Goal: Task Accomplishment & Management: Manage account settings

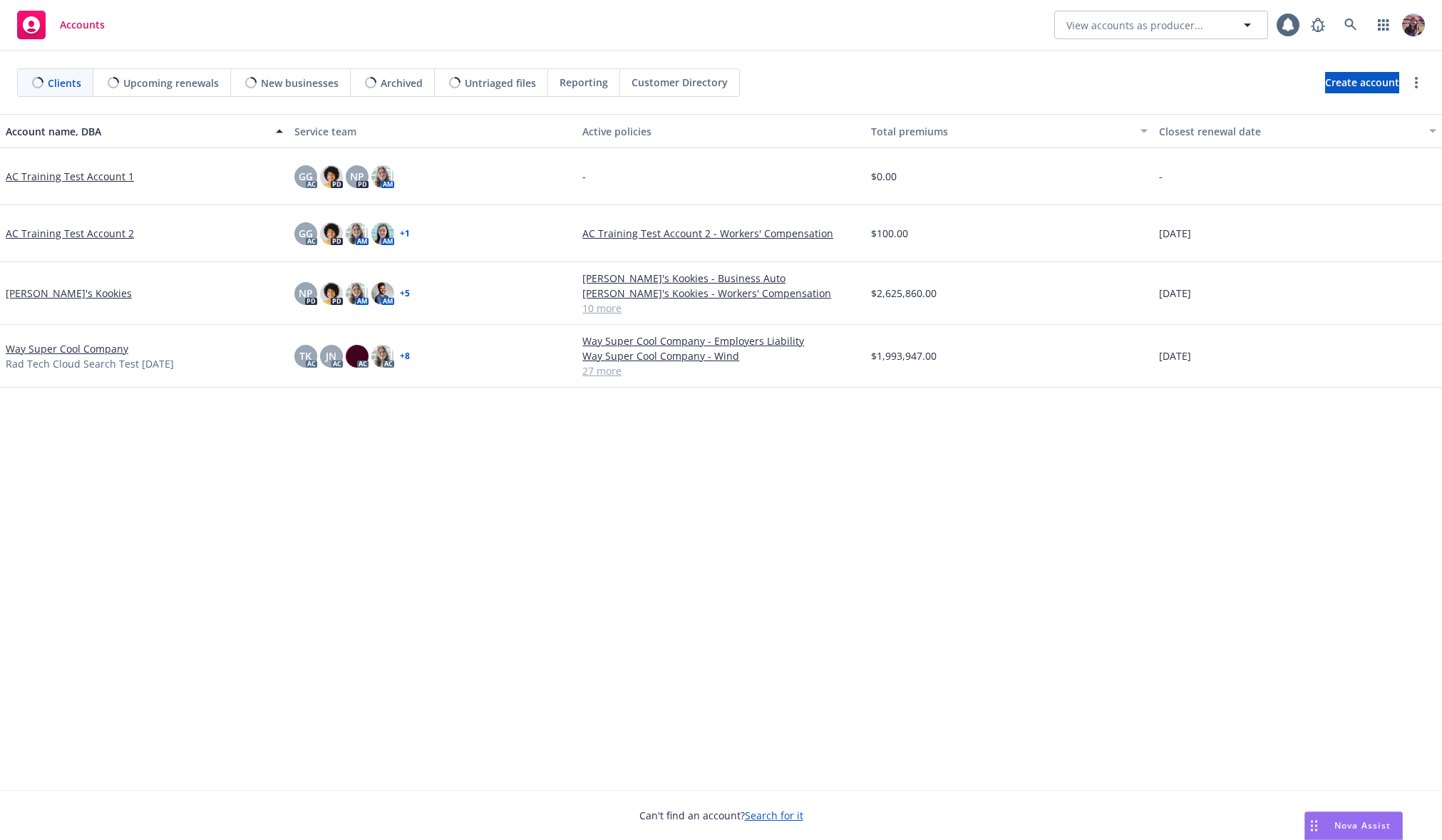
click at [96, 169] on link "AC Training Test Account 1" at bounding box center [70, 177] width 128 height 15
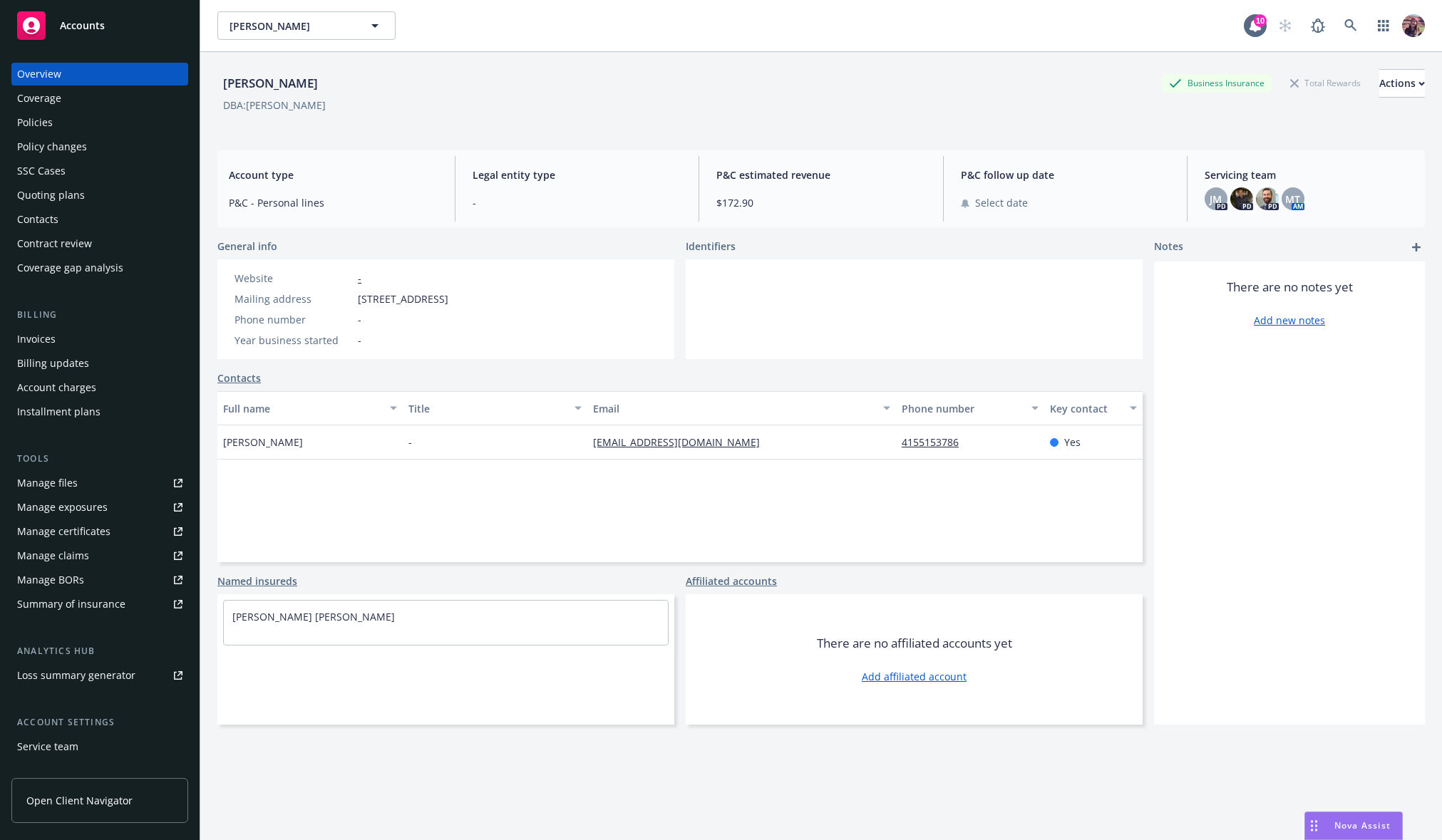
scroll to position [89, 0]
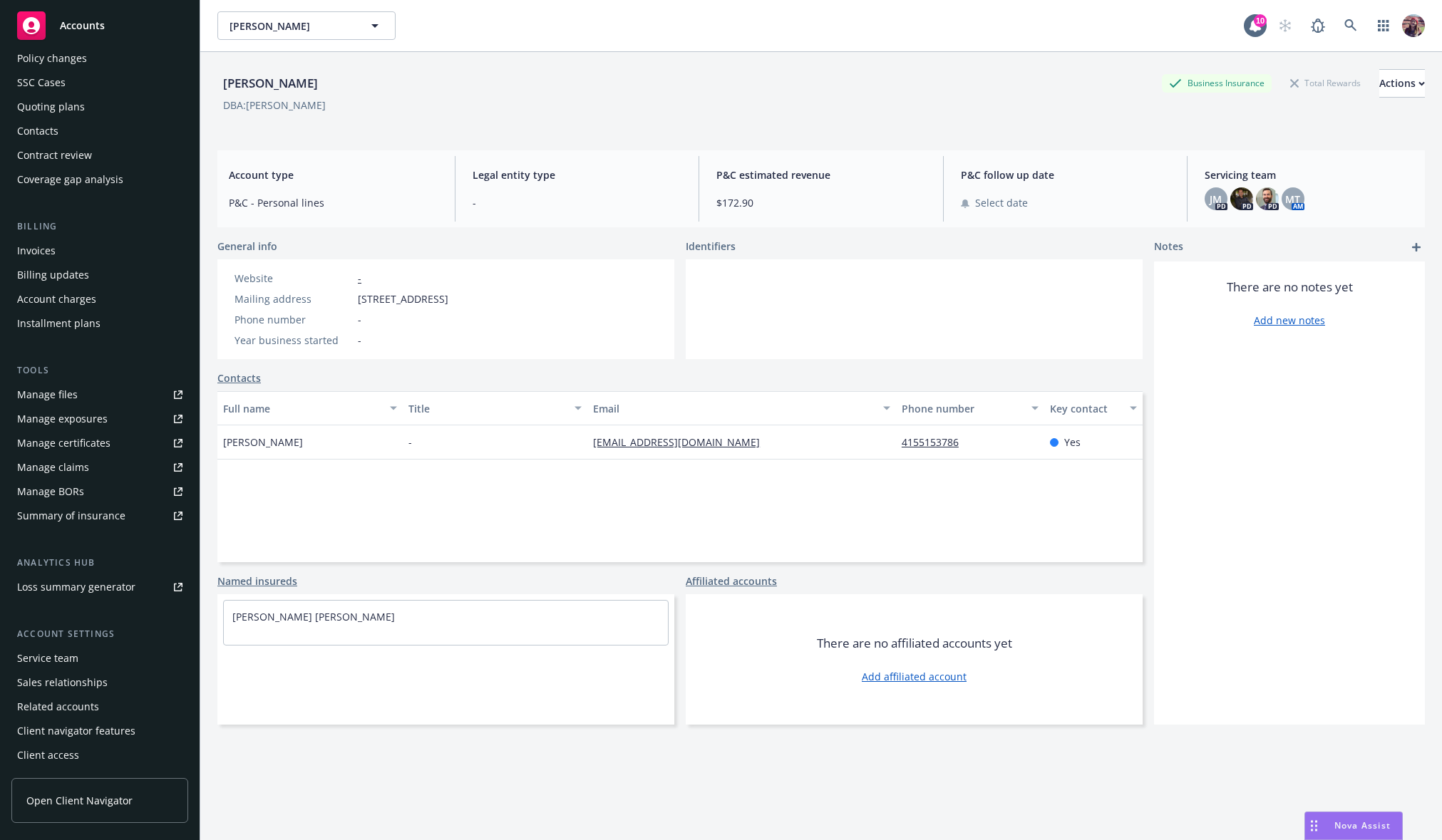
click at [52, 657] on div "Service team" at bounding box center [47, 658] width 62 height 23
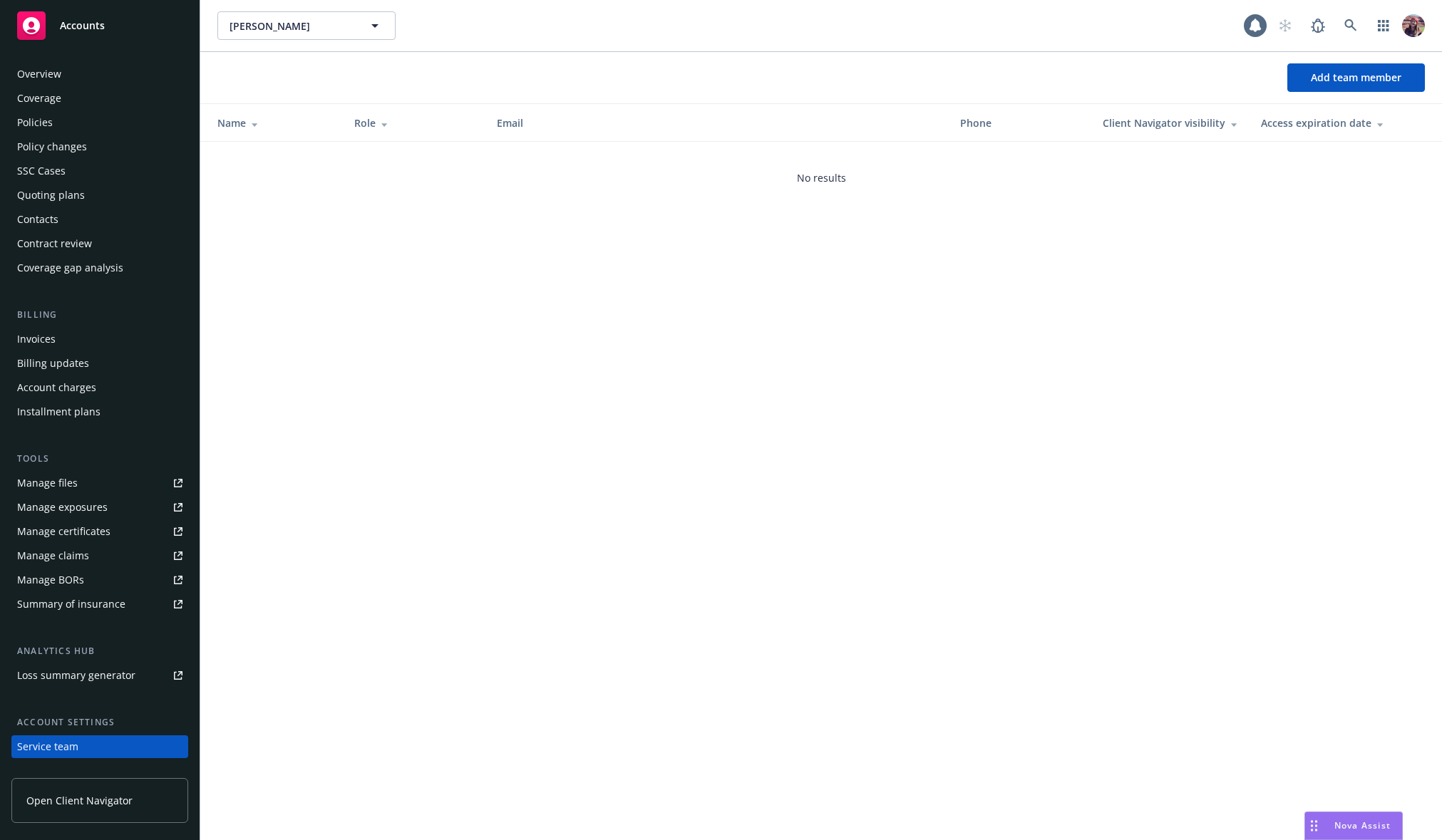
scroll to position [89, 0]
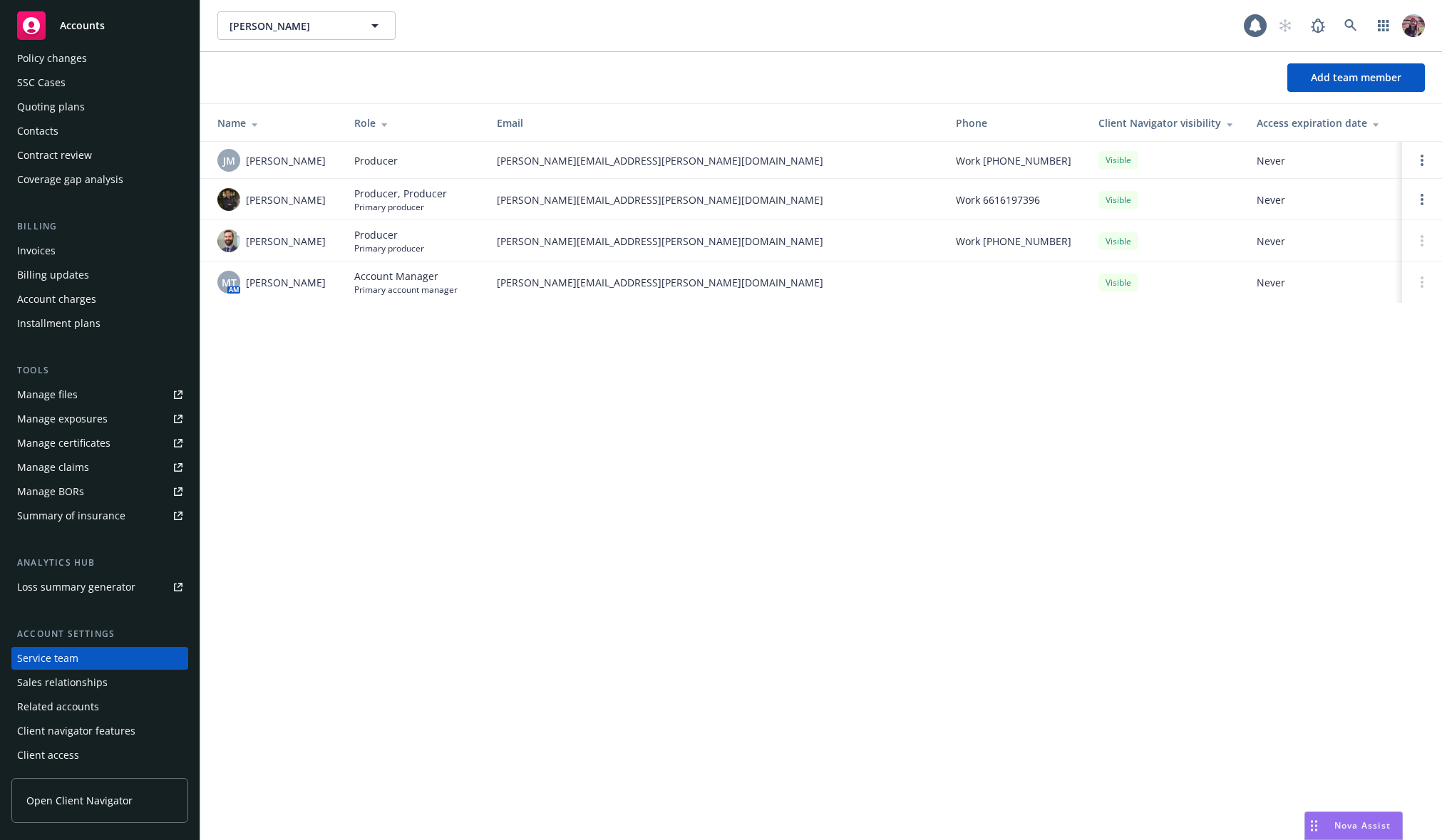
click at [488, 406] on div "[PERSON_NAME] [PERSON_NAME] Add team member Name Role Email Phone Client Naviga…" at bounding box center [821, 420] width 1242 height 840
drag, startPoint x: 352, startPoint y: 194, endPoint x: 432, endPoint y: 218, distance: 83.5
click at [432, 218] on td "Producer, Producer Primary producer" at bounding box center [414, 199] width 143 height 41
click at [267, 215] on td "[PERSON_NAME]" at bounding box center [271, 199] width 143 height 41
click at [225, 200] on img at bounding box center [228, 199] width 23 height 23
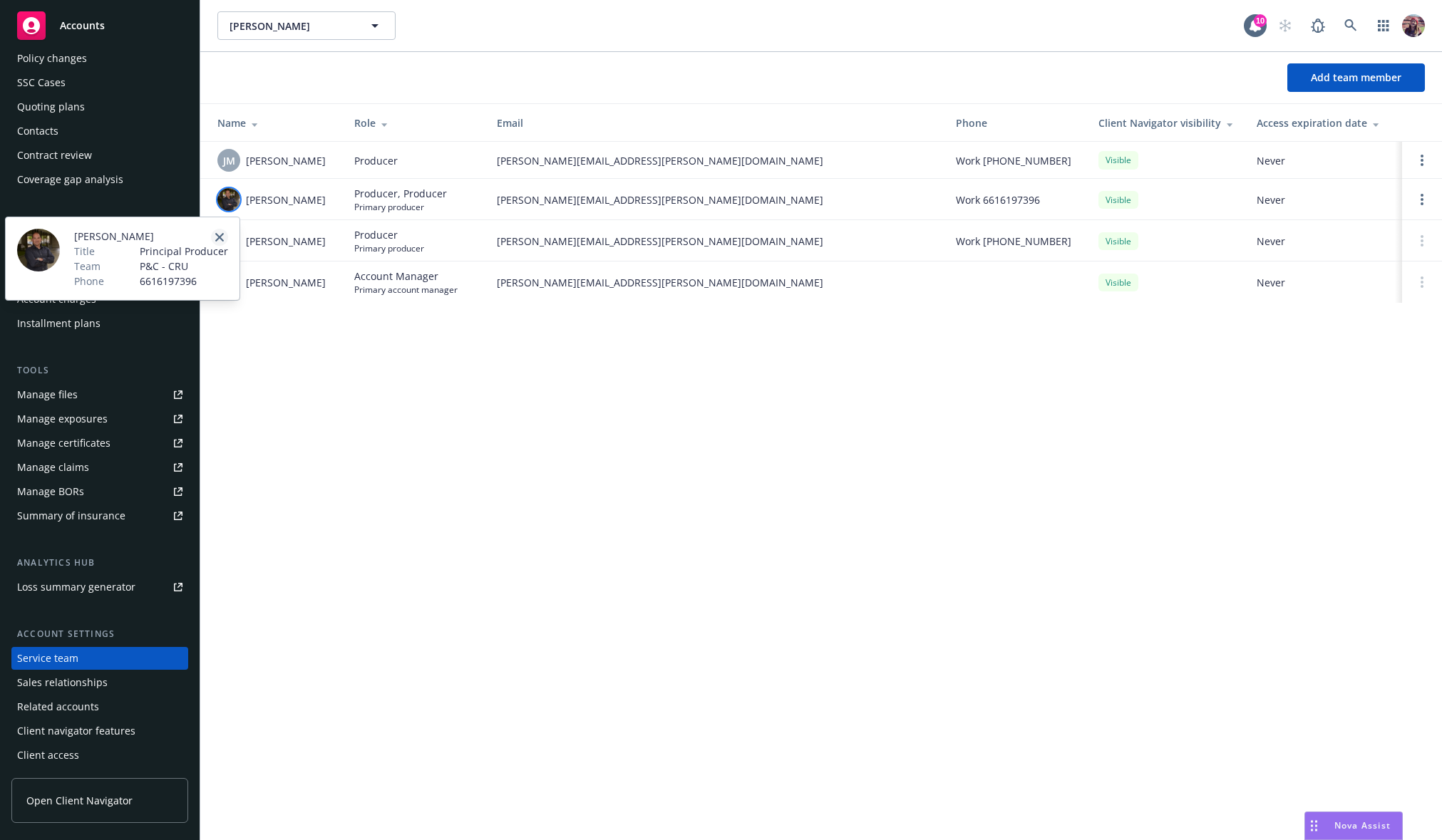
click at [223, 231] on link "close" at bounding box center [220, 237] width 17 height 17
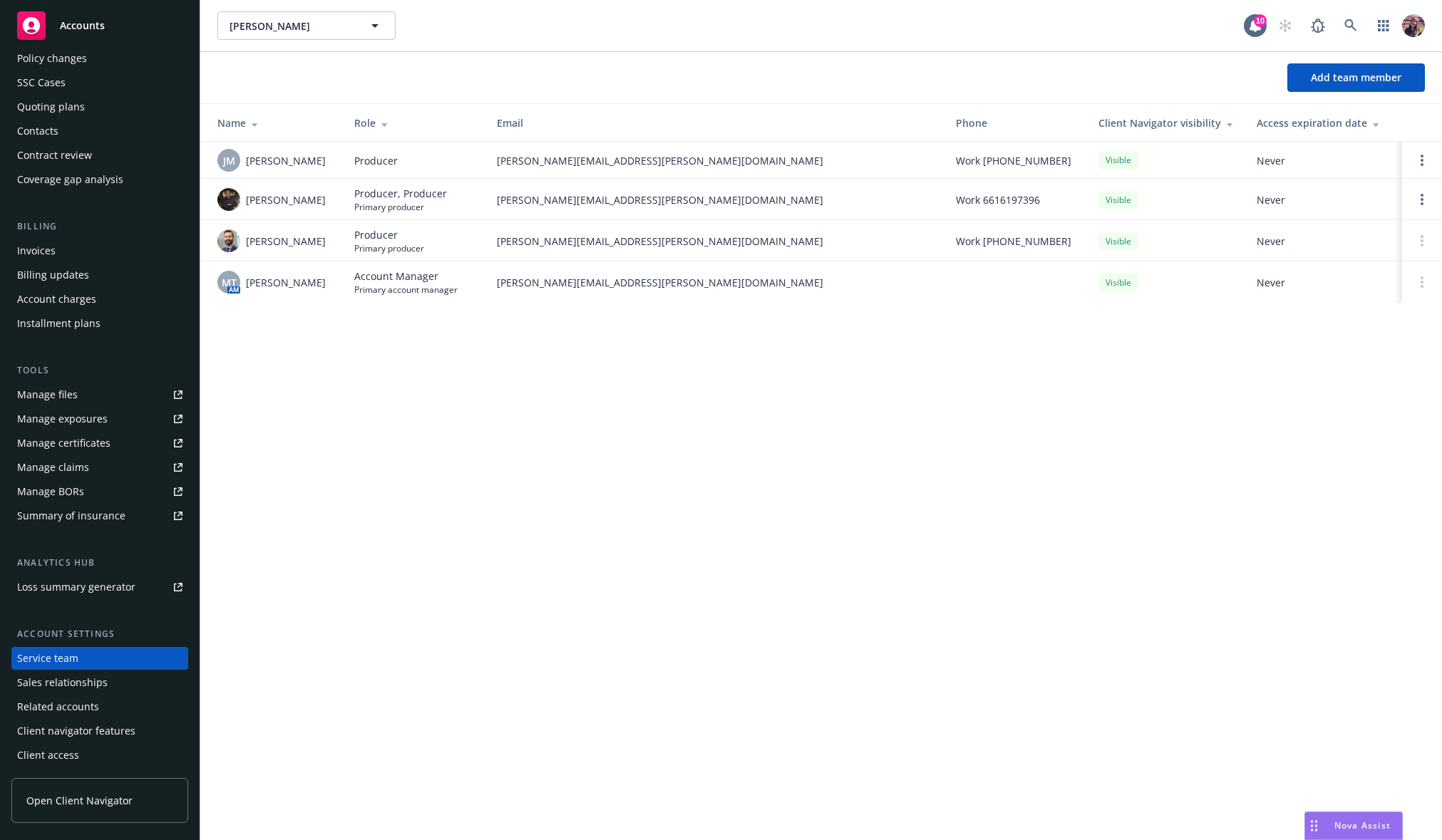
click at [574, 502] on div "[PERSON_NAME] [PERSON_NAME] 10 Add team member Name Role Email Phone Client Nav…" at bounding box center [821, 420] width 1242 height 840
click at [1414, 161] on link "Open options" at bounding box center [1422, 161] width 17 height 17
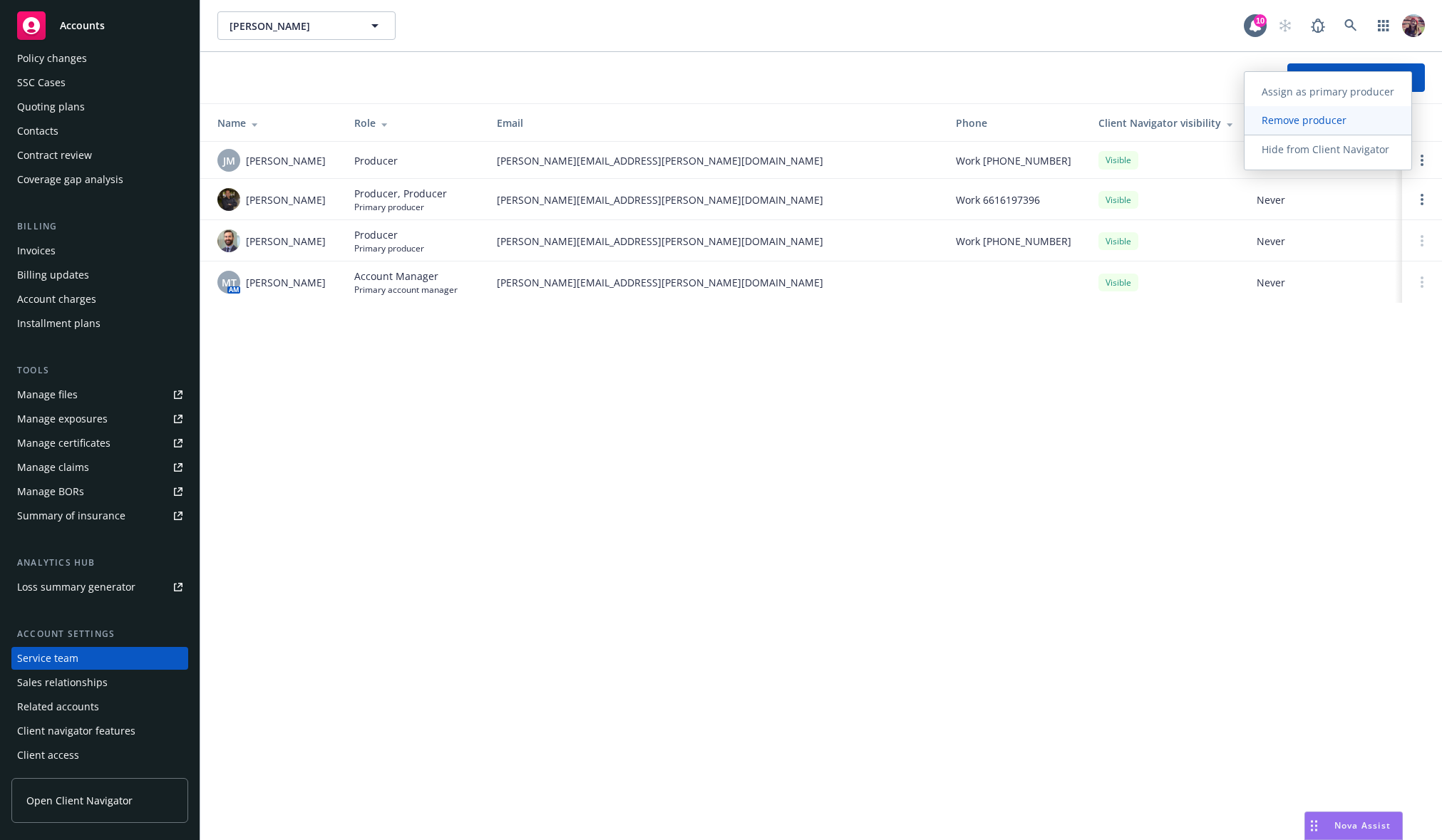
click at [1298, 129] on link "Remove producer" at bounding box center [1327, 121] width 167 height 29
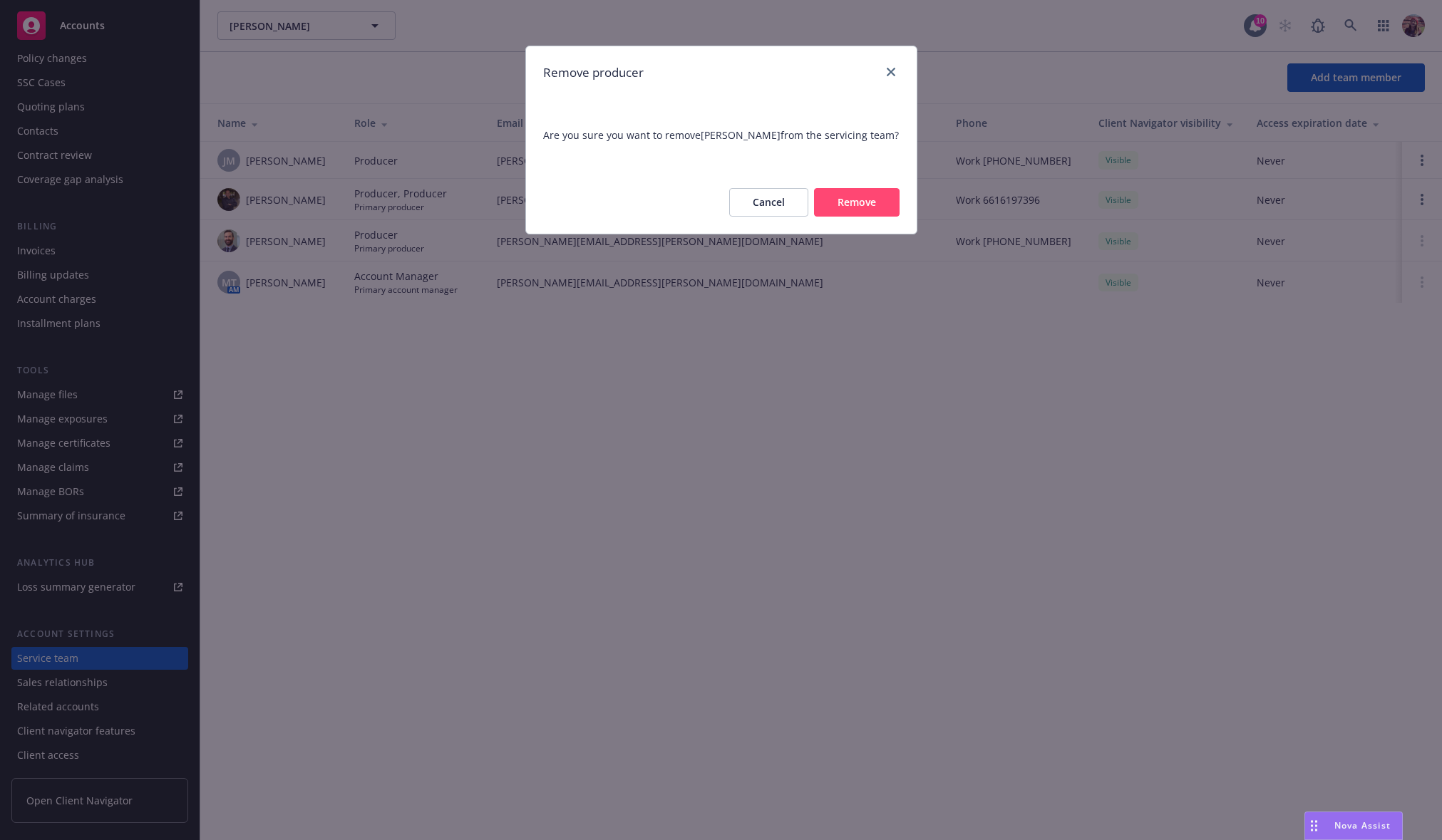
click at [865, 196] on button "Remove" at bounding box center [856, 203] width 85 height 29
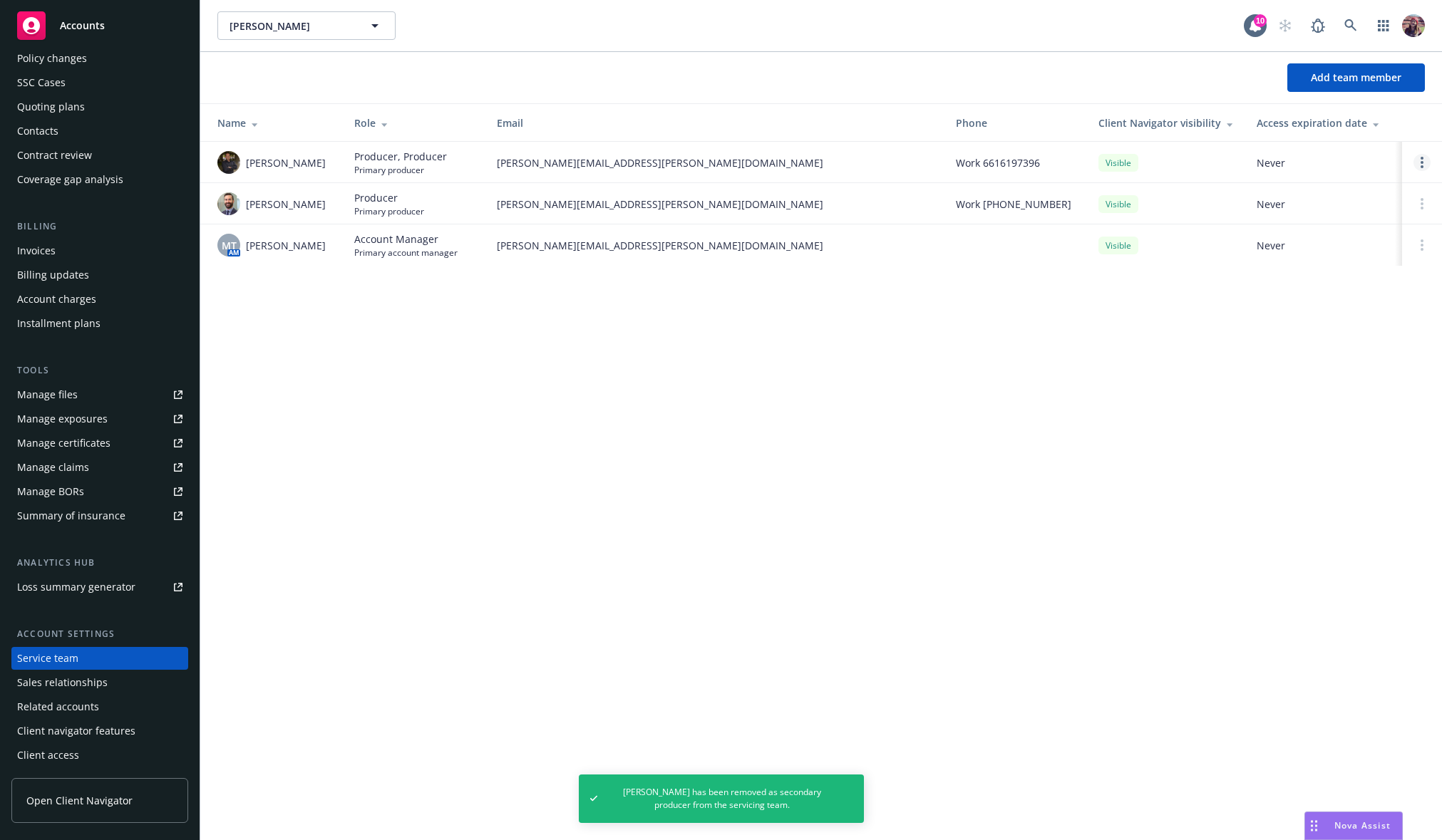
click at [1423, 157] on link "Open options" at bounding box center [1422, 162] width 17 height 17
click at [1328, 123] on span "Remove producer" at bounding box center [1303, 123] width 119 height 14
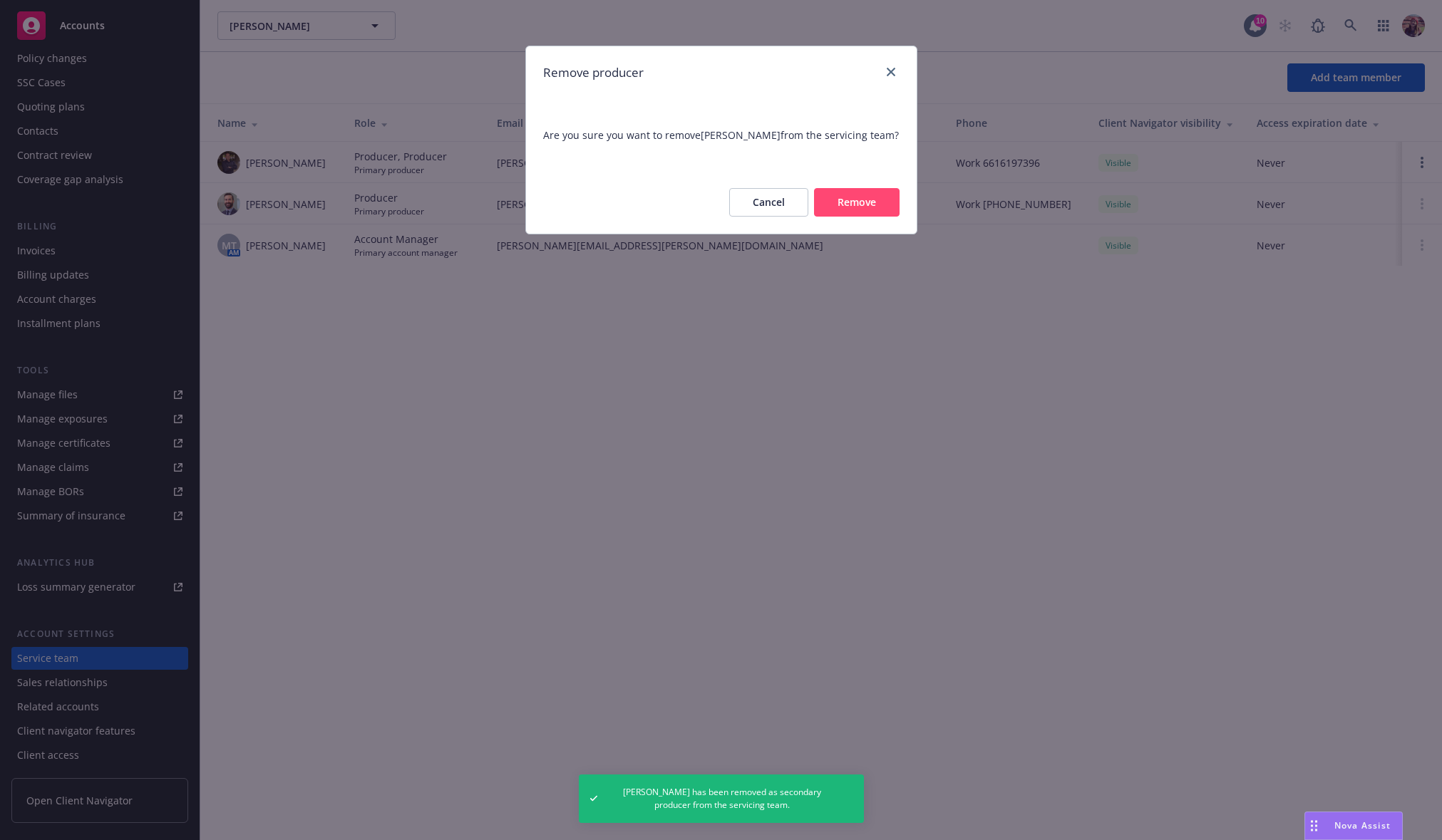
click at [848, 211] on button "Remove" at bounding box center [856, 203] width 85 height 29
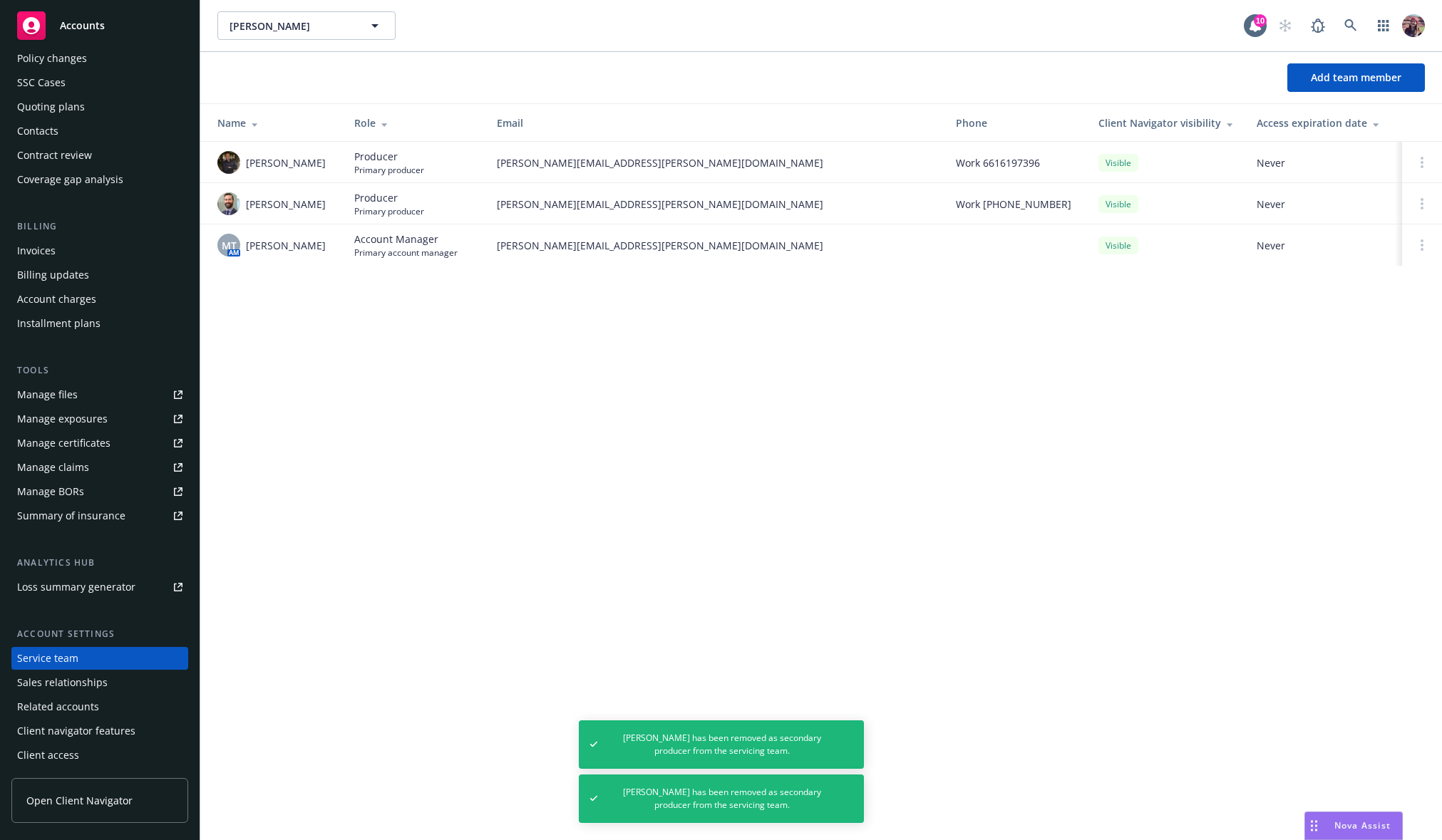
click at [584, 379] on div "[PERSON_NAME] [PERSON_NAME] 10 Add team member Name Role Email Phone Client Nav…" at bounding box center [821, 420] width 1242 height 840
click at [1416, 161] on div at bounding box center [1422, 162] width 17 height 11
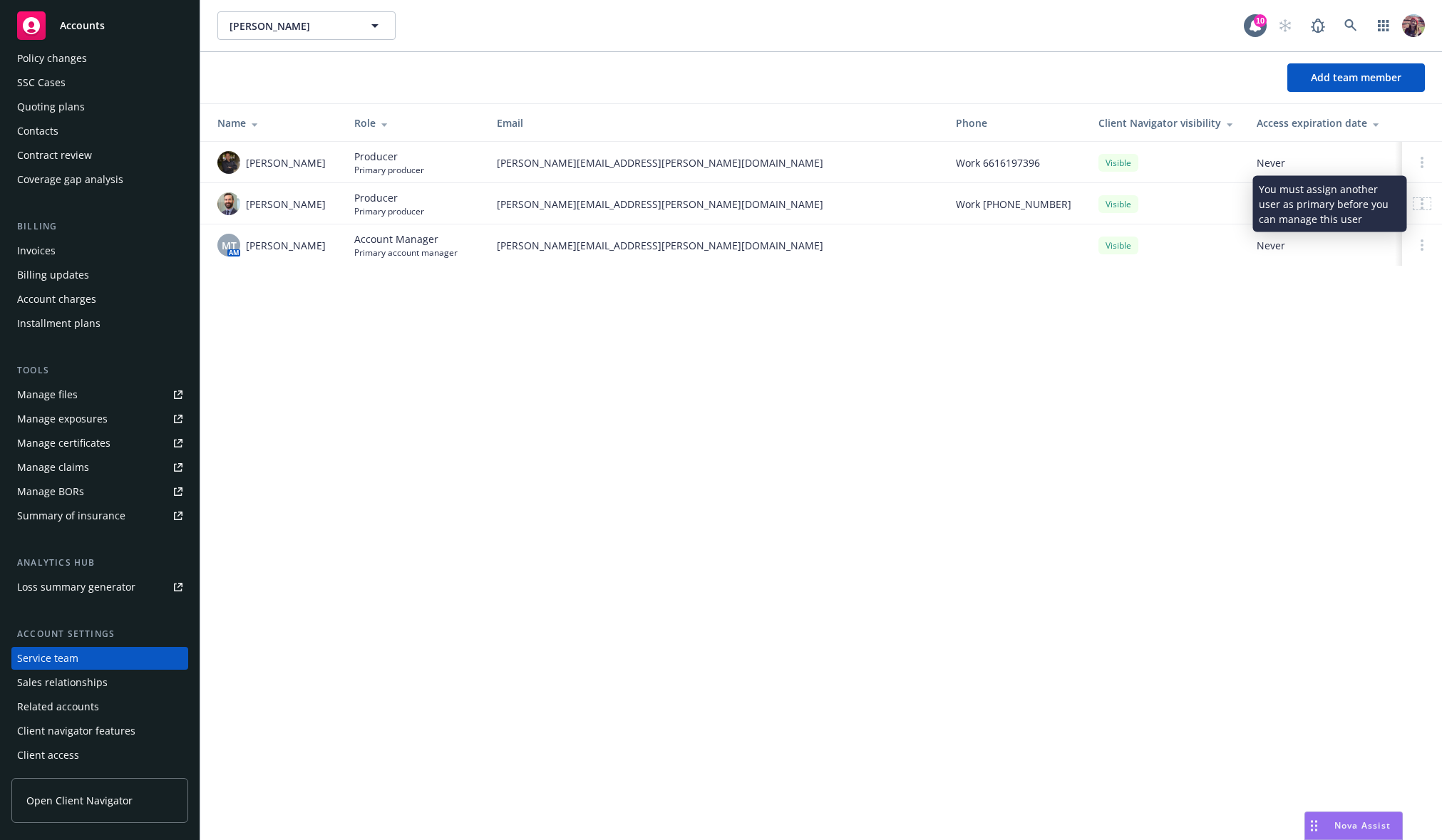
click at [1423, 205] on div at bounding box center [1422, 203] width 17 height 11
click at [1016, 358] on div "[PERSON_NAME] [PERSON_NAME] 10 Add team member Name Role Email Phone Client Nav…" at bounding box center [821, 420] width 1242 height 840
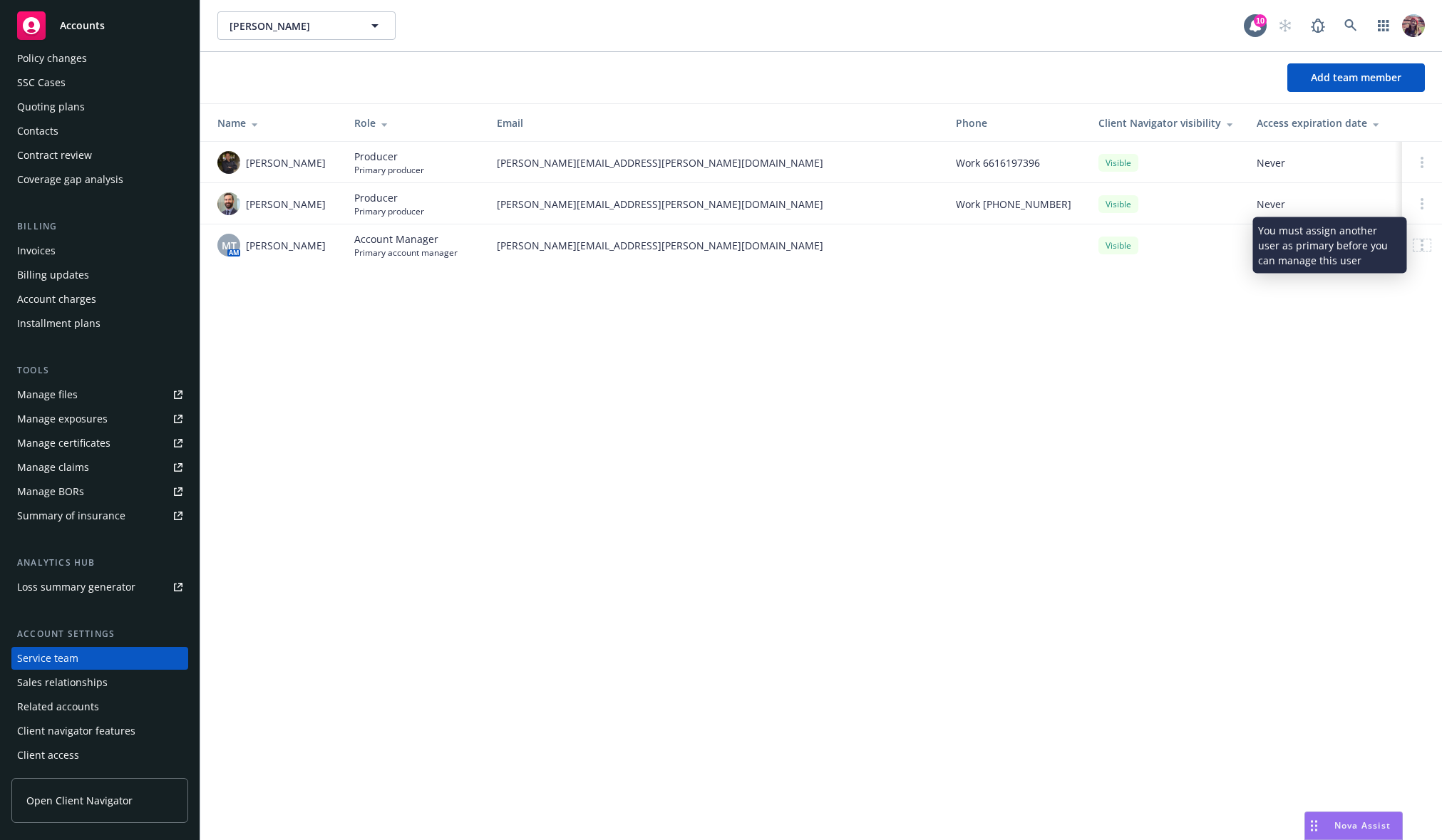
click at [1420, 245] on circle at bounding box center [1421, 244] width 3 height 3
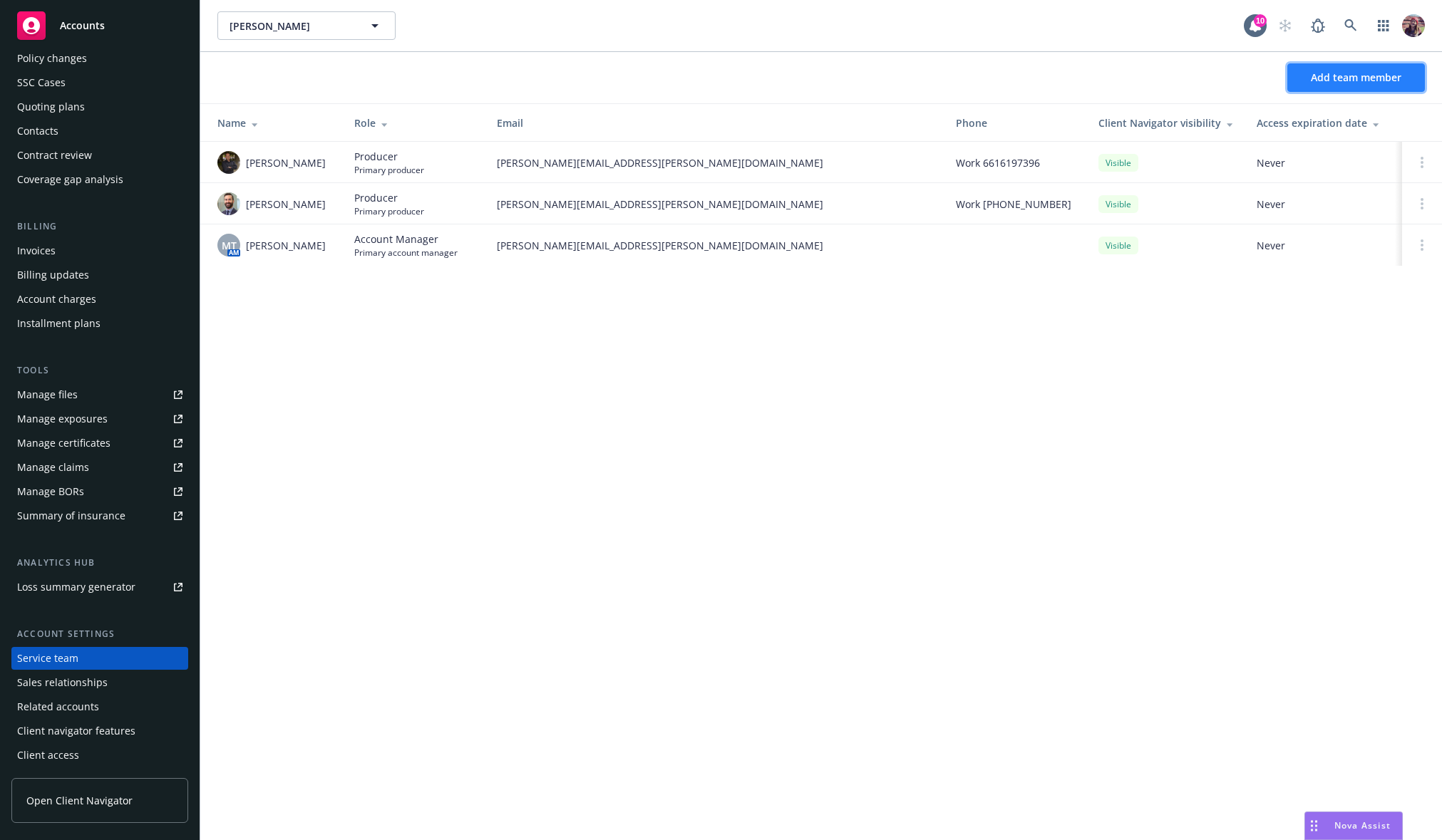
click at [1367, 74] on span "Add team member" at bounding box center [1356, 77] width 90 height 14
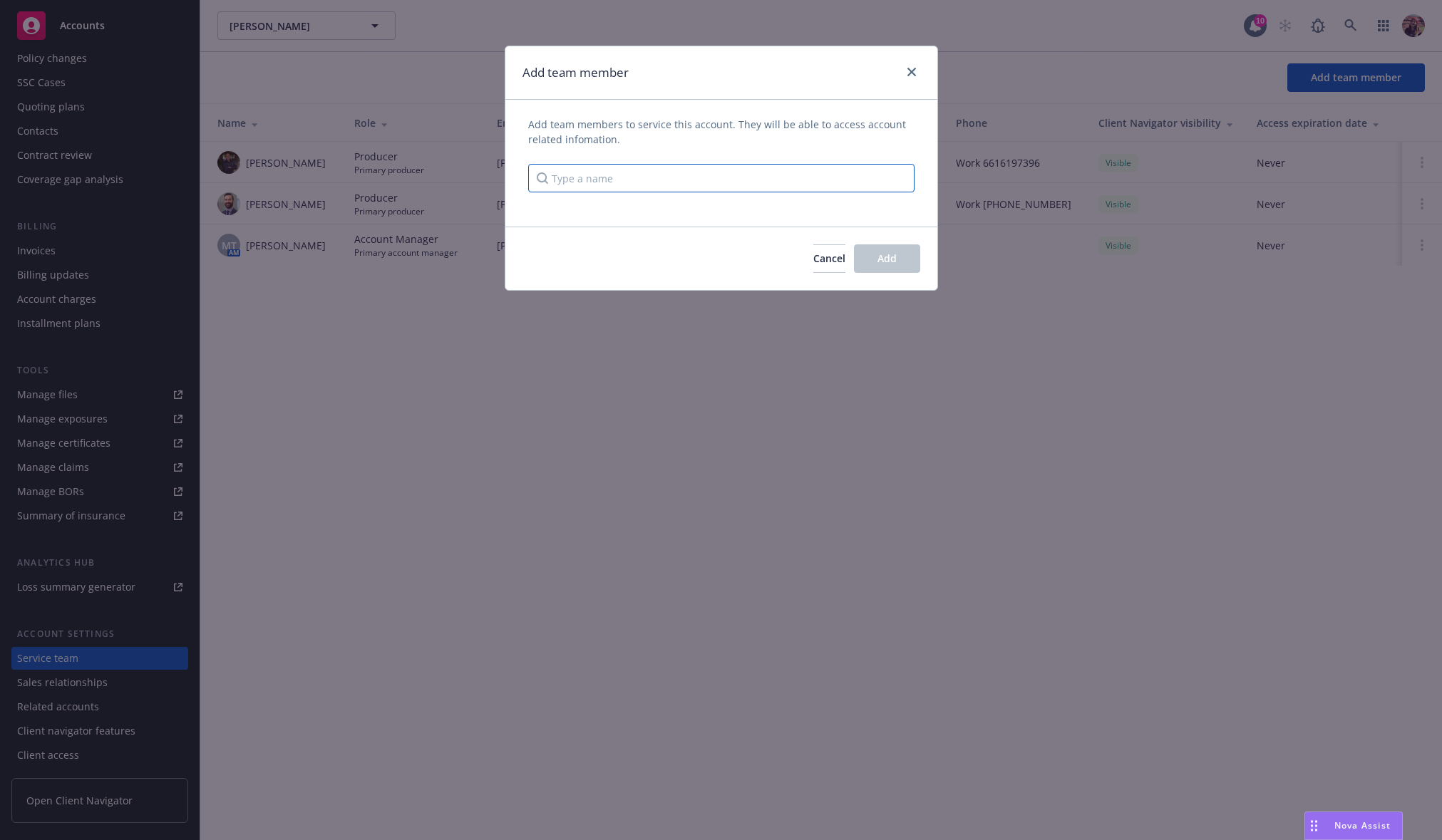
click at [651, 176] on input "Type a name" at bounding box center [721, 178] width 386 height 29
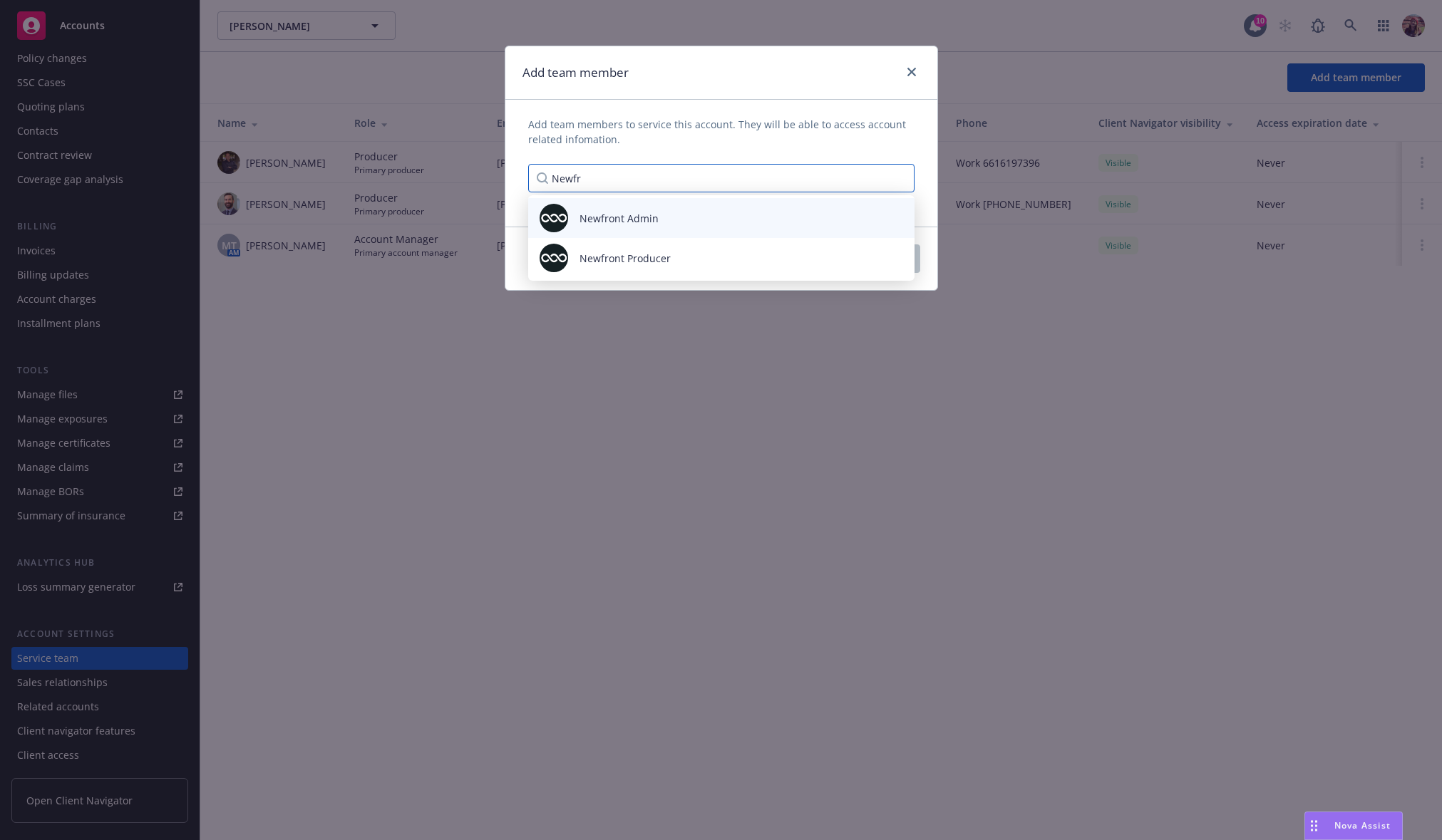
type input "Newfr"
click at [670, 211] on div "Newfront Admin" at bounding box center [721, 218] width 363 height 29
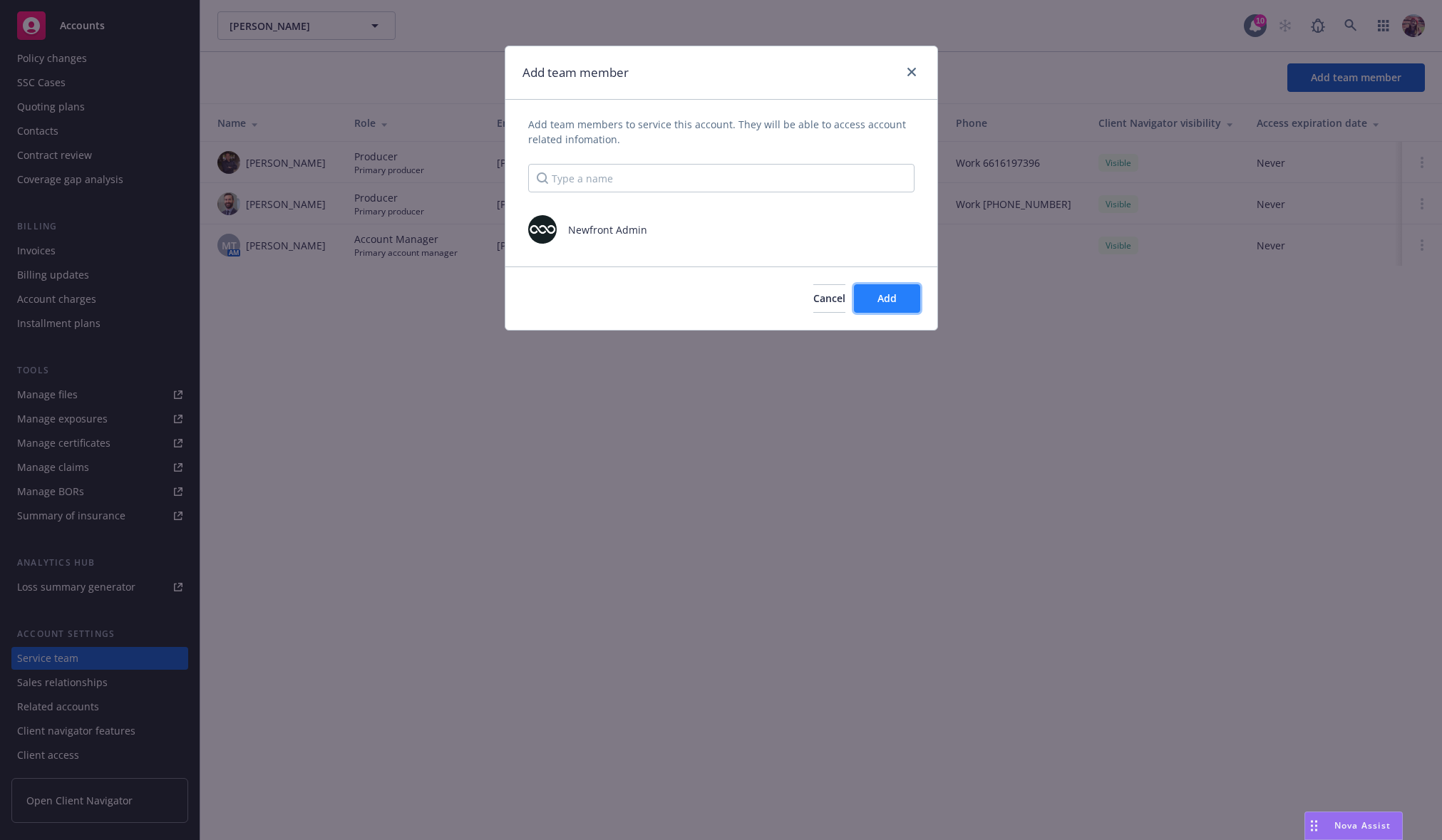
click at [882, 293] on span "Add" at bounding box center [887, 298] width 19 height 14
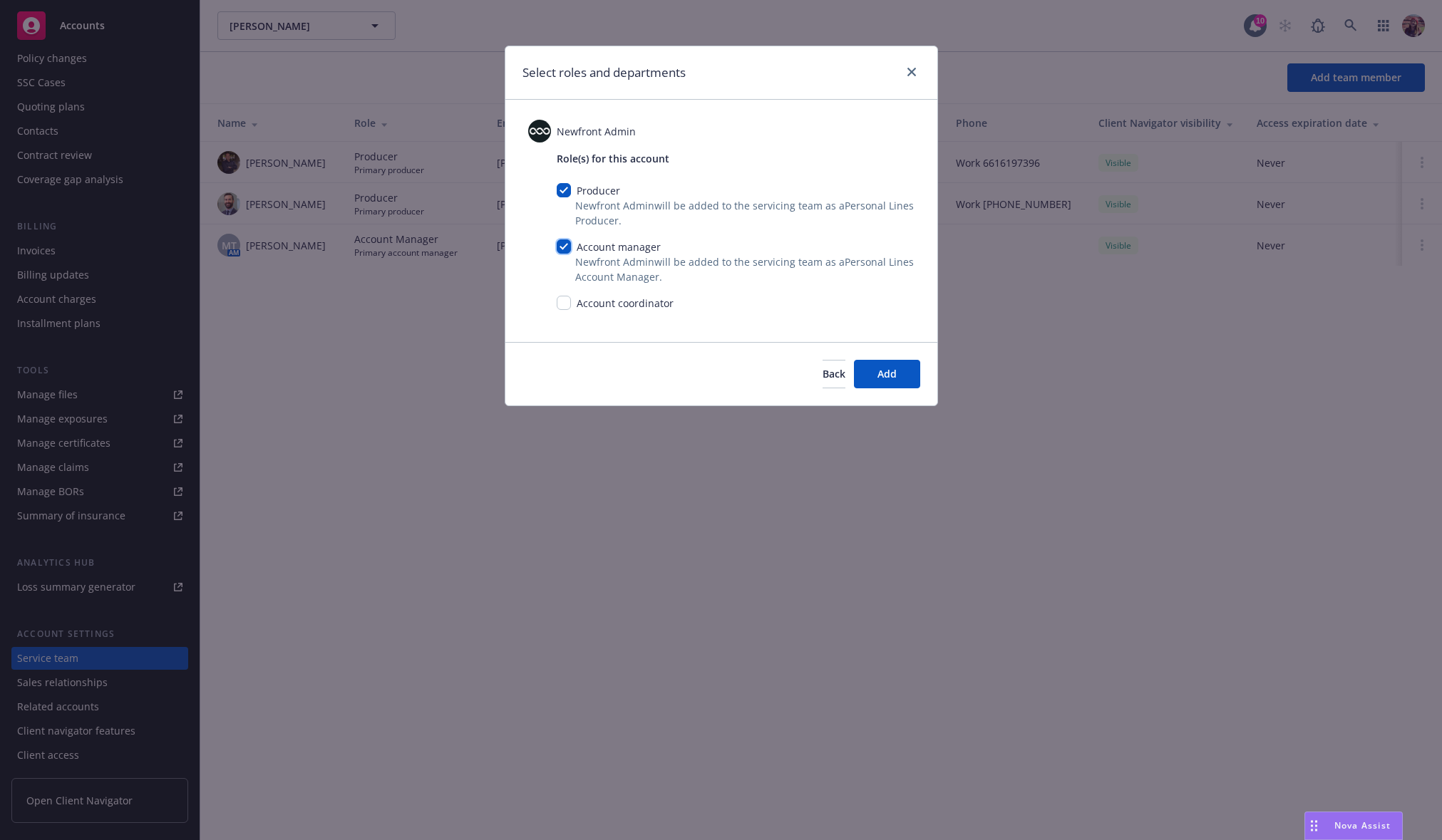
click at [565, 248] on input "checkbox" at bounding box center [564, 246] width 14 height 14
checkbox input "false"
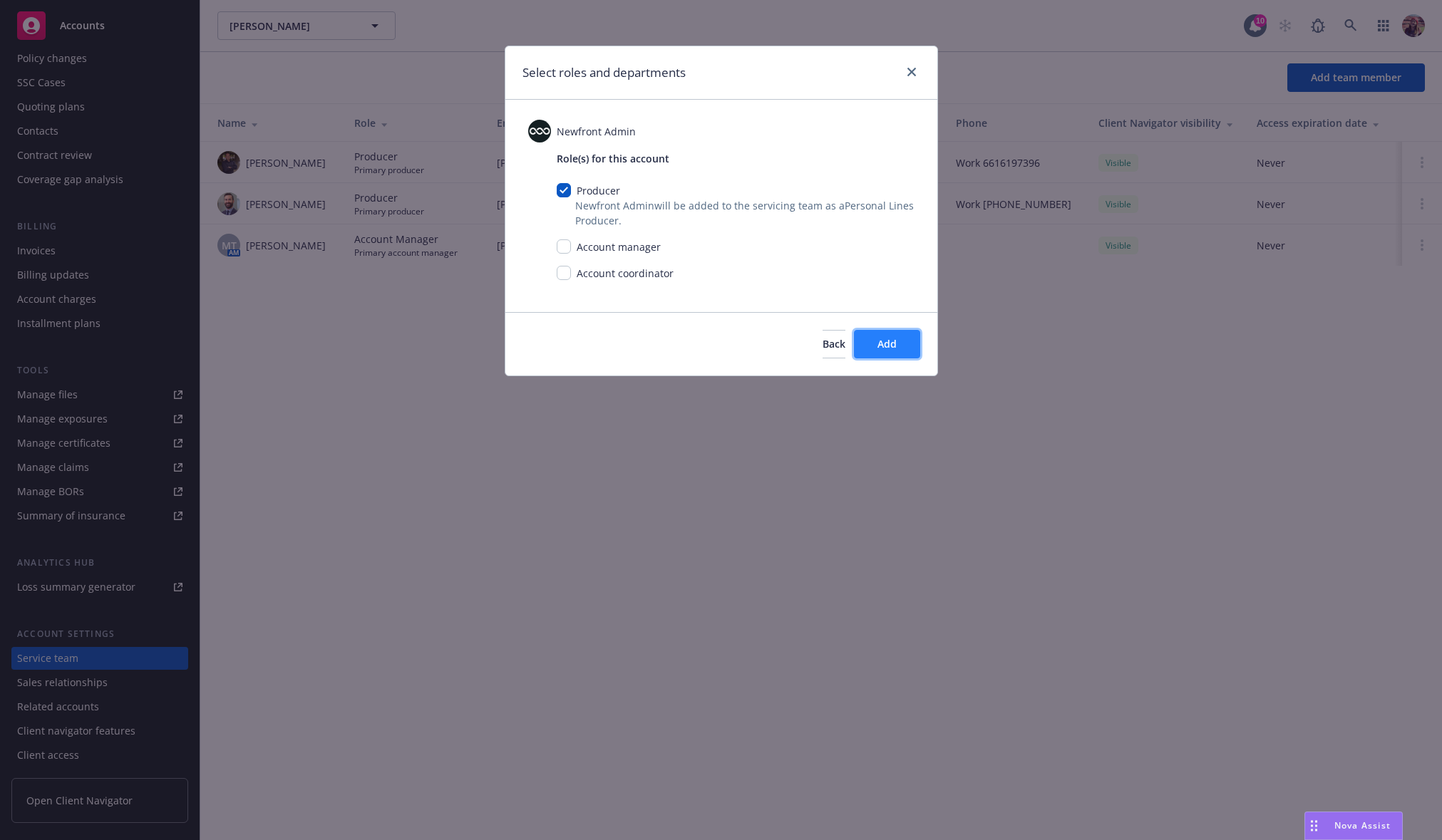
click at [915, 346] on button "Add" at bounding box center [887, 344] width 66 height 29
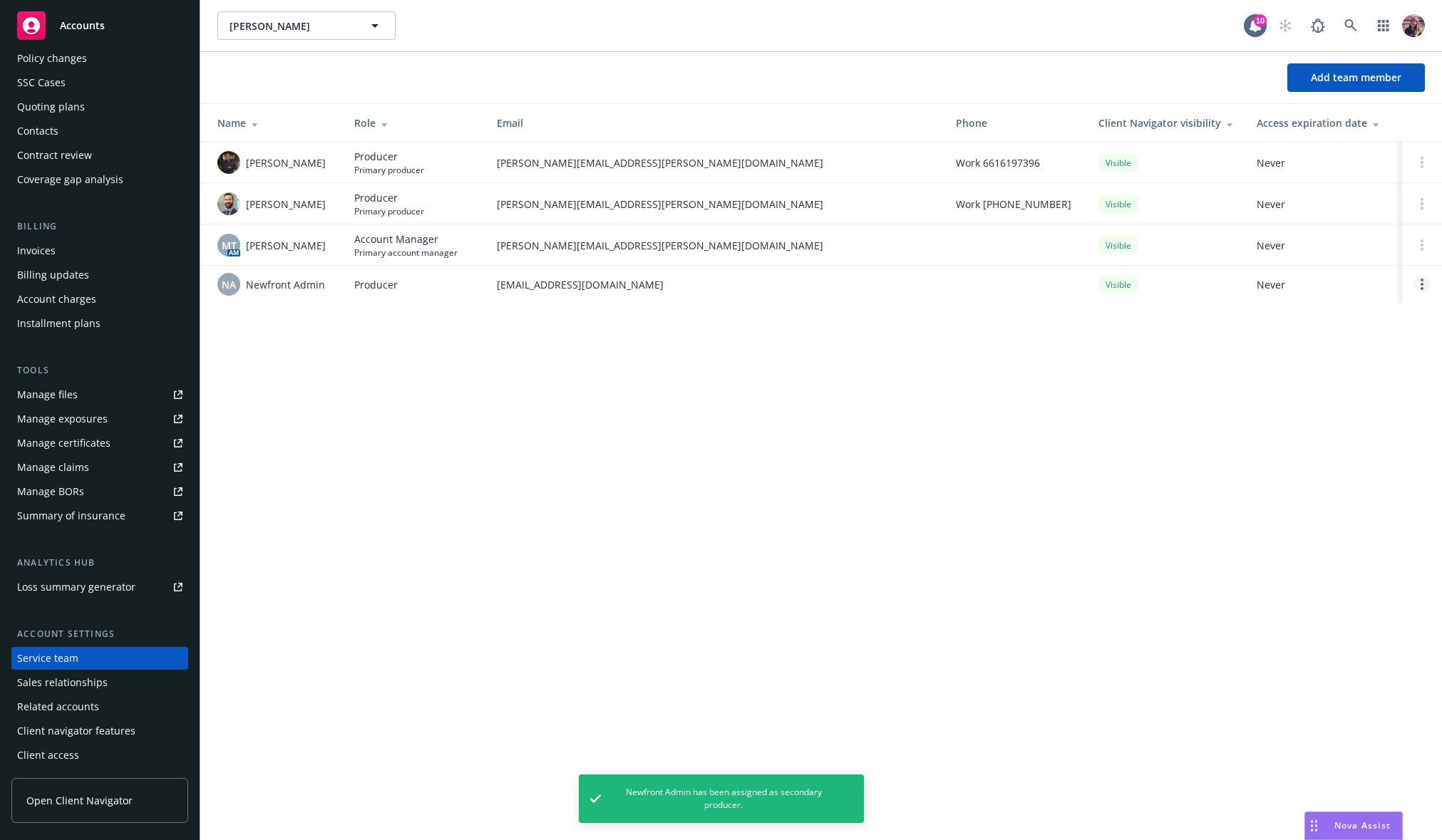
click at [1423, 286] on icon "Open options" at bounding box center [1421, 284] width 3 height 11
click at [1357, 215] on span "Assign as primary producer" at bounding box center [1327, 215] width 167 height 14
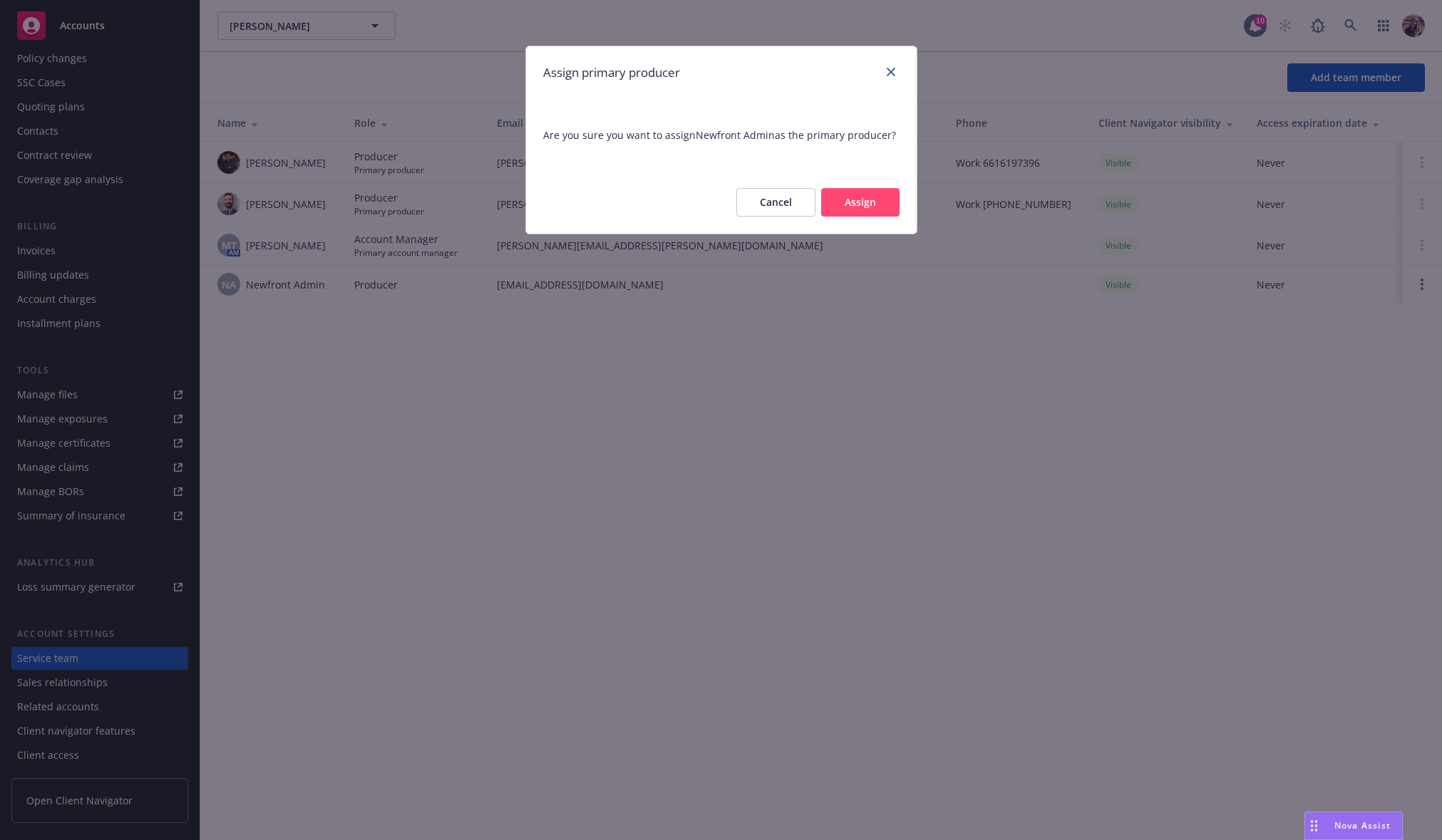
click at [844, 214] on button "Assign" at bounding box center [860, 203] width 79 height 29
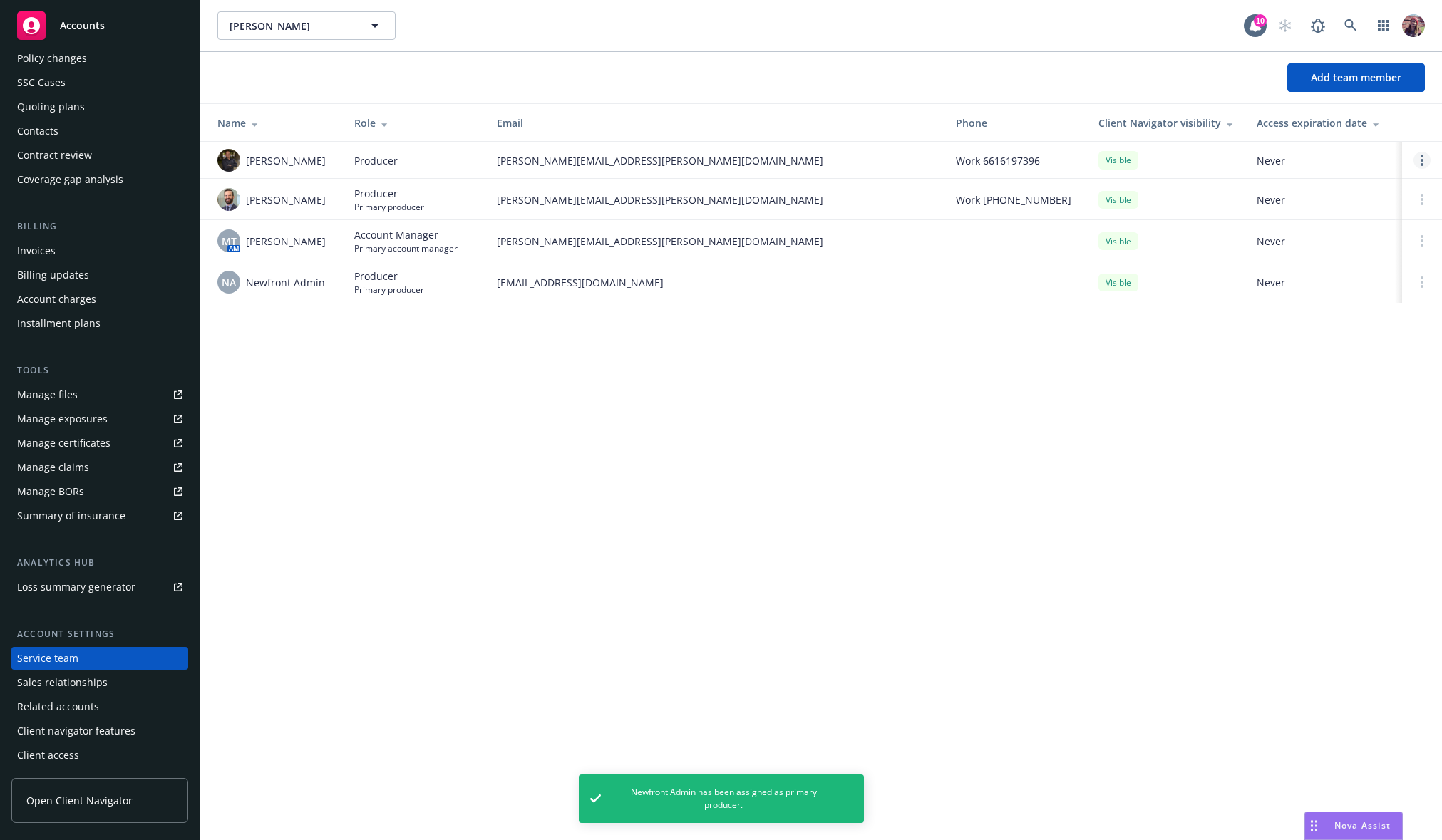
click at [1419, 157] on link "Open options" at bounding box center [1422, 161] width 17 height 17
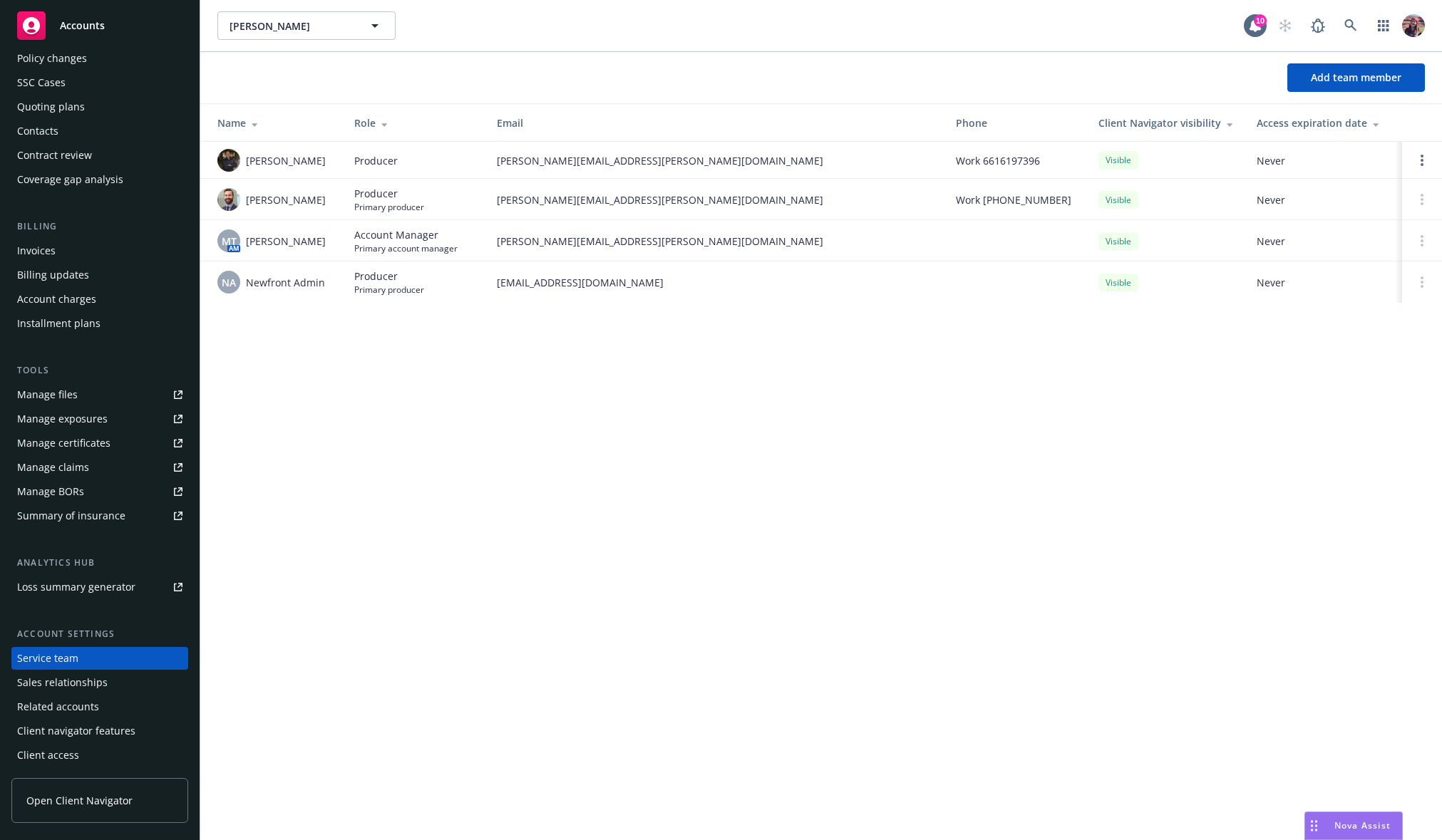
click at [1364, 275] on span "Never" at bounding box center [1324, 282] width 134 height 15
click at [1420, 200] on icon at bounding box center [1421, 199] width 3 height 11
click at [1418, 281] on div at bounding box center [1422, 281] width 17 height 11
click at [1416, 165] on link "Open options" at bounding box center [1422, 161] width 17 height 17
click at [1330, 93] on span "Assign as primary producer" at bounding box center [1327, 91] width 167 height 14
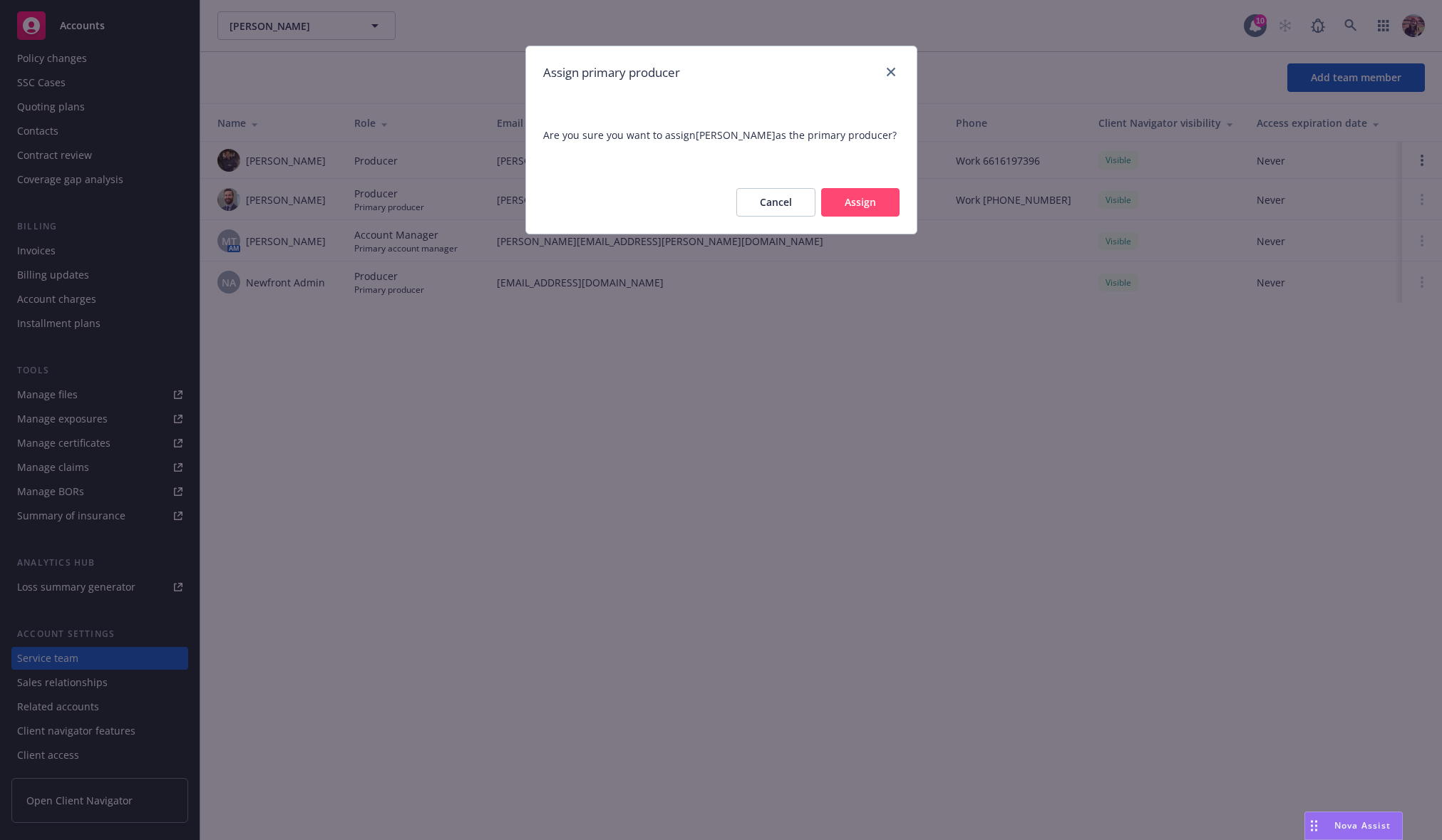
click at [855, 210] on button "Assign" at bounding box center [860, 203] width 79 height 29
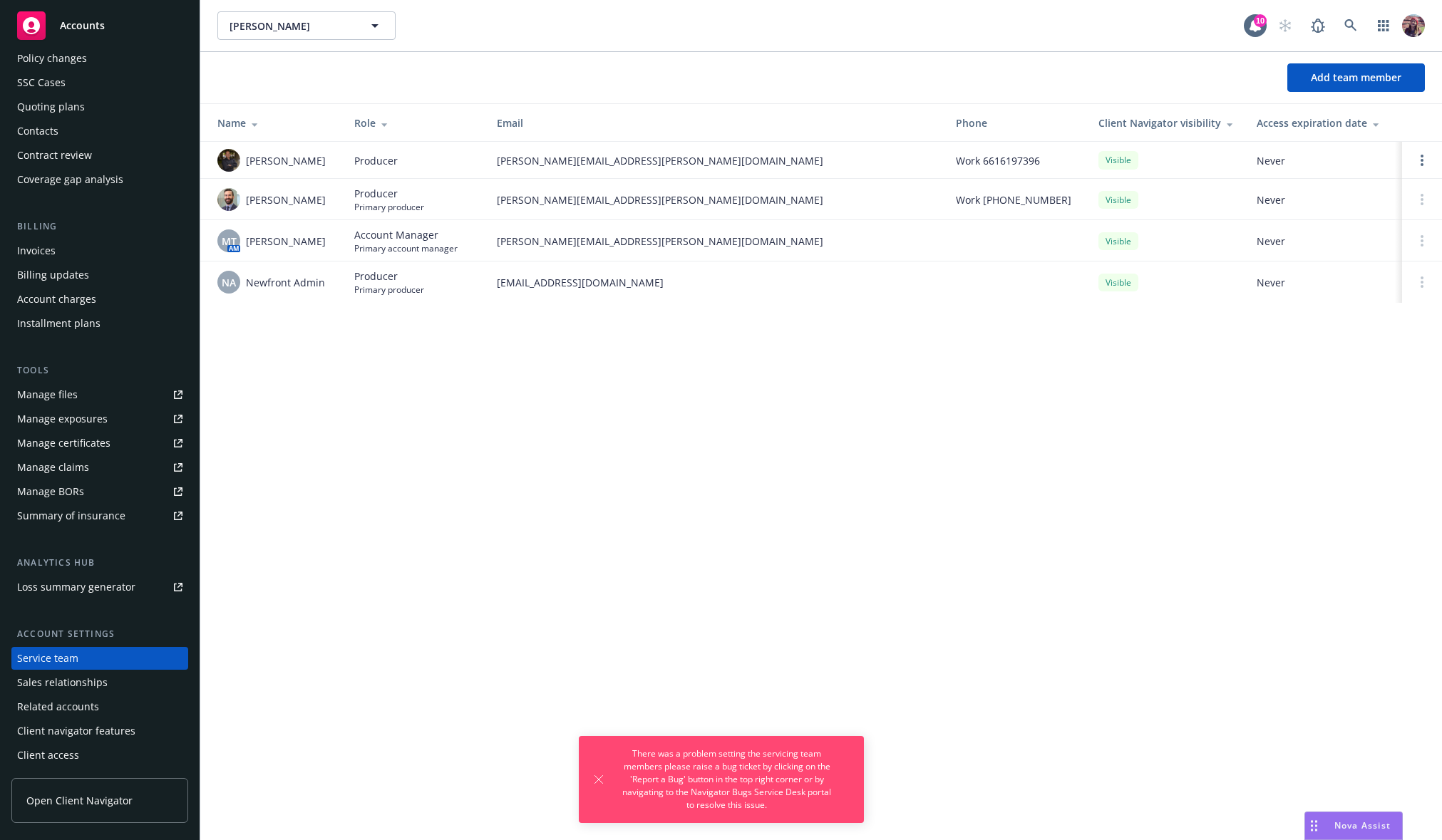
click at [806, 368] on div "[PERSON_NAME] [PERSON_NAME] 10 Add team member Name Role Email Phone Client Nav…" at bounding box center [821, 420] width 1242 height 840
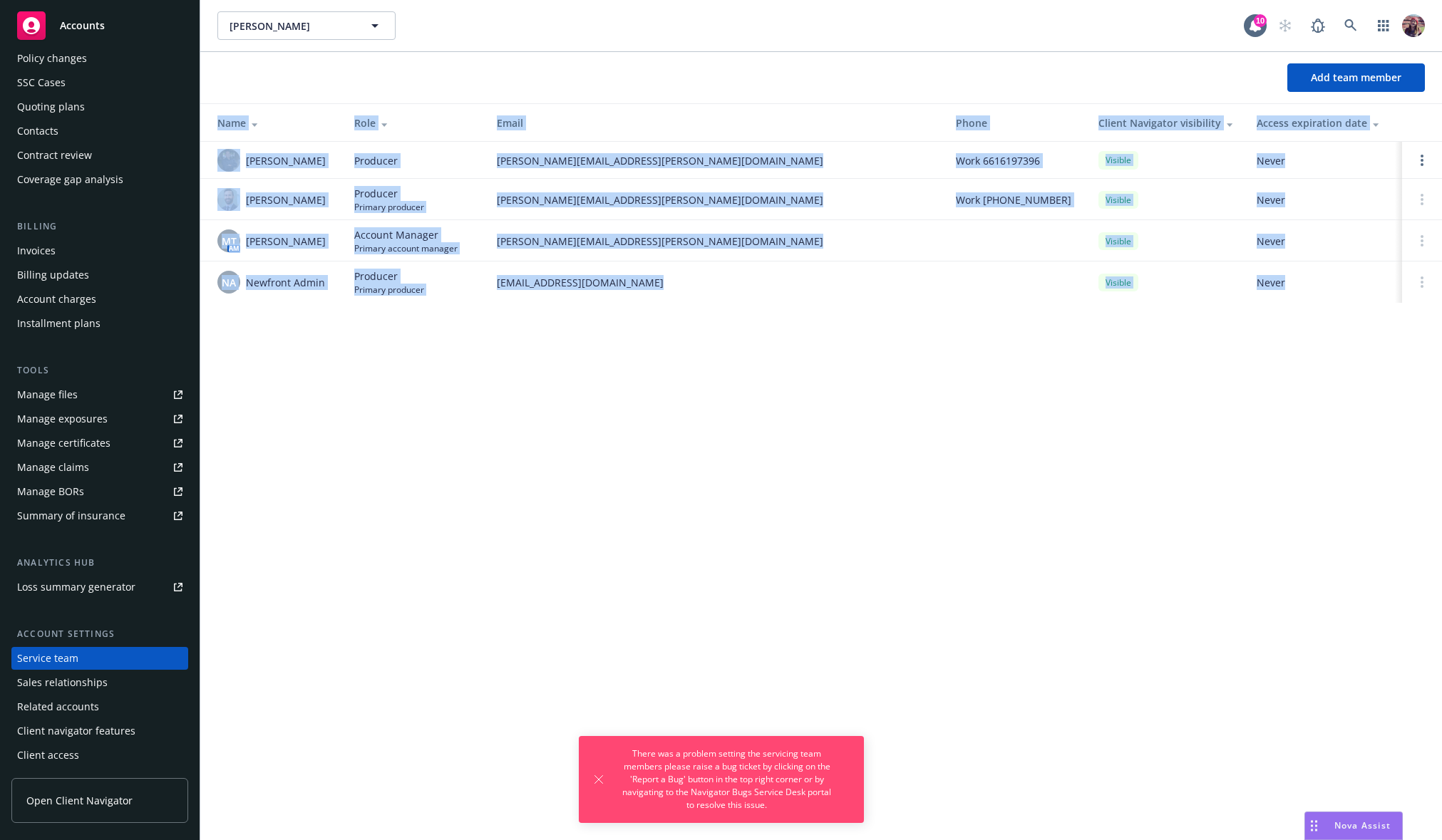
click at [806, 368] on div "[PERSON_NAME] [PERSON_NAME] 10 Add team member Name Role Email Phone Client Nav…" at bounding box center [821, 420] width 1242 height 840
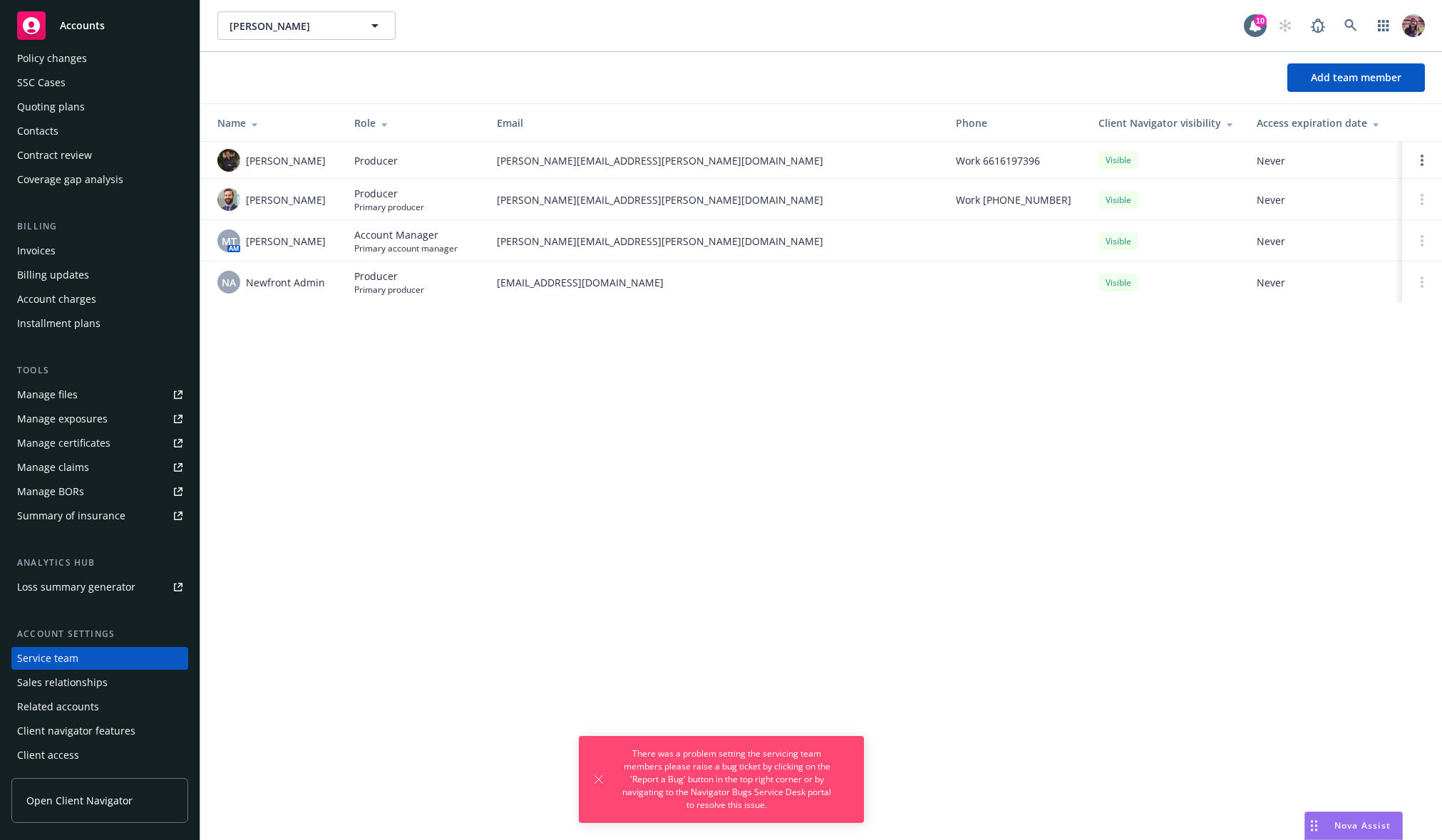
click at [805, 369] on div "[PERSON_NAME] [PERSON_NAME] 10 Add team member Name Role Email Phone Client Nav…" at bounding box center [821, 420] width 1242 height 840
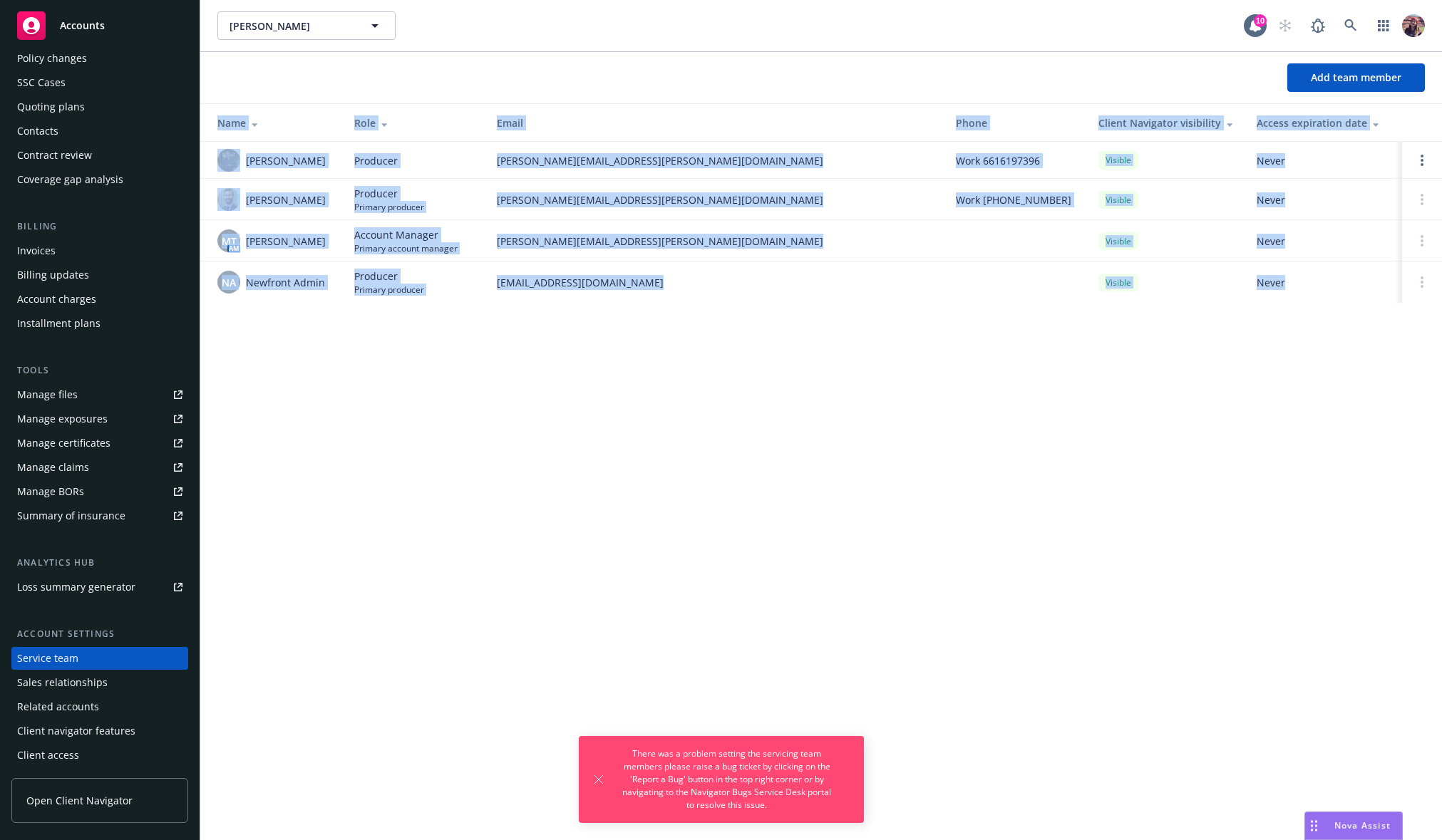
click at [803, 370] on div "[PERSON_NAME] [PERSON_NAME] 10 Add team member Name Role Email Phone Client Nav…" at bounding box center [821, 420] width 1242 height 840
click at [1147, 343] on div "[PERSON_NAME] [PERSON_NAME] 10 Add team member Name Role Email Phone Client Nav…" at bounding box center [821, 420] width 1242 height 840
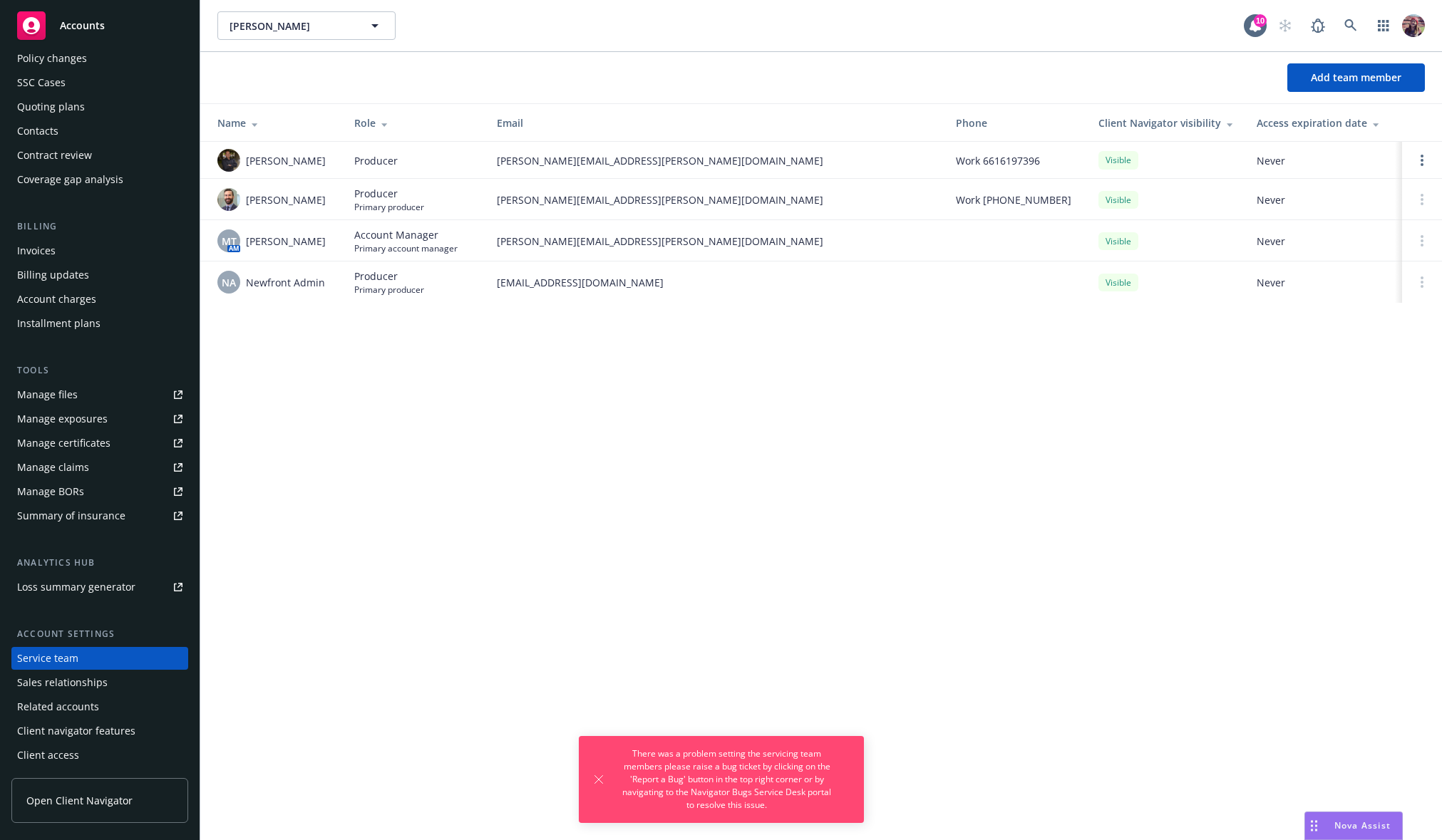
click at [1390, 238] on td "Never" at bounding box center [1324, 241] width 157 height 41
click at [1417, 232] on td at bounding box center [1422, 241] width 40 height 41
click at [1423, 250] on td at bounding box center [1422, 241] width 40 height 41
click at [599, 430] on div "[PERSON_NAME] [PERSON_NAME] 10 Add team member Name Role Email Phone Client Nav…" at bounding box center [821, 420] width 1242 height 840
click at [1428, 157] on link "Open options" at bounding box center [1422, 161] width 17 height 17
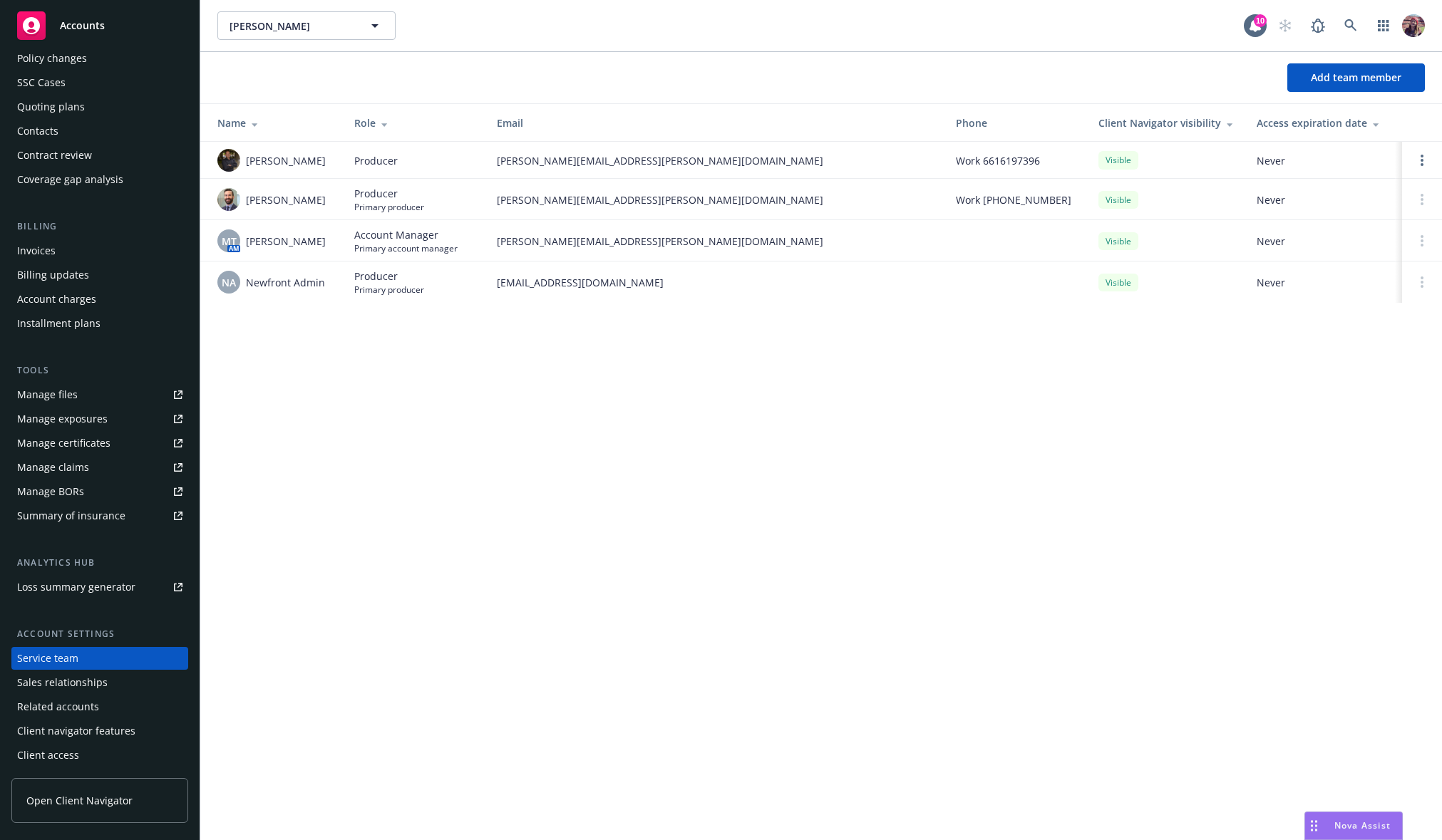
click at [748, 445] on div "[PERSON_NAME] [PERSON_NAME] 10 Add team member Name Role Email Phone Client Nav…" at bounding box center [821, 420] width 1242 height 840
drag, startPoint x: 498, startPoint y: 161, endPoint x: 697, endPoint y: 161, distance: 199.0
click at [697, 161] on span "[PERSON_NAME][EMAIL_ADDRESS][PERSON_NAME][DOMAIN_NAME]" at bounding box center [715, 161] width 436 height 15
click at [642, 323] on div "[PERSON_NAME] [PERSON_NAME] 10 Add team member Name Role Email Phone Client Nav…" at bounding box center [821, 420] width 1242 height 840
click at [609, 280] on span "[EMAIL_ADDRESS][DOMAIN_NAME]" at bounding box center [715, 282] width 436 height 15
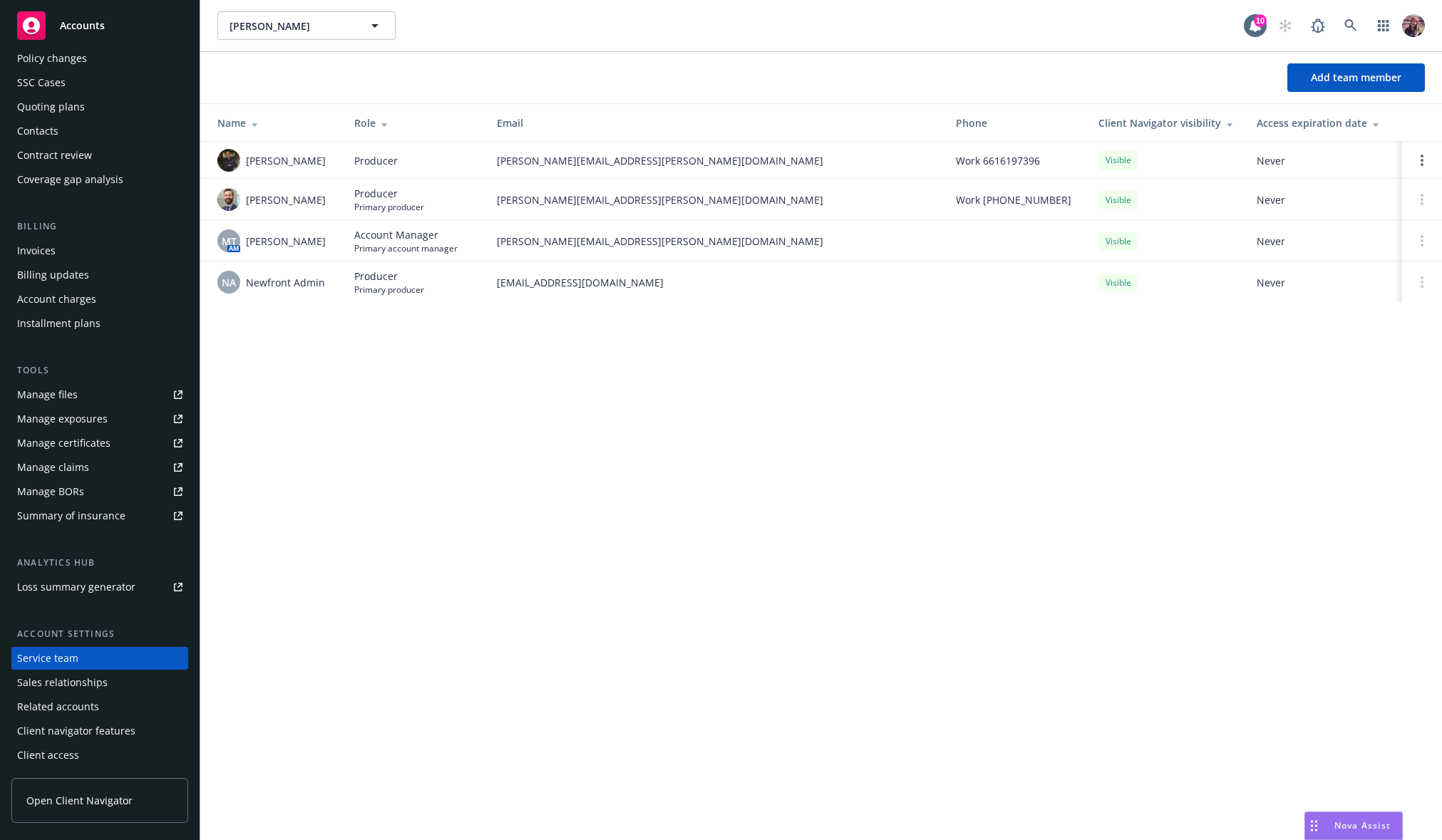
click at [549, 293] on td "[EMAIL_ADDRESS][DOMAIN_NAME]" at bounding box center [714, 281] width 459 height 41
click at [561, 273] on td "[EMAIL_ADDRESS][DOMAIN_NAME]" at bounding box center [714, 281] width 459 height 41
click at [559, 305] on div "Add team member Name Role Email Phone Client Navigator visibility Access expira…" at bounding box center [821, 186] width 1242 height 268
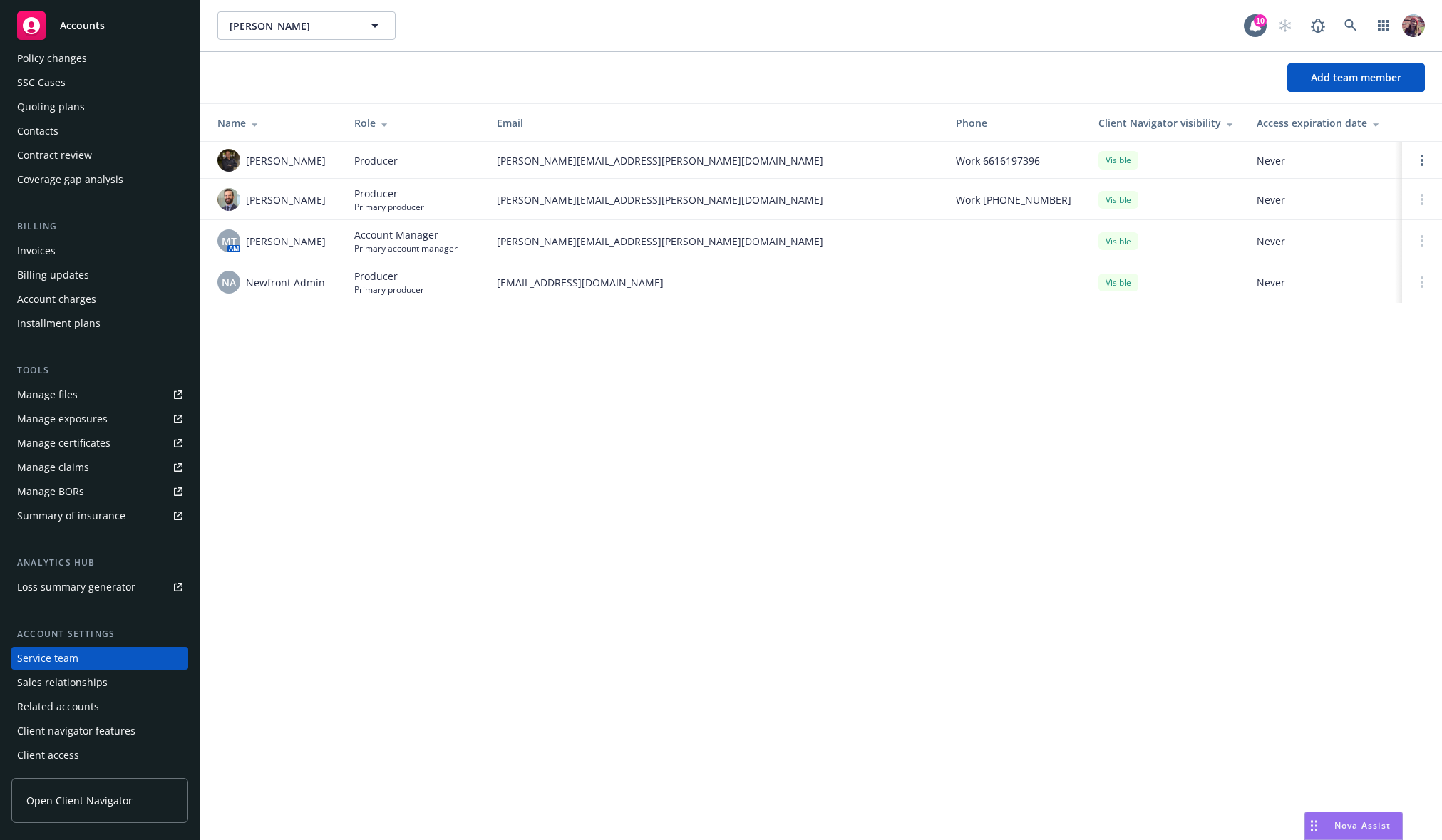
click at [25, 27] on icon at bounding box center [31, 25] width 17 height 17
click at [900, 536] on div "[PERSON_NAME] [PERSON_NAME] 10 Add team member Name Role Email Phone Client Nav…" at bounding box center [821, 420] width 1242 height 840
click at [540, 275] on span "[EMAIL_ADDRESS][DOMAIN_NAME]" at bounding box center [715, 282] width 436 height 15
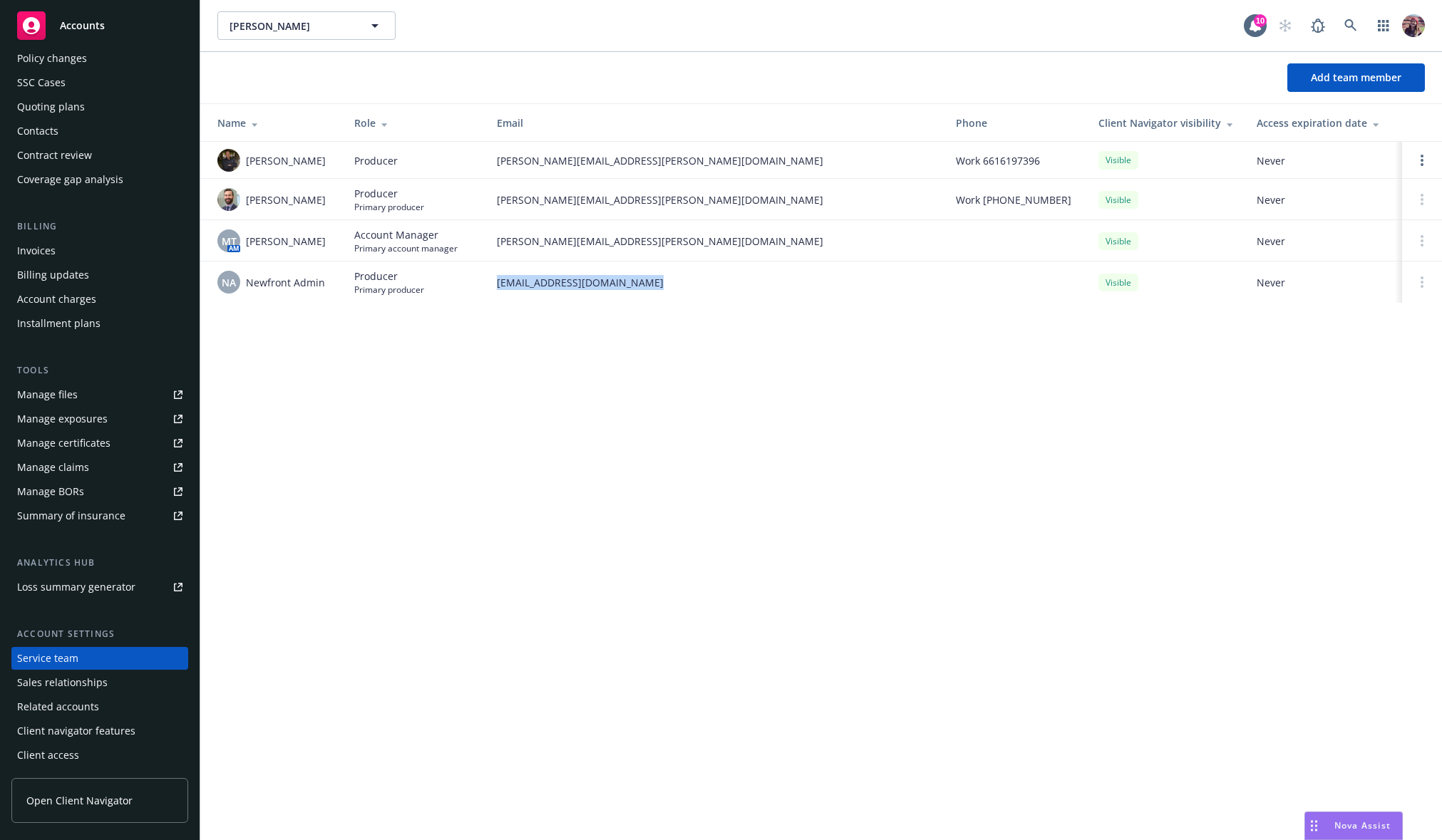
click at [497, 284] on span "[EMAIL_ADDRESS][DOMAIN_NAME]" at bounding box center [715, 282] width 436 height 15
click at [566, 282] on span "[EMAIL_ADDRESS][DOMAIN_NAME]" at bounding box center [715, 282] width 436 height 15
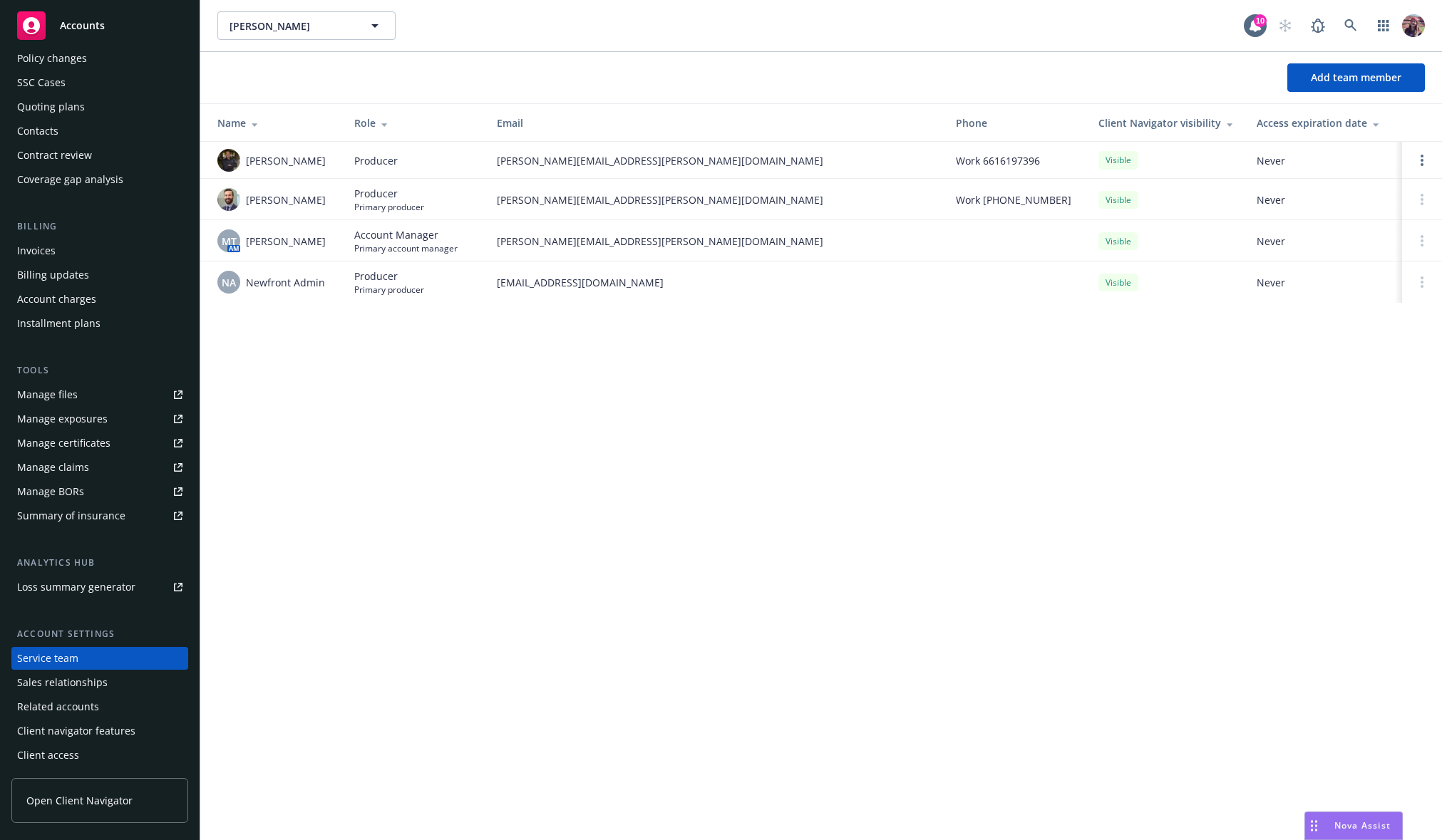
click at [364, 294] on span "Primary producer" at bounding box center [389, 290] width 70 height 12
click at [420, 281] on span "Producer" at bounding box center [389, 276] width 70 height 15
click at [359, 275] on span "Producer" at bounding box center [389, 276] width 70 height 15
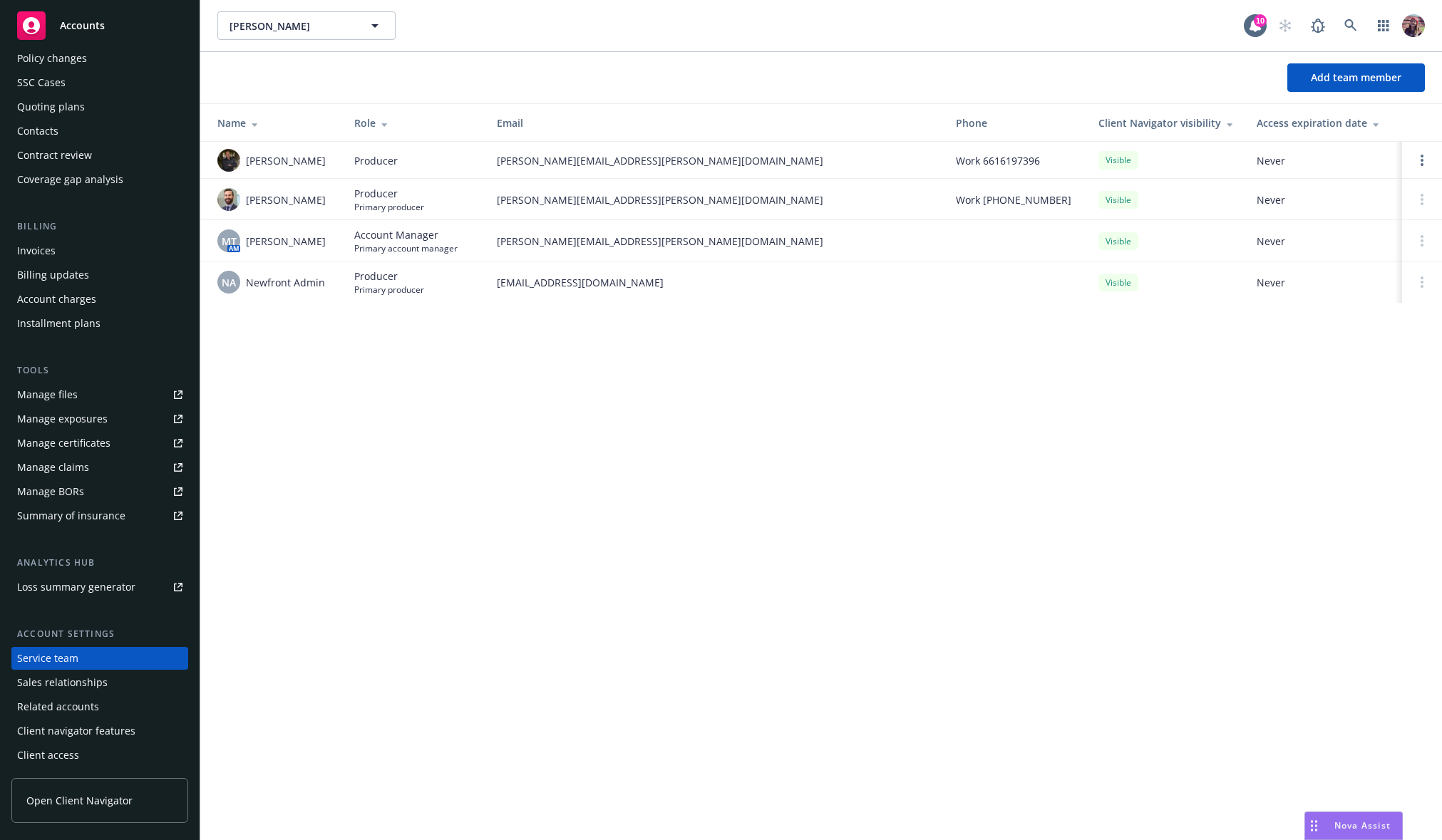
click at [270, 295] on td "NA Newfront Admin" at bounding box center [271, 281] width 143 height 41
click at [266, 285] on span "Newfront Admin" at bounding box center [286, 282] width 79 height 15
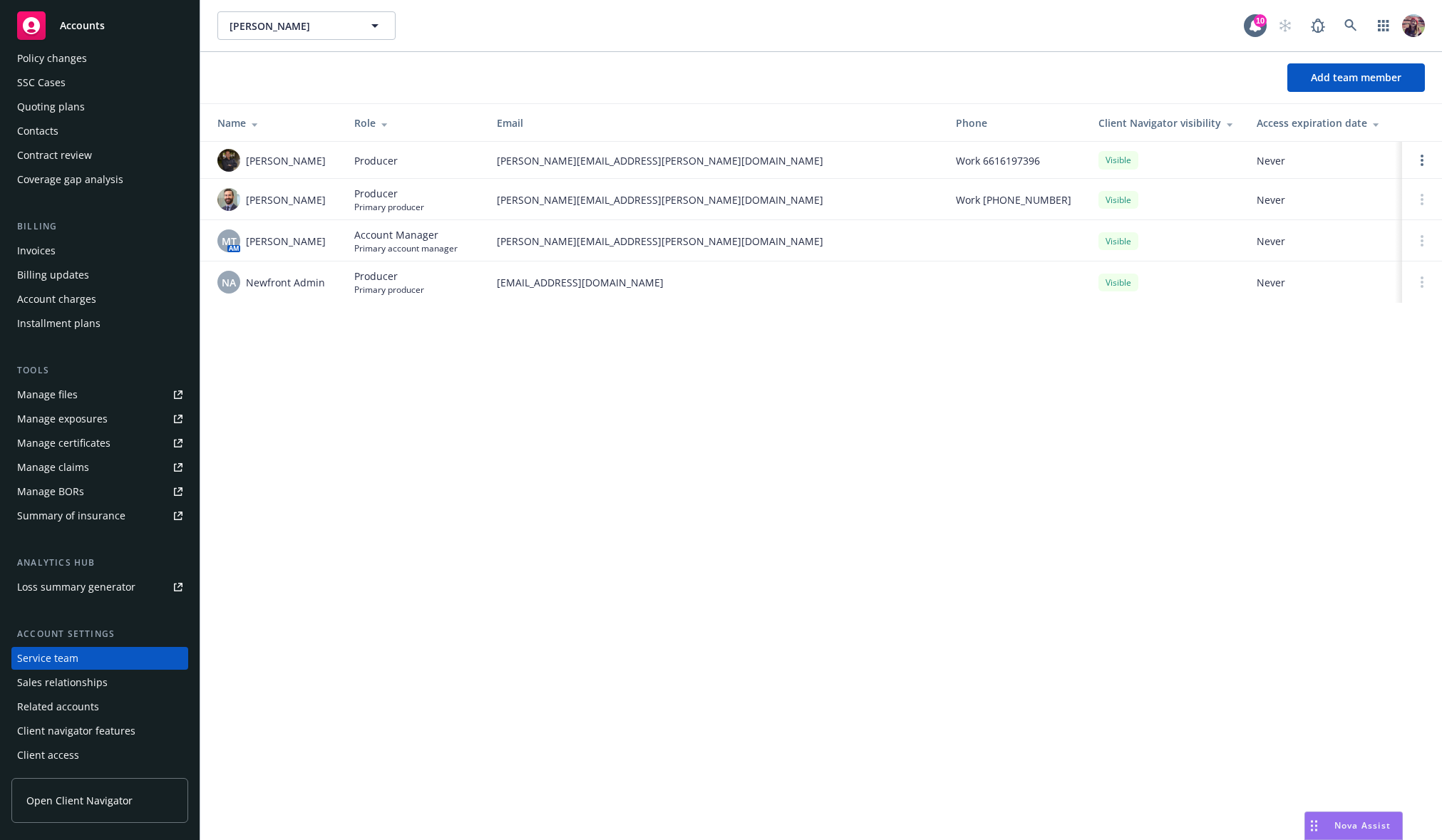
click at [320, 279] on span "Newfront Admin" at bounding box center [286, 282] width 79 height 15
click at [391, 286] on span "Primary producer" at bounding box center [389, 290] width 70 height 12
click at [383, 284] on span "Primary producer" at bounding box center [389, 290] width 70 height 12
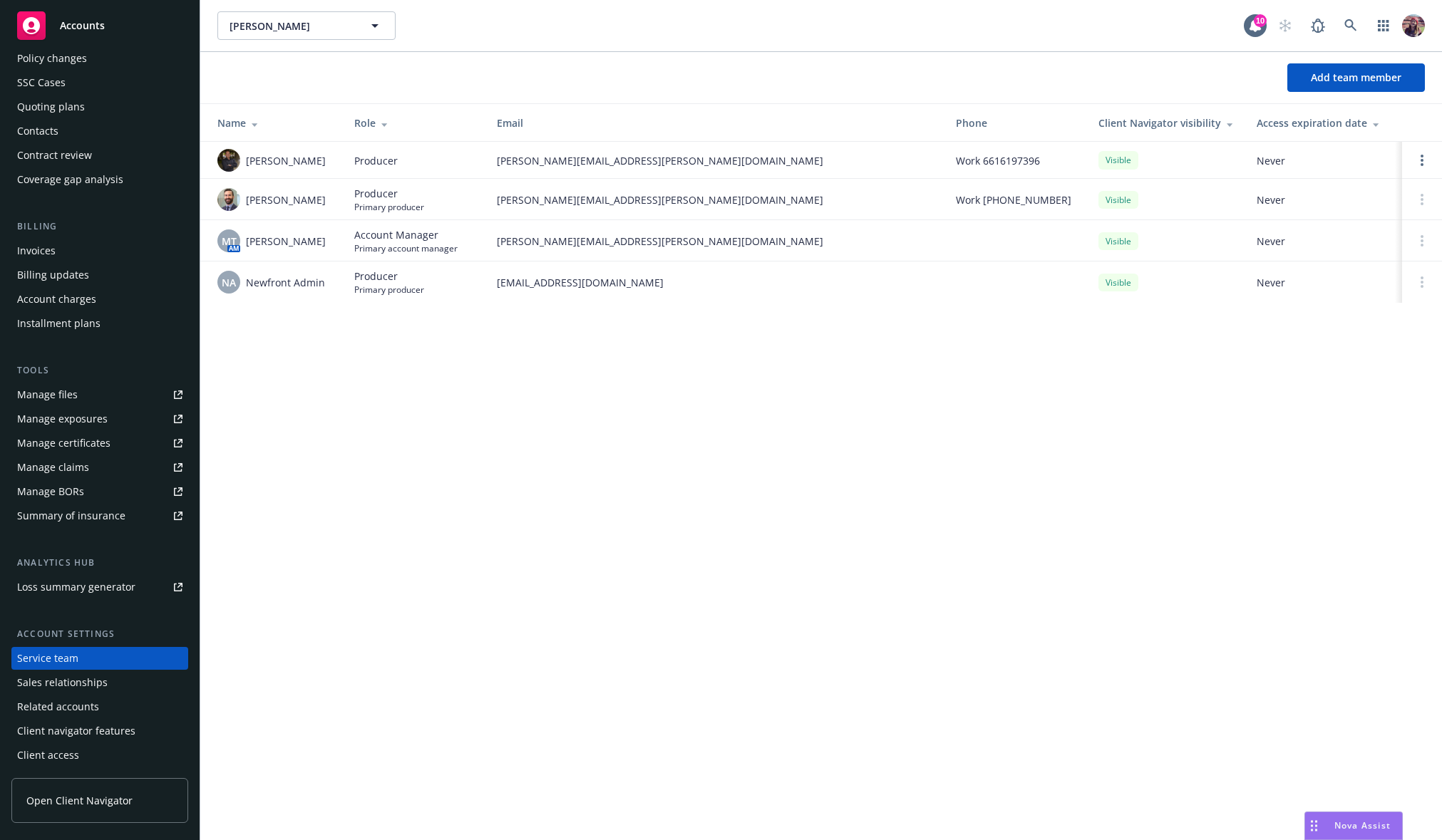
click at [265, 277] on span "Newfront Admin" at bounding box center [286, 282] width 79 height 15
click at [468, 338] on div "[PERSON_NAME] [PERSON_NAME] 10 Add team member Name Role Email Phone Client Nav…" at bounding box center [821, 420] width 1242 height 840
click at [709, 620] on div "[PERSON_NAME] [PERSON_NAME] 10 Add team member Name Role Email Phone Client Nav…" at bounding box center [821, 420] width 1242 height 840
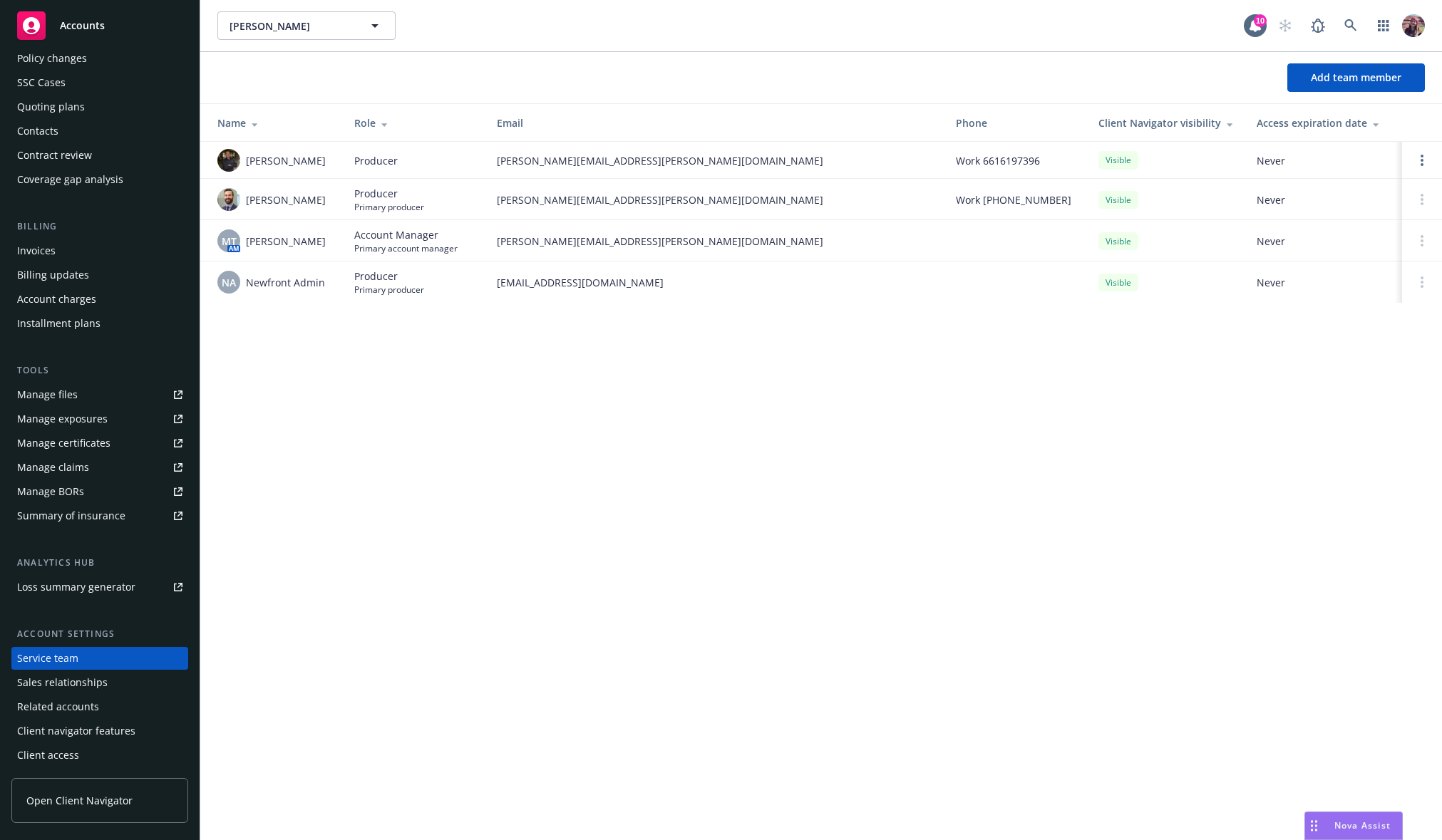
drag, startPoint x: 477, startPoint y: 448, endPoint x: 456, endPoint y: 452, distance: 21.4
click at [477, 448] on div "[PERSON_NAME] [PERSON_NAME] 10 Add team member Name Role Email Phone Client Nav…" at bounding box center [821, 420] width 1242 height 840
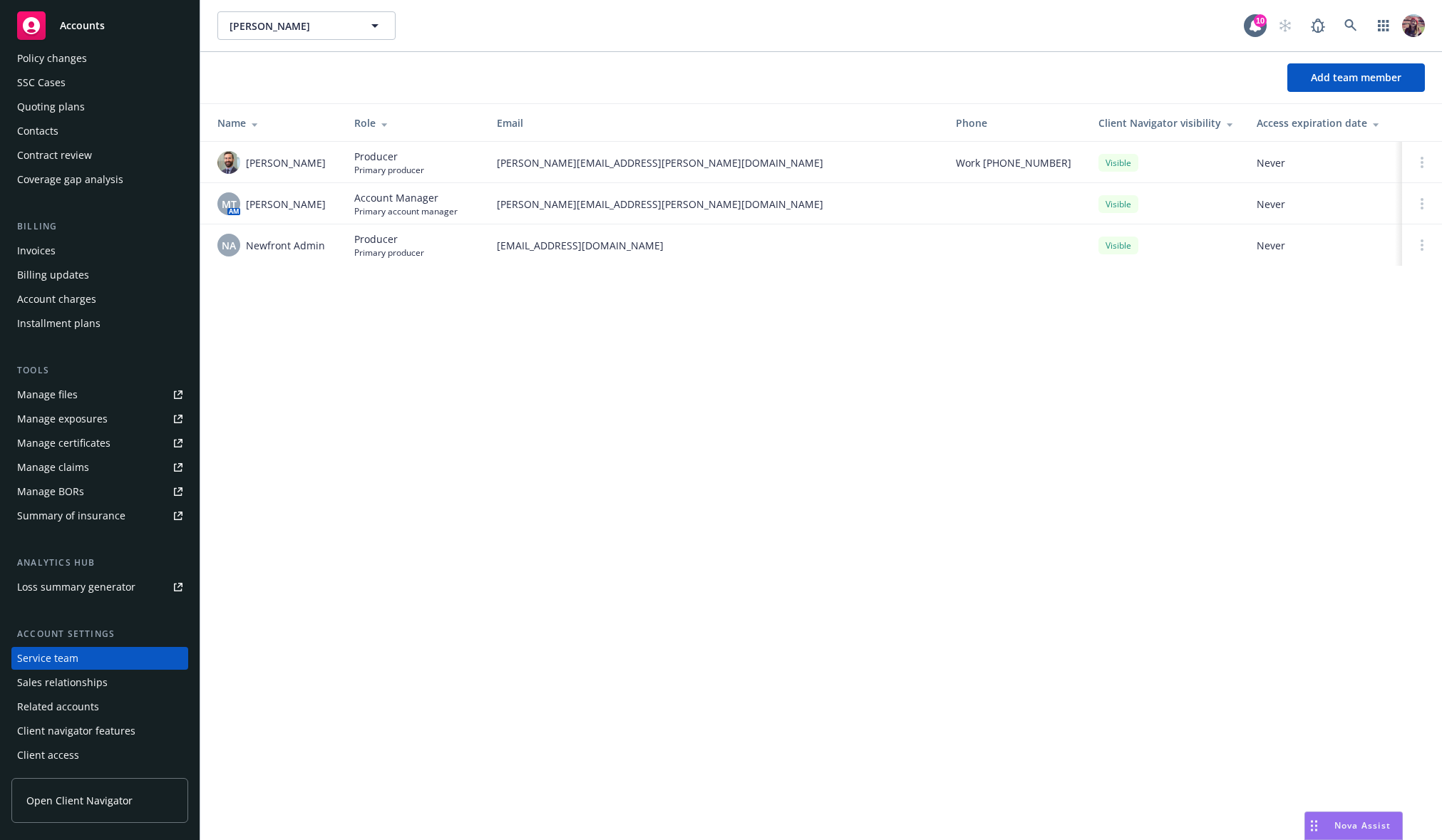
click at [382, 360] on div "[PERSON_NAME] [PERSON_NAME] 10 Add team member Name Role Email Phone Client Nav…" at bounding box center [821, 420] width 1242 height 840
click at [328, 238] on div "NA Newfront Admin" at bounding box center [274, 245] width 114 height 23
click at [292, 243] on span "Newfront Admin" at bounding box center [286, 246] width 79 height 15
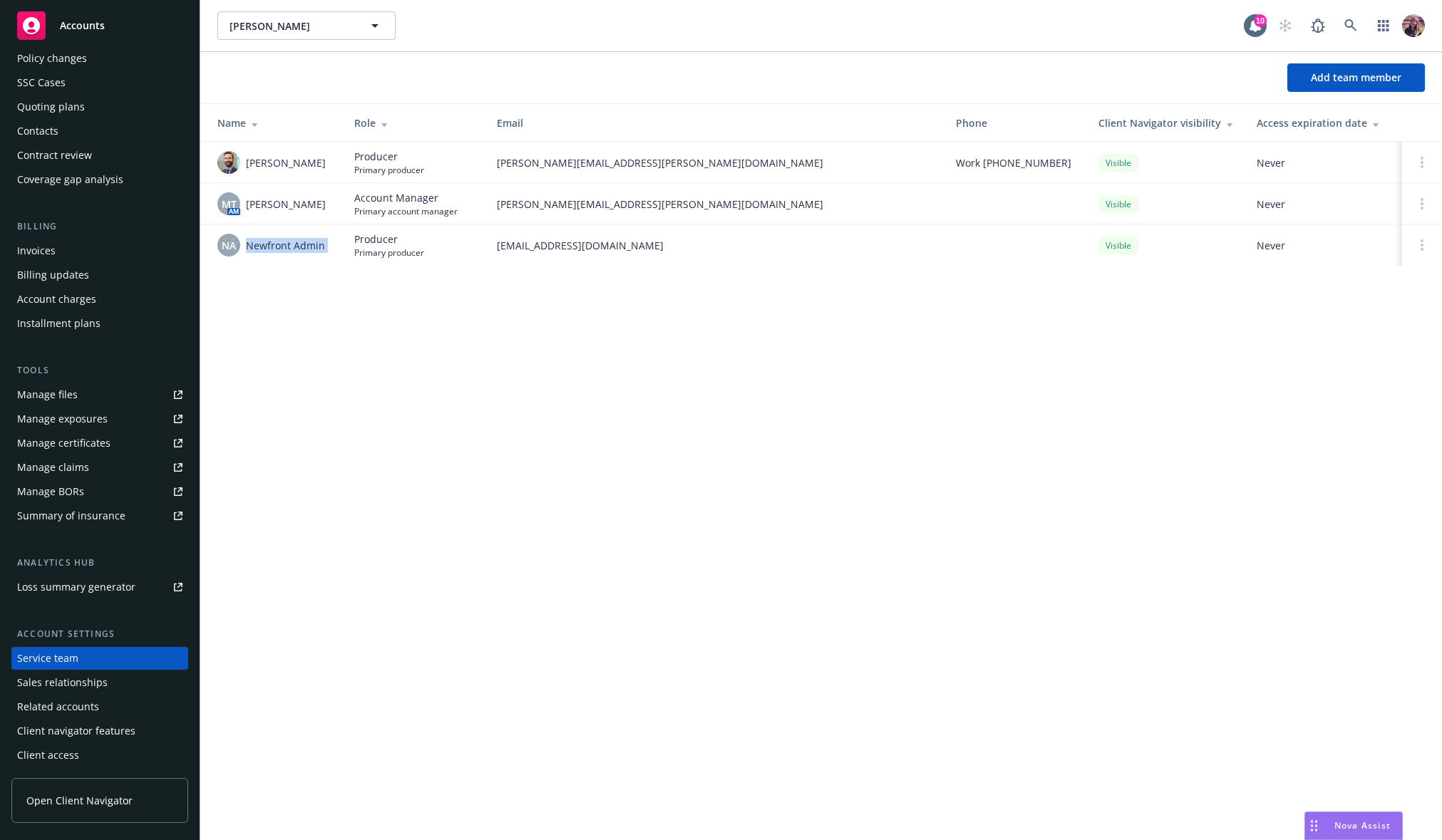
click at [253, 250] on span "Newfront Admin" at bounding box center [286, 246] width 79 height 15
click at [371, 265] on td "Producer Primary producer" at bounding box center [414, 245] width 143 height 41
click at [371, 249] on span "Primary producer" at bounding box center [389, 253] width 70 height 12
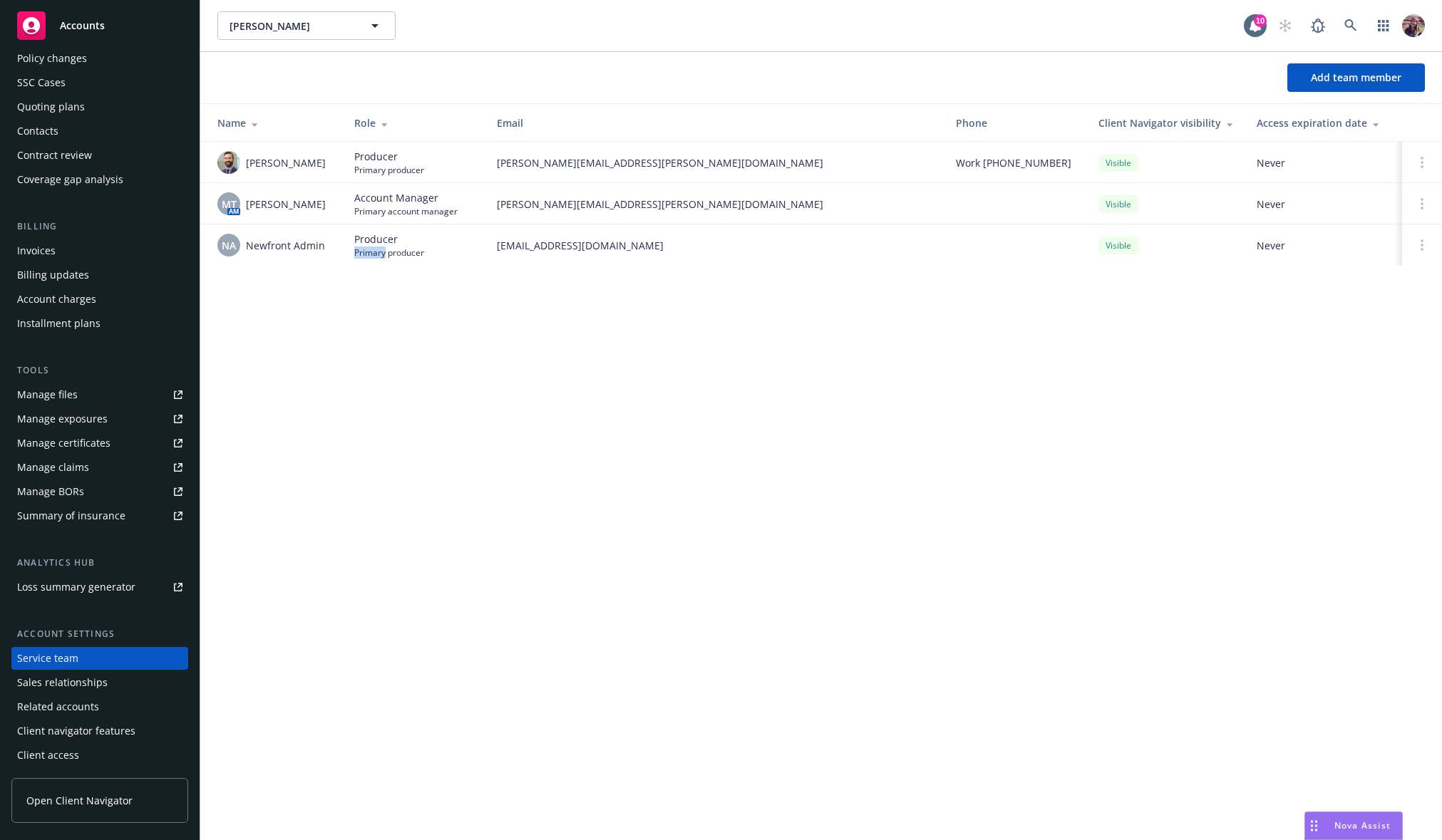
click at [371, 249] on span "Primary producer" at bounding box center [389, 253] width 70 height 12
click at [370, 242] on span "Producer" at bounding box center [389, 239] width 70 height 15
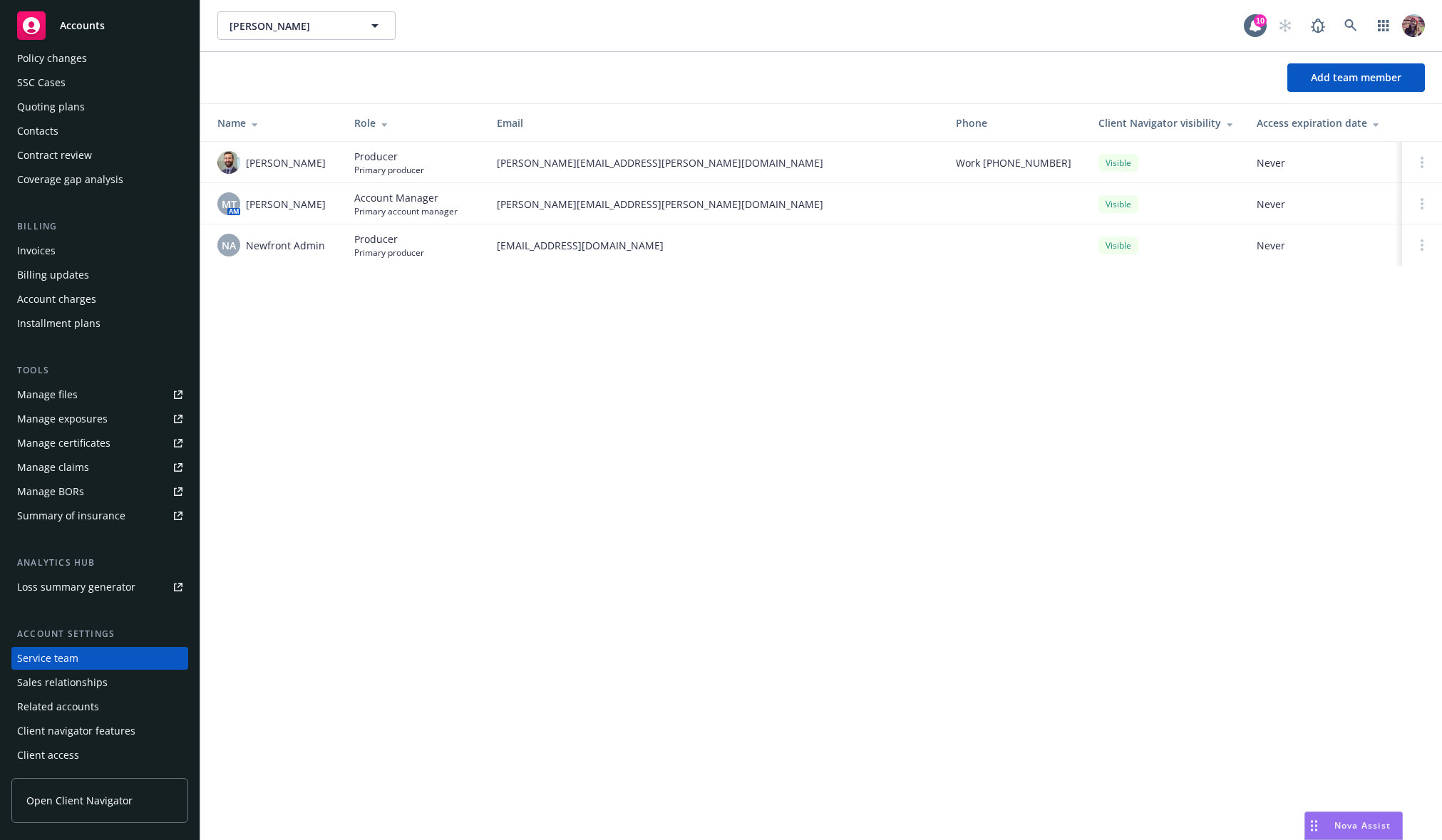
click at [370, 259] on td "Producer Primary producer" at bounding box center [414, 245] width 143 height 41
click at [370, 250] on span "Primary producer" at bounding box center [389, 253] width 70 height 12
click at [513, 281] on div "Add team member Name Role Email Phone Client Navigator visibility Access expira…" at bounding box center [821, 167] width 1242 height 231
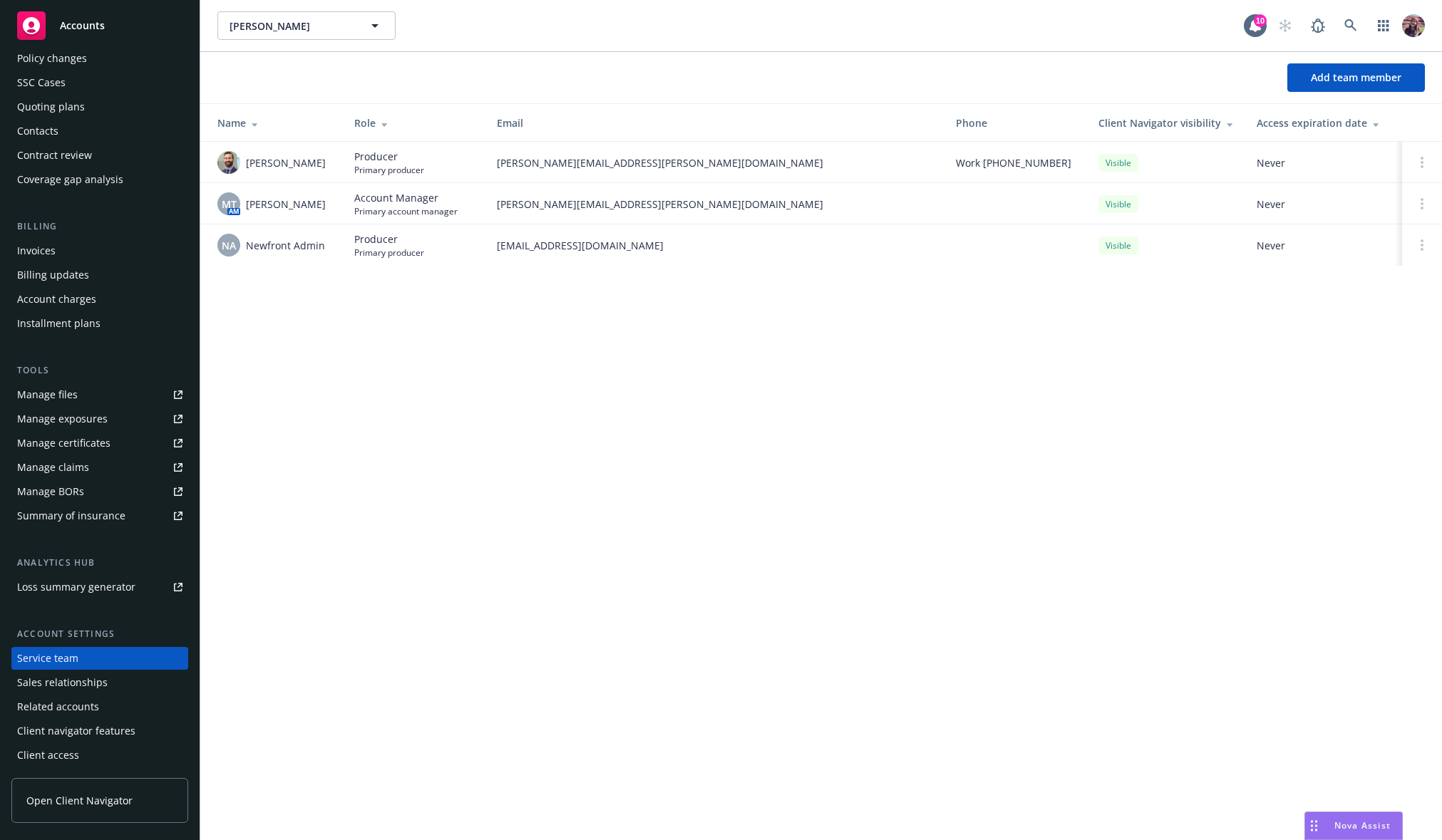
click at [320, 438] on div "[PERSON_NAME] [PERSON_NAME] 10 Add team member Name Role Email Phone Client Nav…" at bounding box center [821, 420] width 1242 height 840
click at [292, 240] on span "Newfront Admin" at bounding box center [286, 246] width 79 height 15
click at [479, 307] on div "[PERSON_NAME] [PERSON_NAME] 10 Add team member Name Role Email Phone Client Nav…" at bounding box center [821, 420] width 1242 height 840
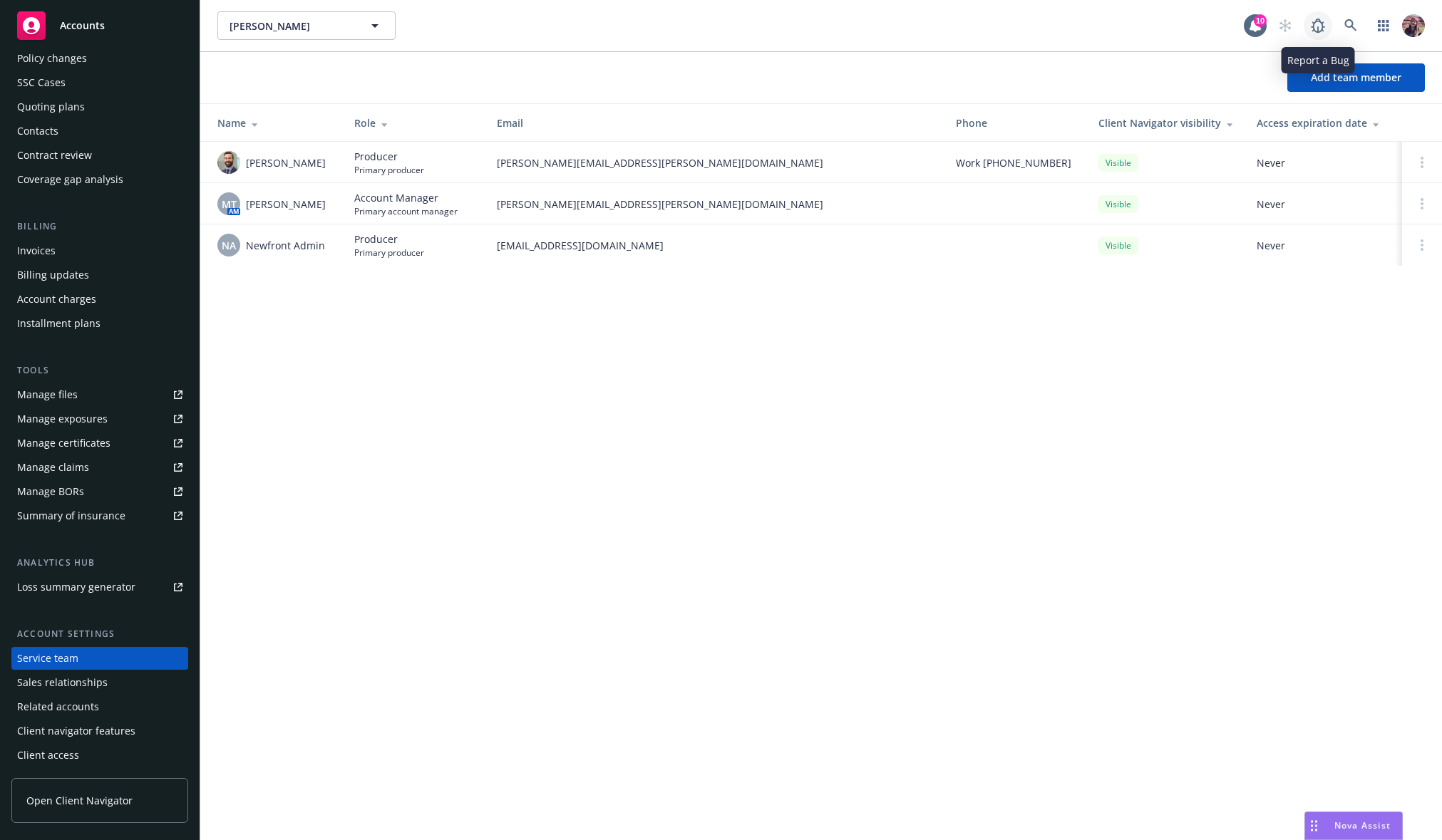
click at [1317, 25] on icon at bounding box center [1318, 25] width 17 height 17
click at [418, 564] on div "[PERSON_NAME] [PERSON_NAME] 10 Add team member Name Role Email Phone Client Nav…" at bounding box center [821, 420] width 1242 height 840
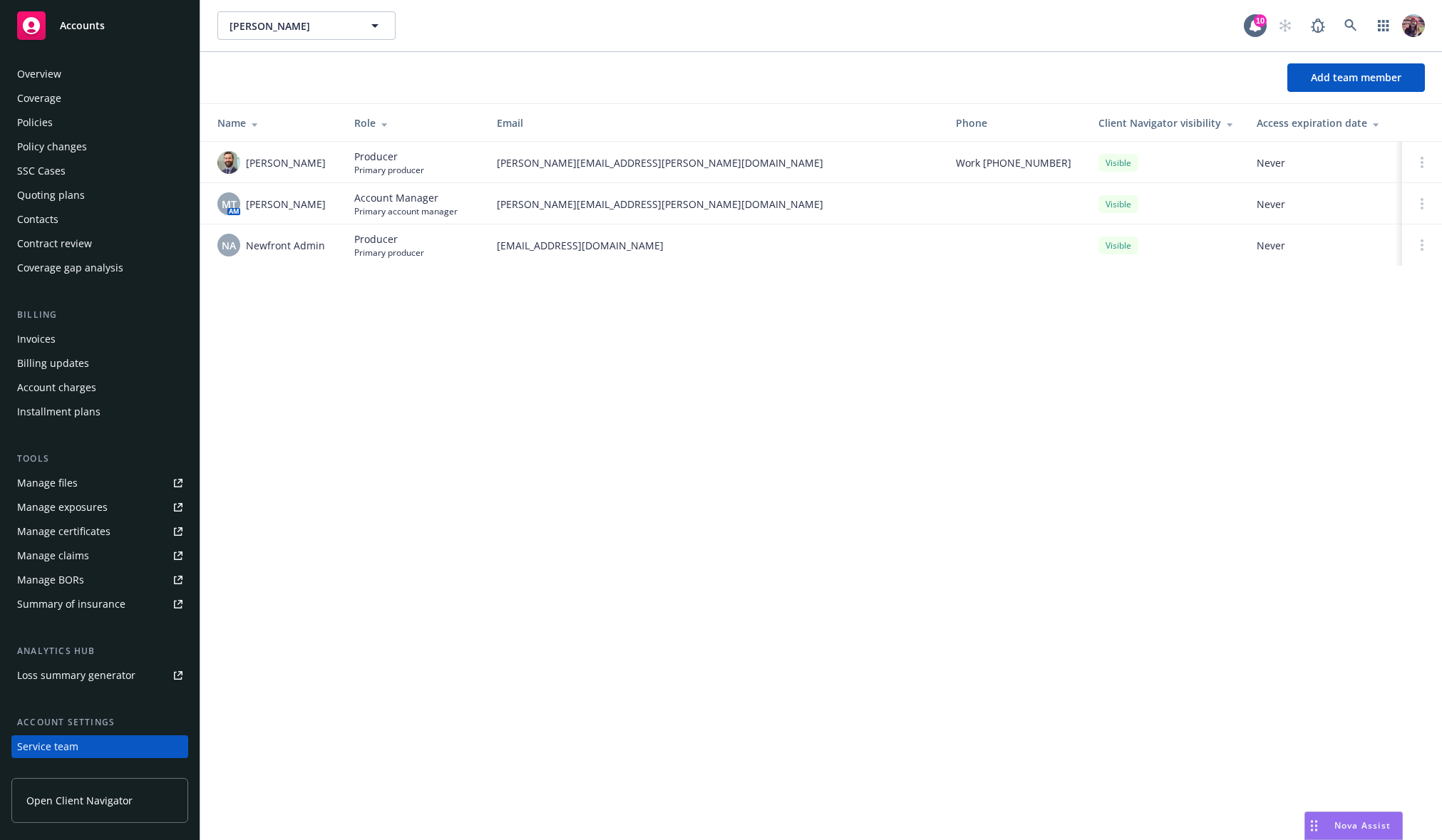
click at [43, 124] on div "Policies" at bounding box center [35, 123] width 36 height 23
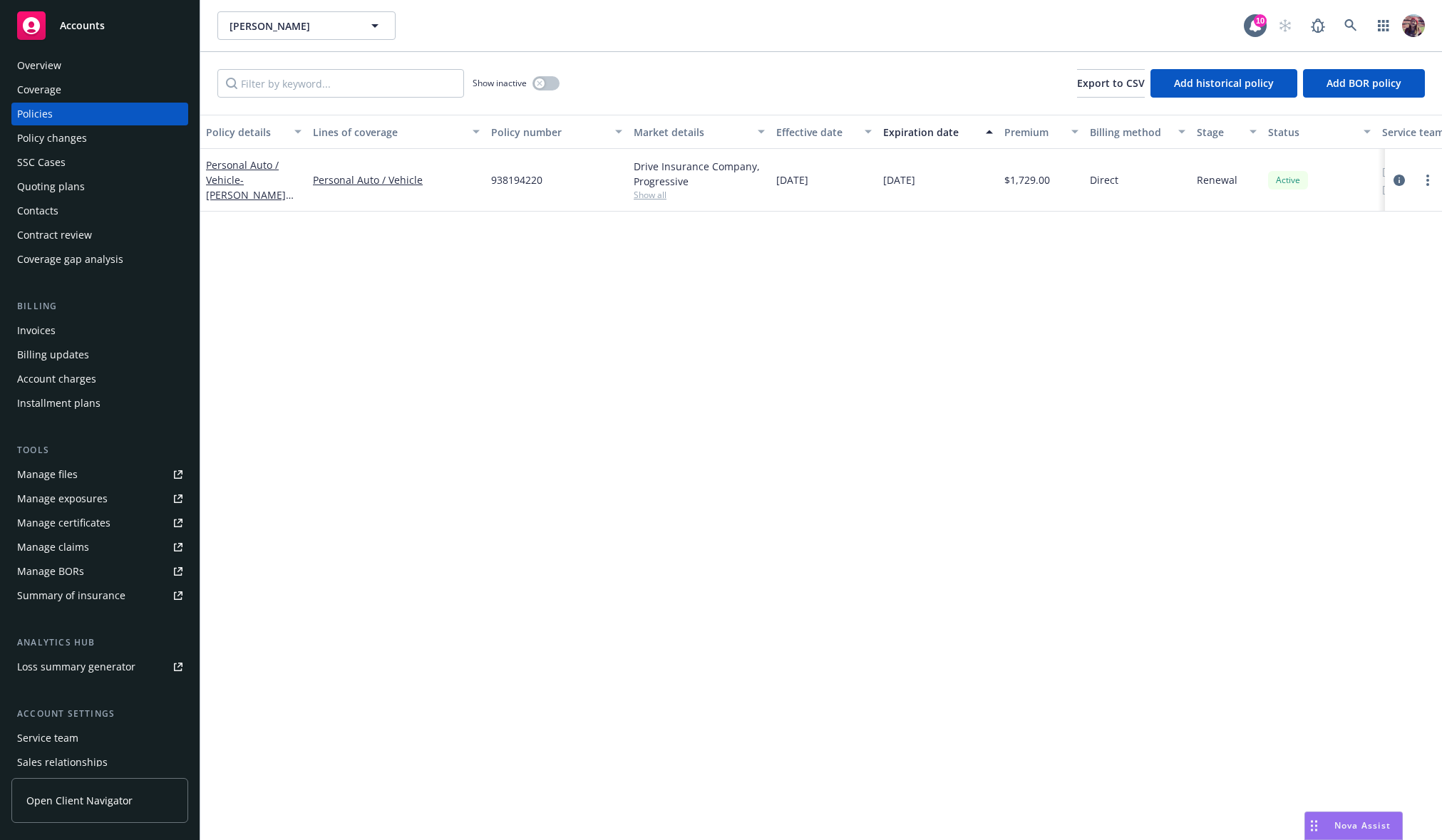
scroll to position [89, 0]
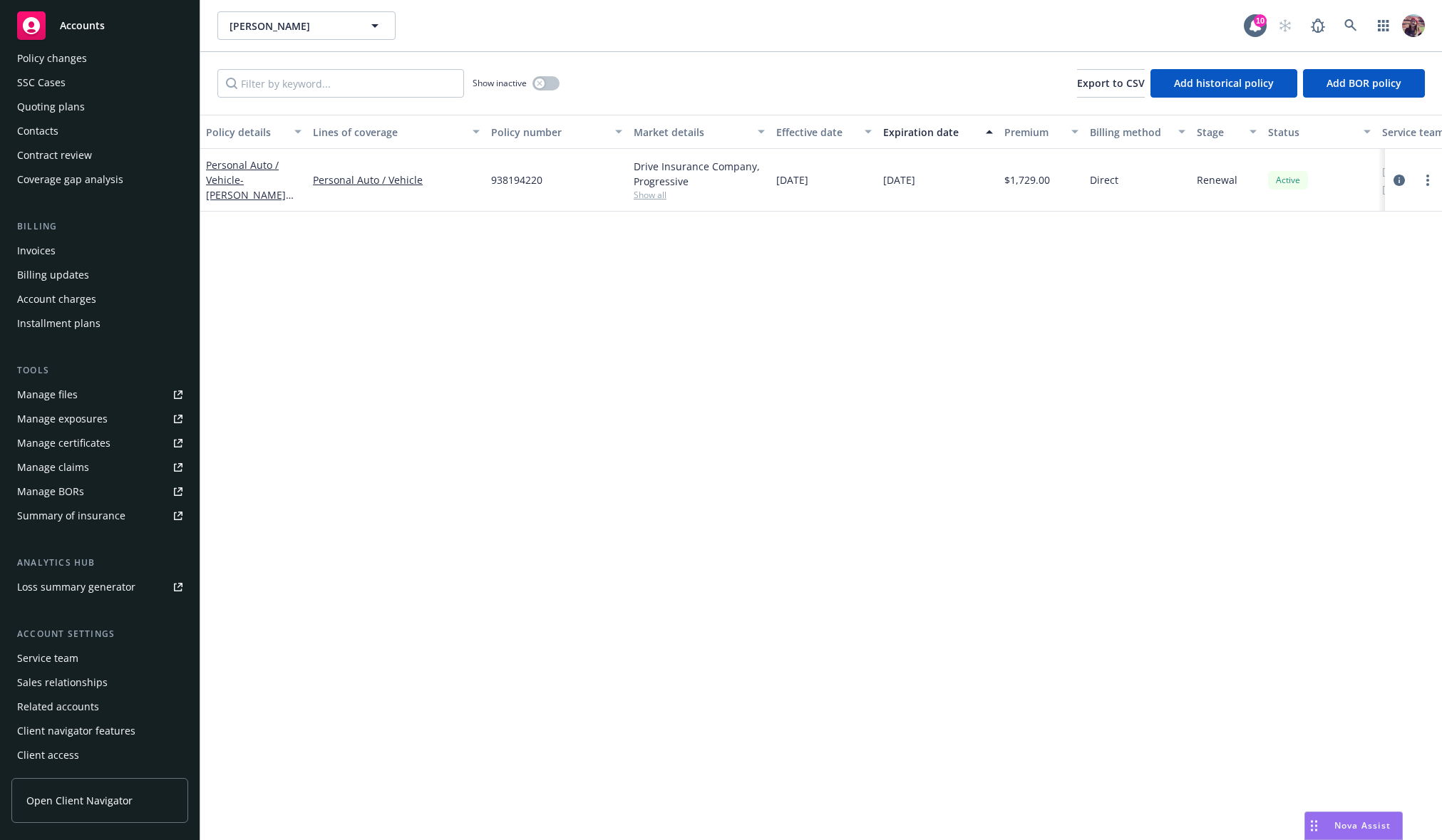
click at [72, 658] on div "Service team" at bounding box center [47, 658] width 62 height 23
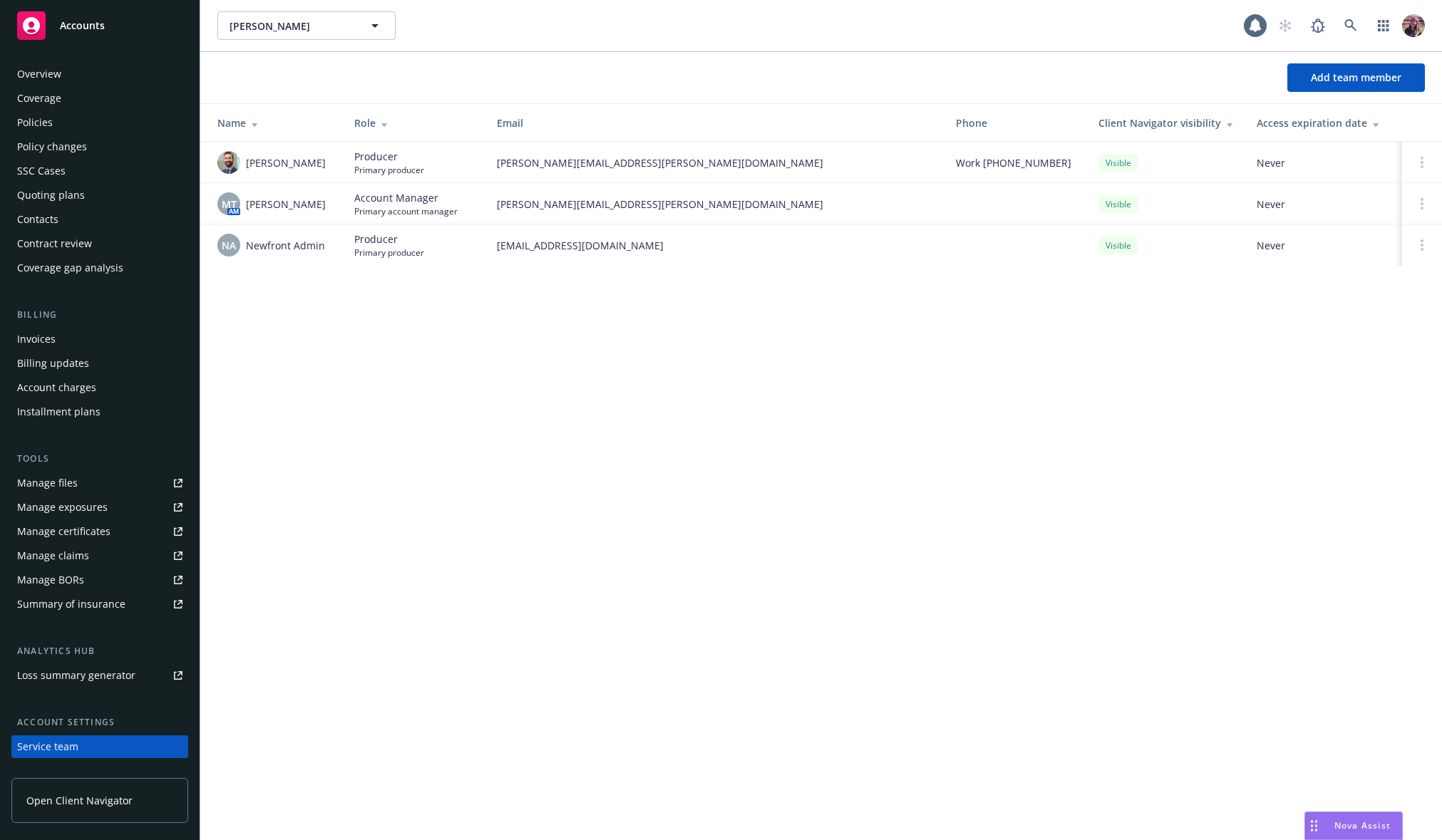
scroll to position [89, 0]
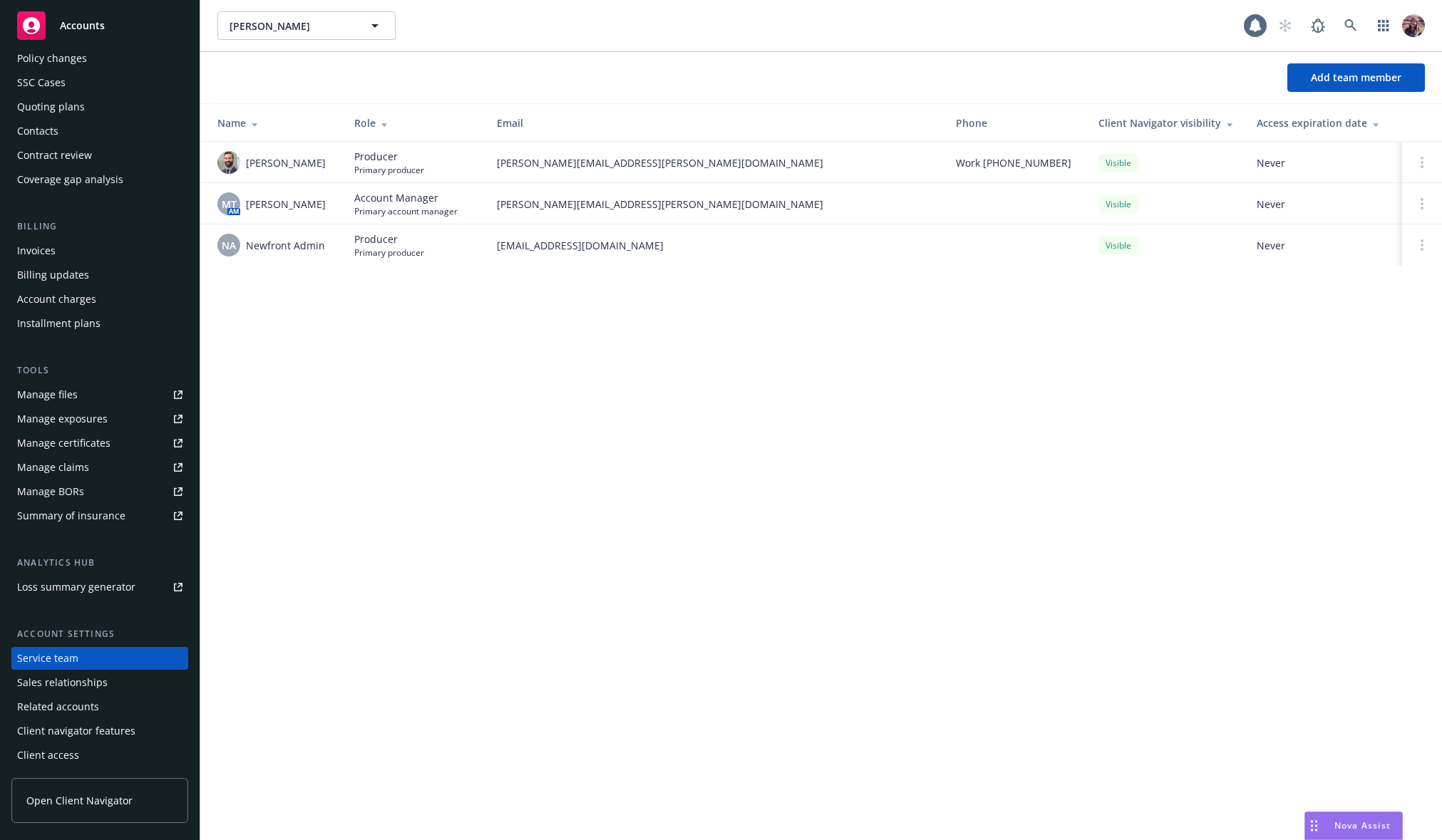
click at [811, 509] on div "[PERSON_NAME] [PERSON_NAME] Add team member Name Role Email Phone Client Naviga…" at bounding box center [821, 420] width 1242 height 840
click at [1423, 243] on div at bounding box center [1422, 244] width 17 height 11
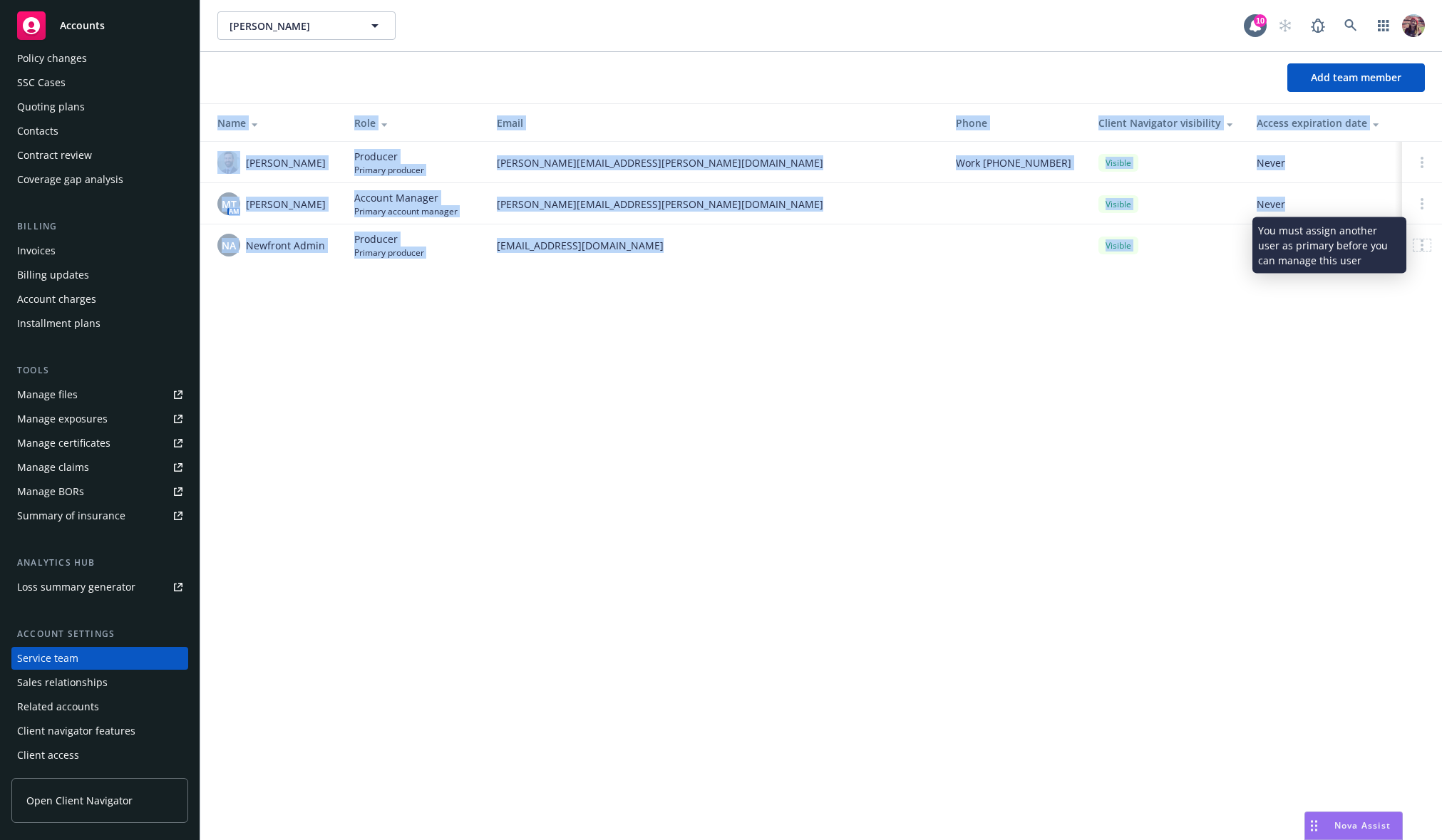
click at [1424, 243] on div at bounding box center [1422, 244] width 17 height 11
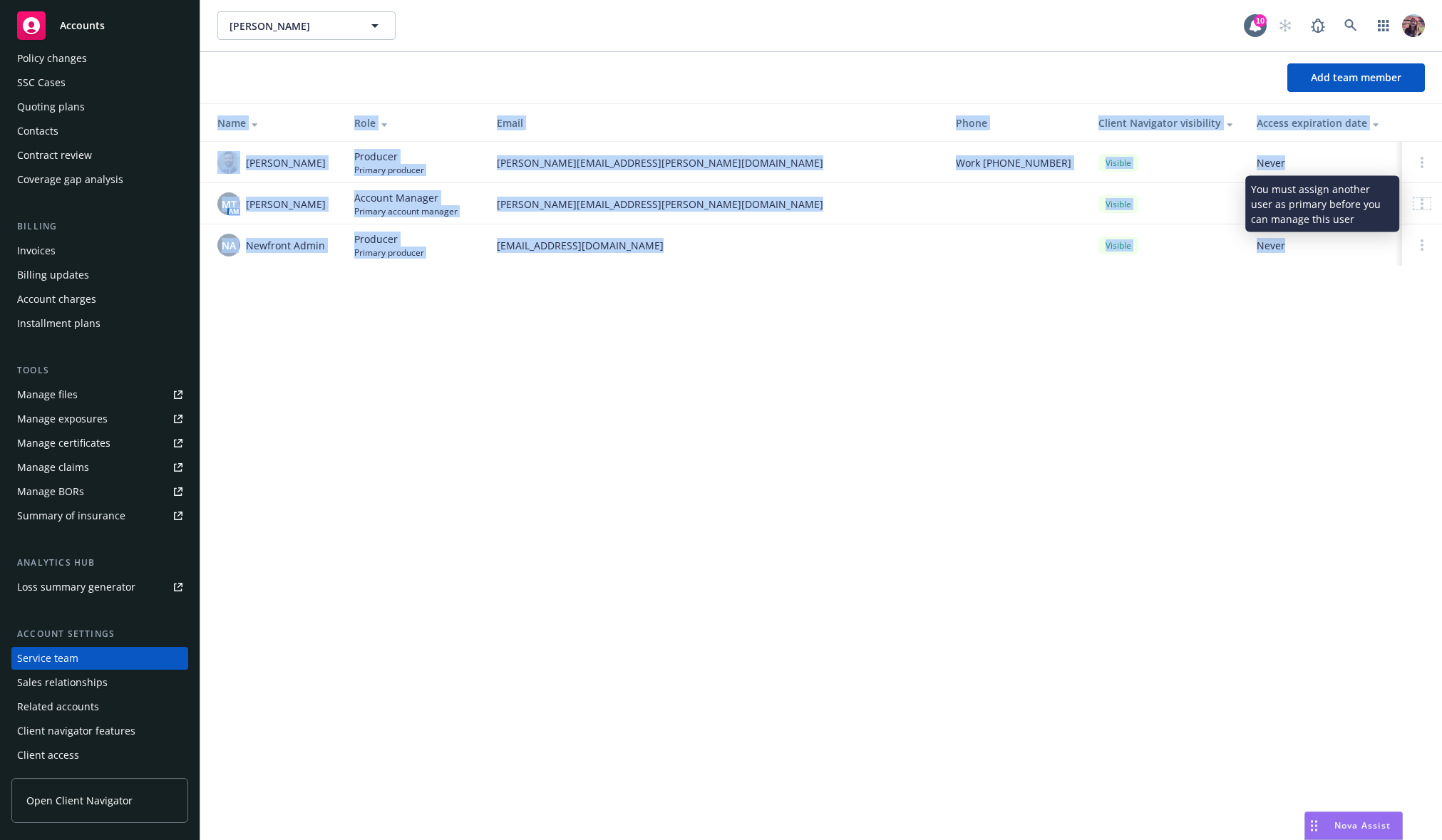
click at [1418, 204] on div at bounding box center [1422, 203] width 17 height 11
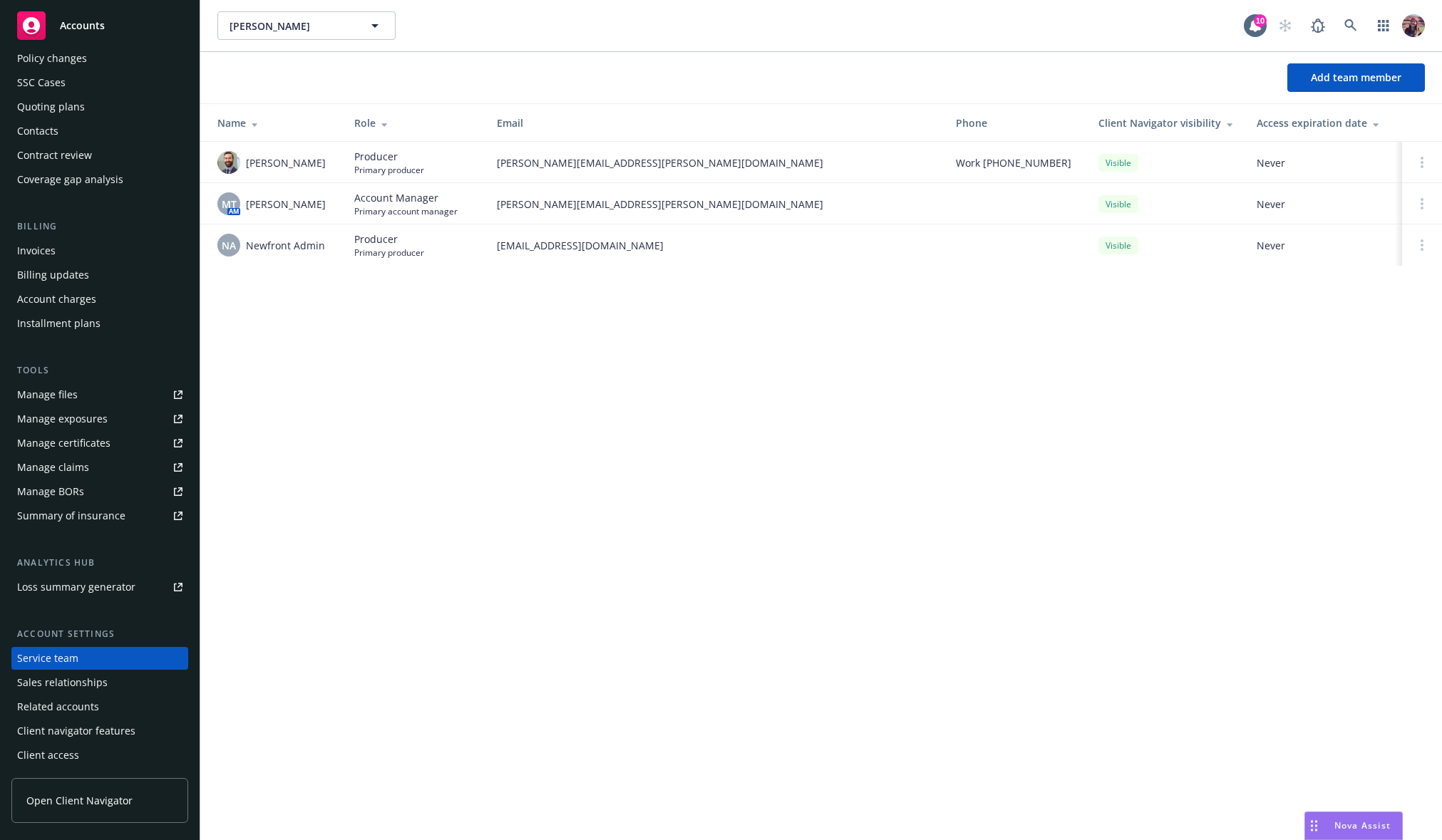
click at [1418, 142] on td at bounding box center [1422, 162] width 40 height 41
click at [1419, 145] on td at bounding box center [1422, 162] width 40 height 41
click at [1420, 150] on td at bounding box center [1422, 162] width 40 height 41
click at [1420, 151] on td at bounding box center [1422, 162] width 40 height 41
click at [1421, 157] on icon at bounding box center [1421, 162] width 3 height 11
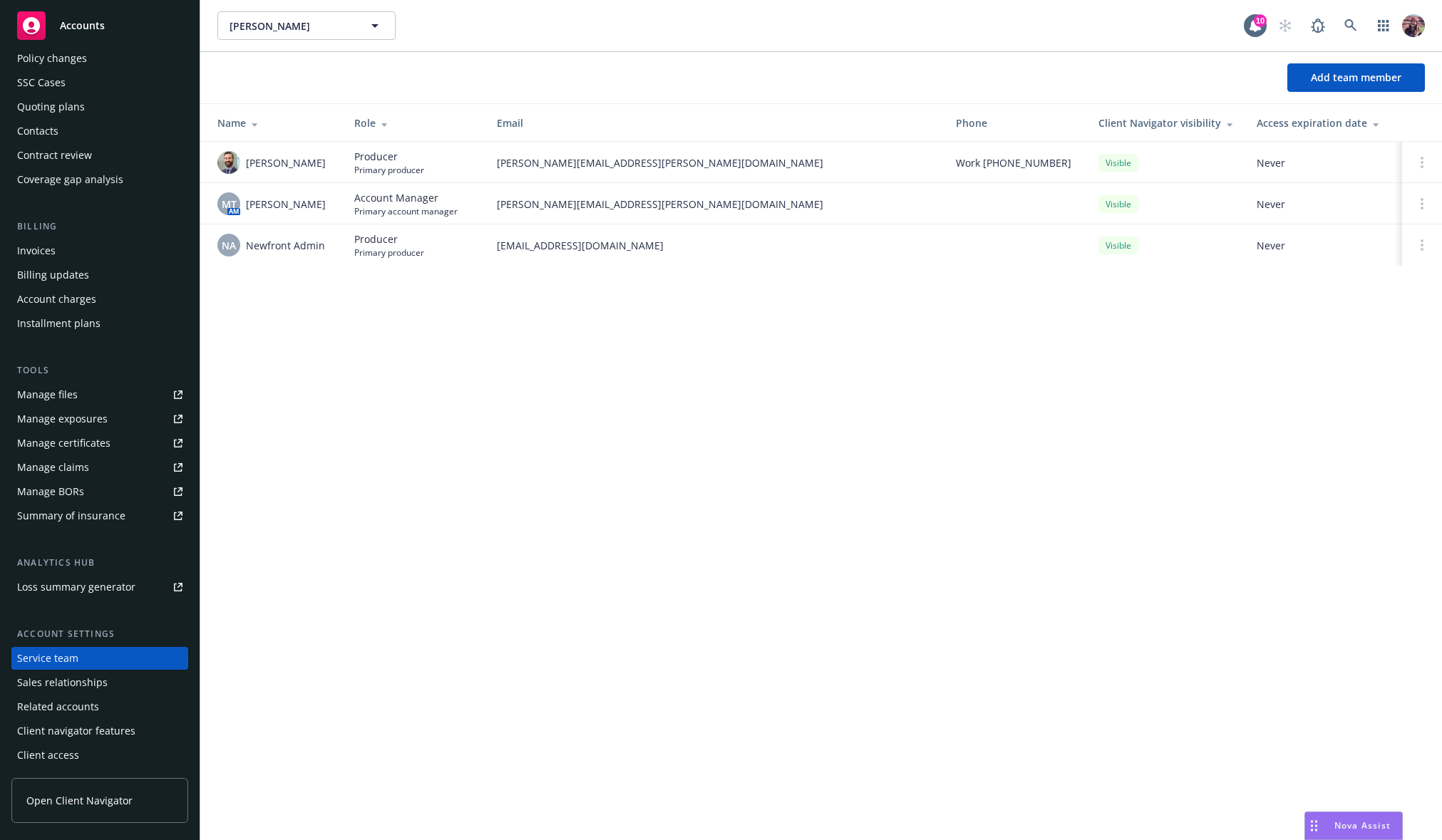
click at [1221, 432] on div "[PERSON_NAME] [PERSON_NAME] 10 Add team member Name Role Email Phone Client Nav…" at bounding box center [821, 420] width 1242 height 840
click at [1319, 86] on button "Add team member" at bounding box center [1356, 78] width 138 height 29
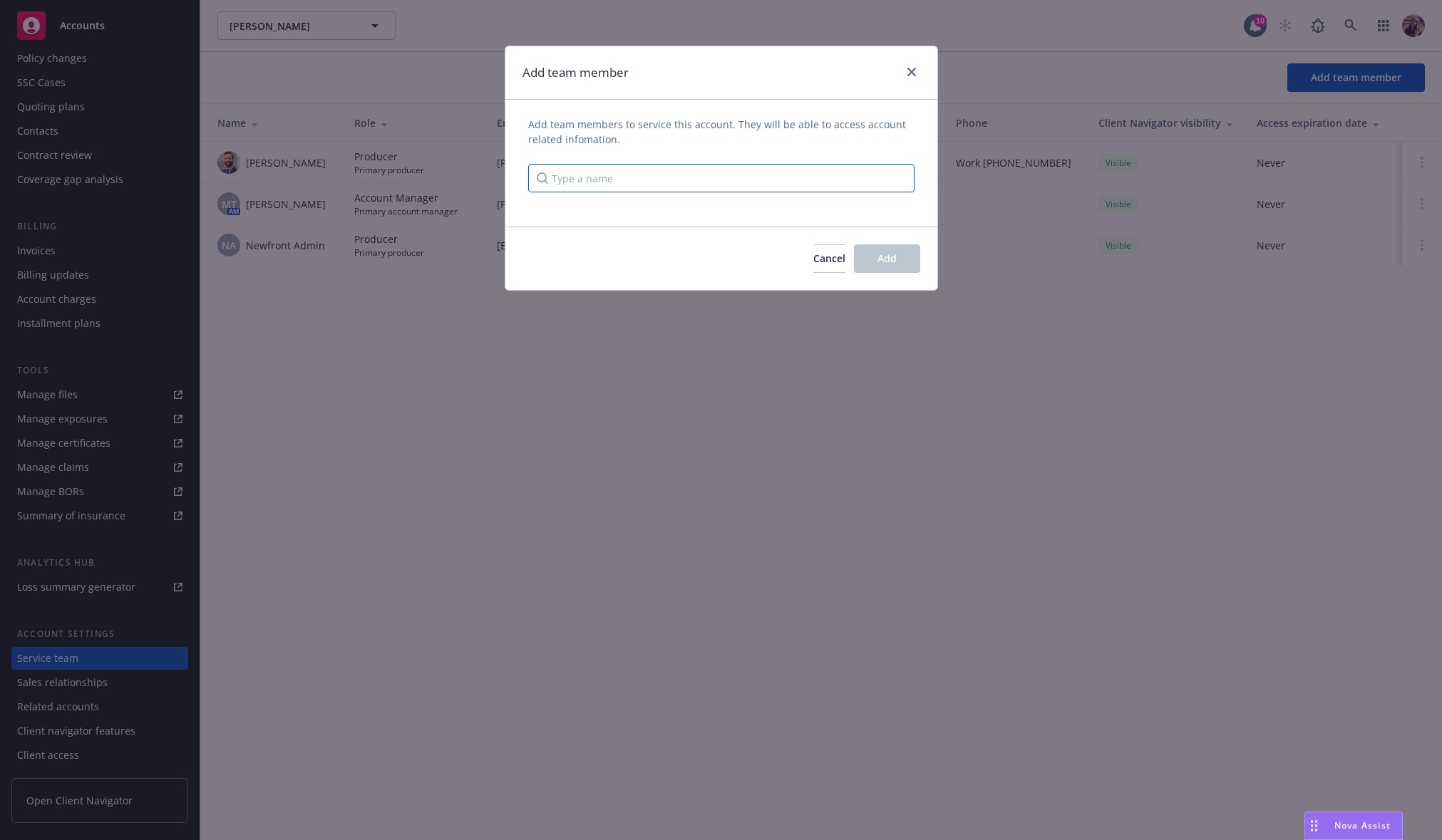
click at [684, 166] on input "Type a name" at bounding box center [721, 178] width 386 height 29
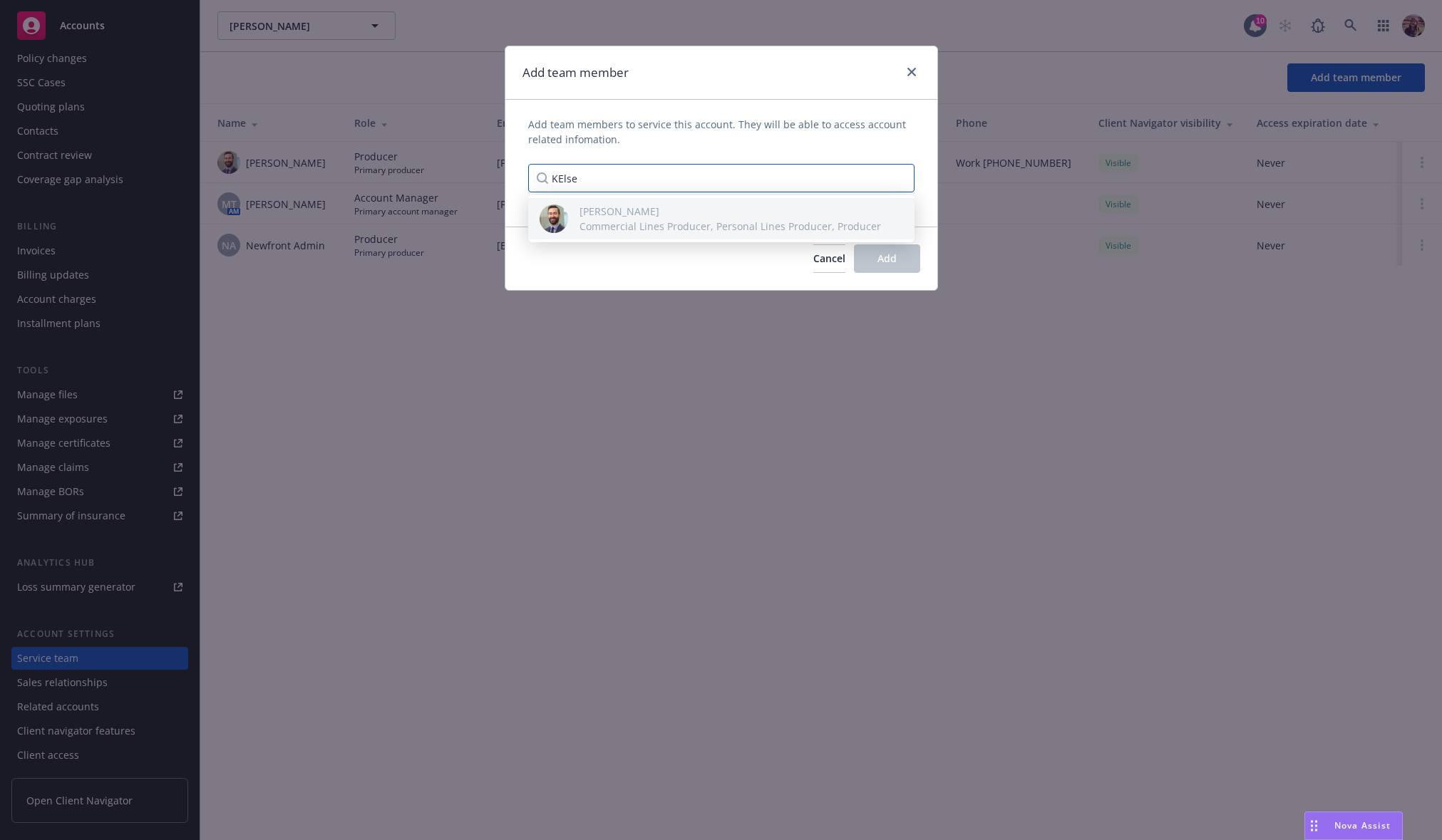
type input "KElse"
click at [667, 215] on span "[PERSON_NAME]" at bounding box center [730, 211] width 302 height 15
click at [734, 134] on span "Add team members to service this account. They will be able to access account r…" at bounding box center [721, 131] width 386 height 30
click at [863, 79] on div "Add team member" at bounding box center [721, 73] width 432 height 53
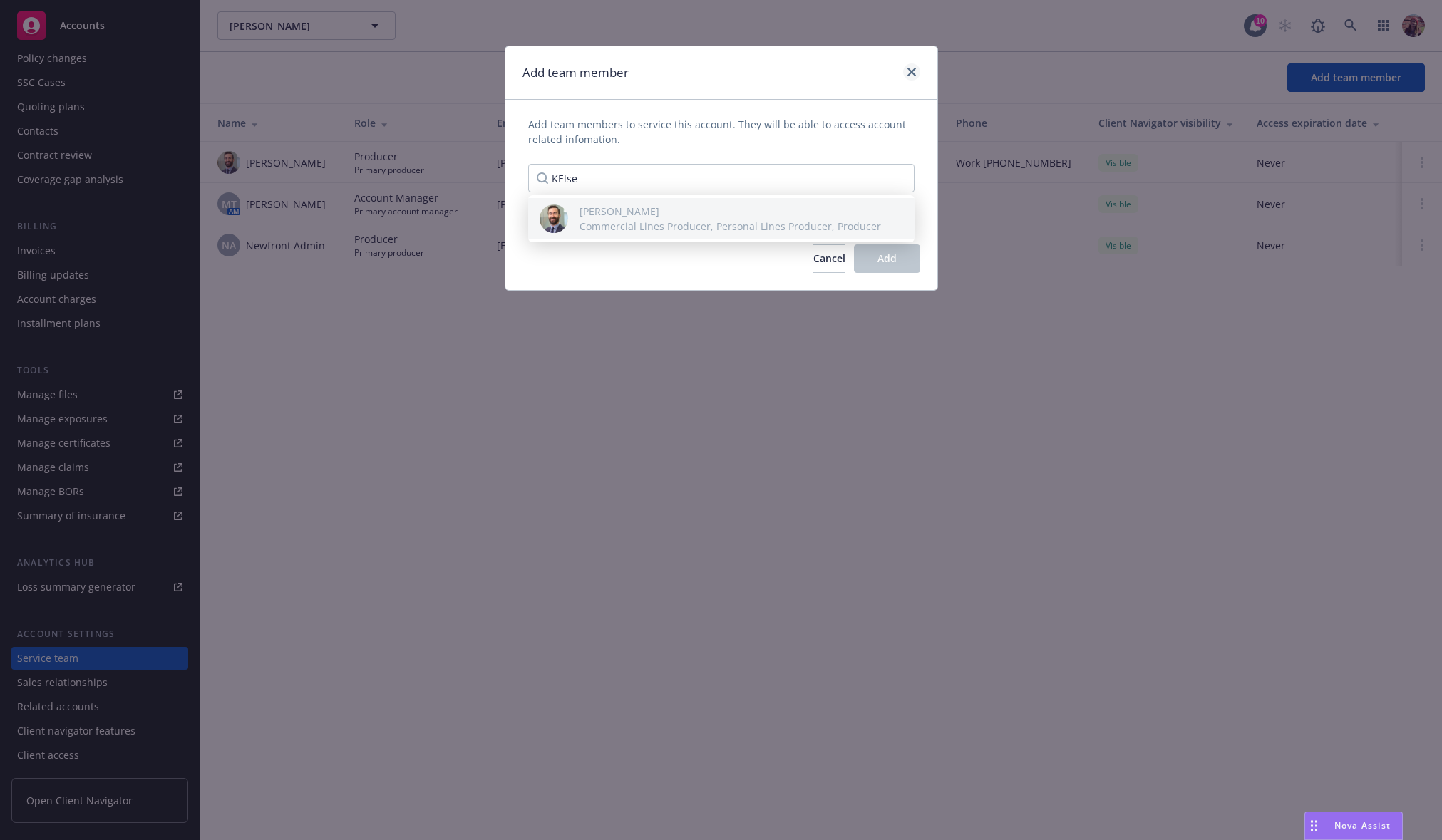
click at [915, 66] on div at bounding box center [909, 73] width 23 height 19
click at [912, 68] on icon "close" at bounding box center [911, 72] width 8 height 8
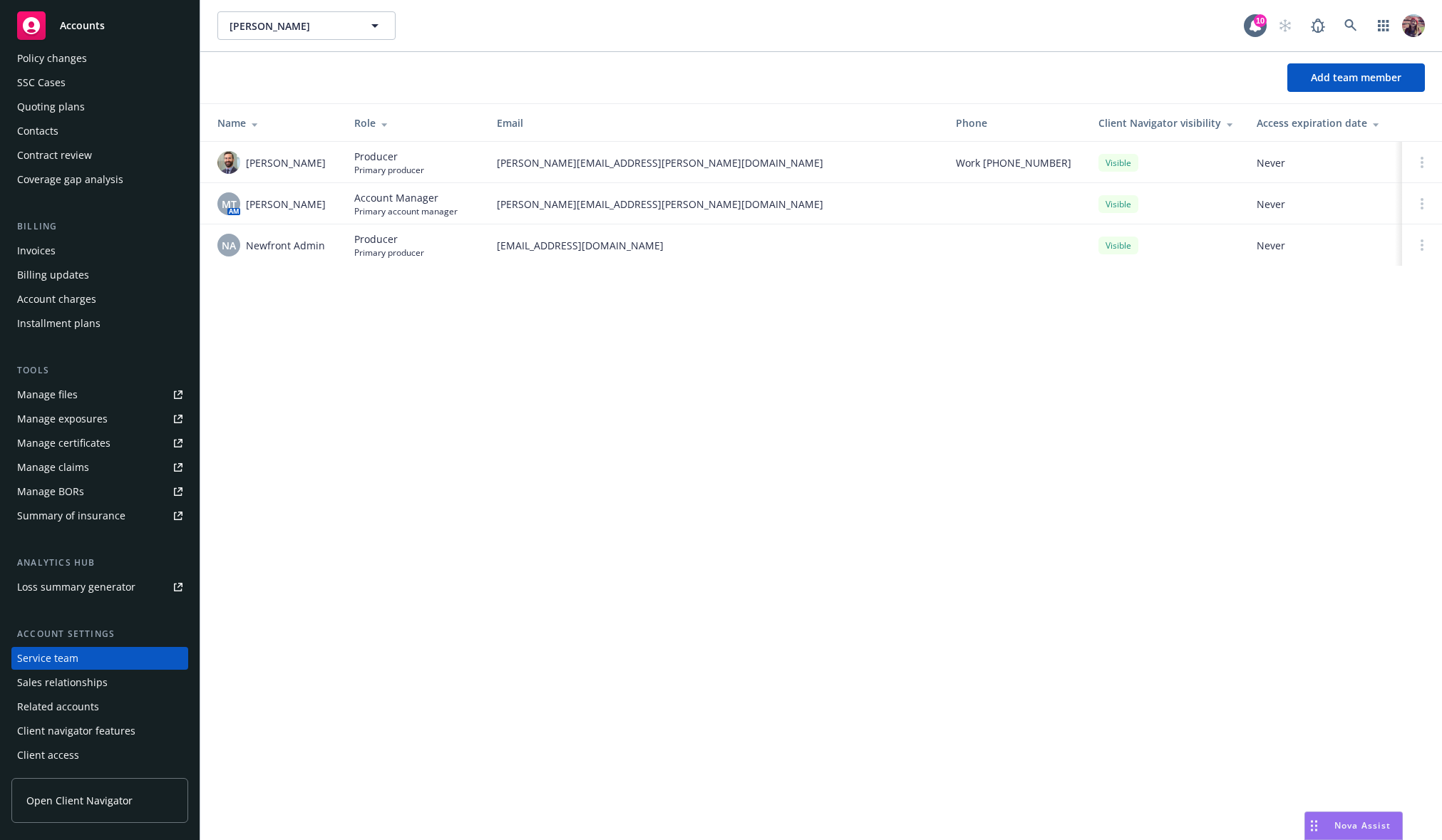
click at [756, 14] on div "[PERSON_NAME] [PERSON_NAME]" at bounding box center [730, 25] width 1026 height 29
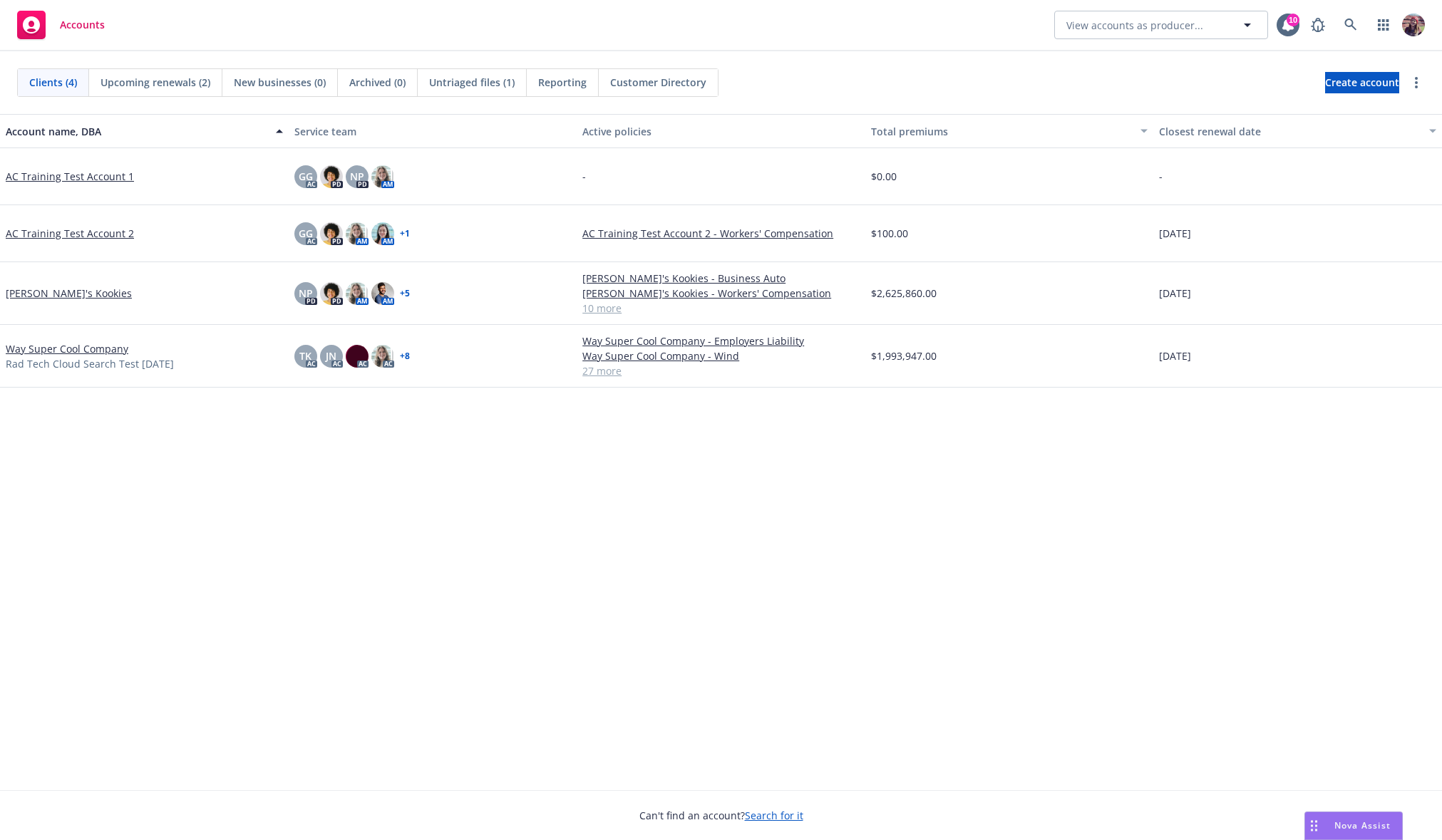
click at [1411, 74] on div "Create account" at bounding box center [1374, 82] width 100 height 21
click at [1408, 80] on link "more" at bounding box center [1416, 83] width 17 height 17
click at [1302, 122] on link "Bulk update account servicing teams" at bounding box center [1306, 112] width 236 height 29
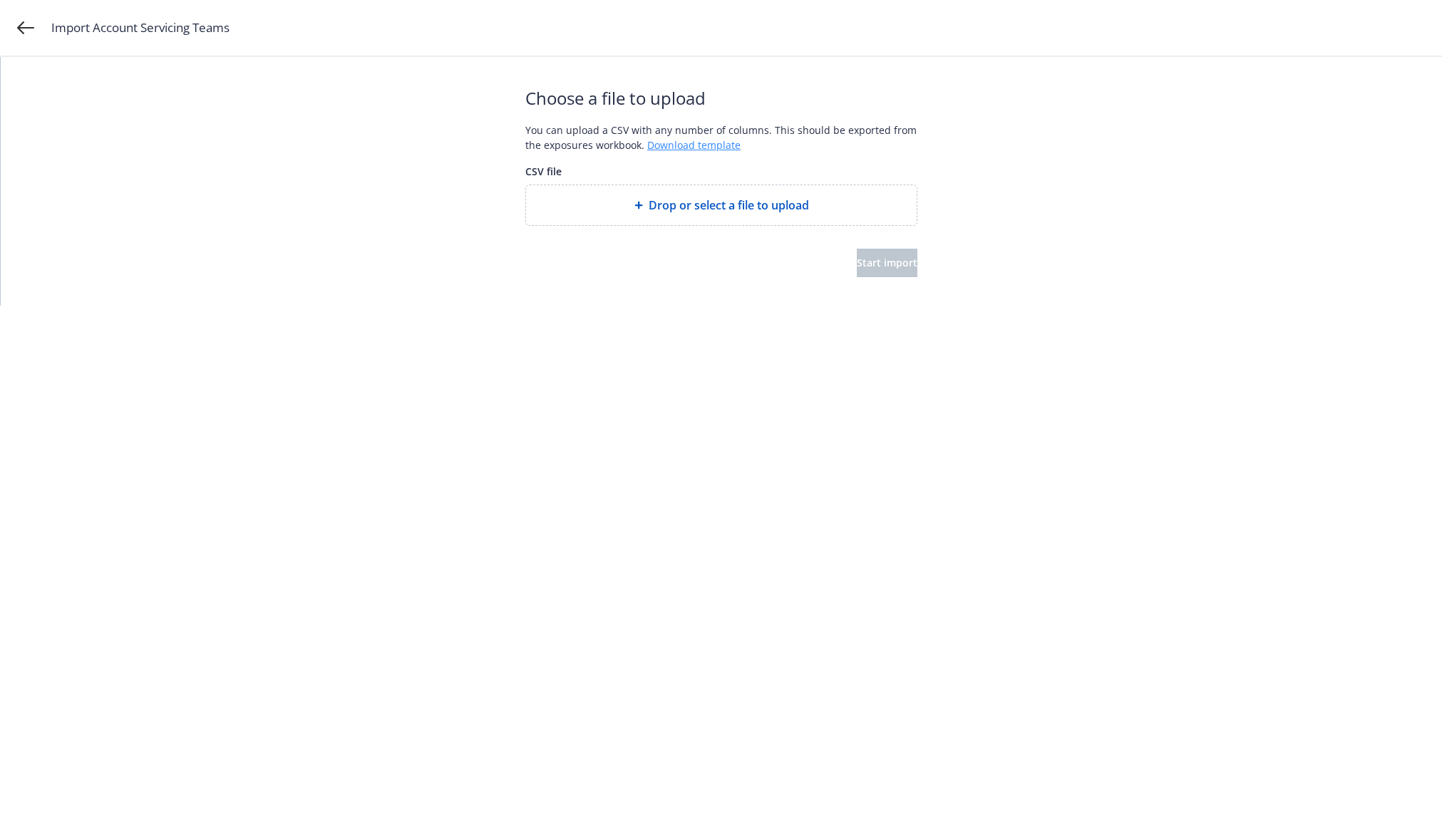
click at [716, 148] on link "Download template" at bounding box center [694, 145] width 93 height 14
click at [1106, 45] on div "Import Account Servicing Teams" at bounding box center [721, 28] width 1442 height 57
click at [733, 215] on div "Drop or select a file to upload" at bounding box center [721, 205] width 391 height 40
click at [857, 264] on span "Start import" at bounding box center [888, 263] width 61 height 14
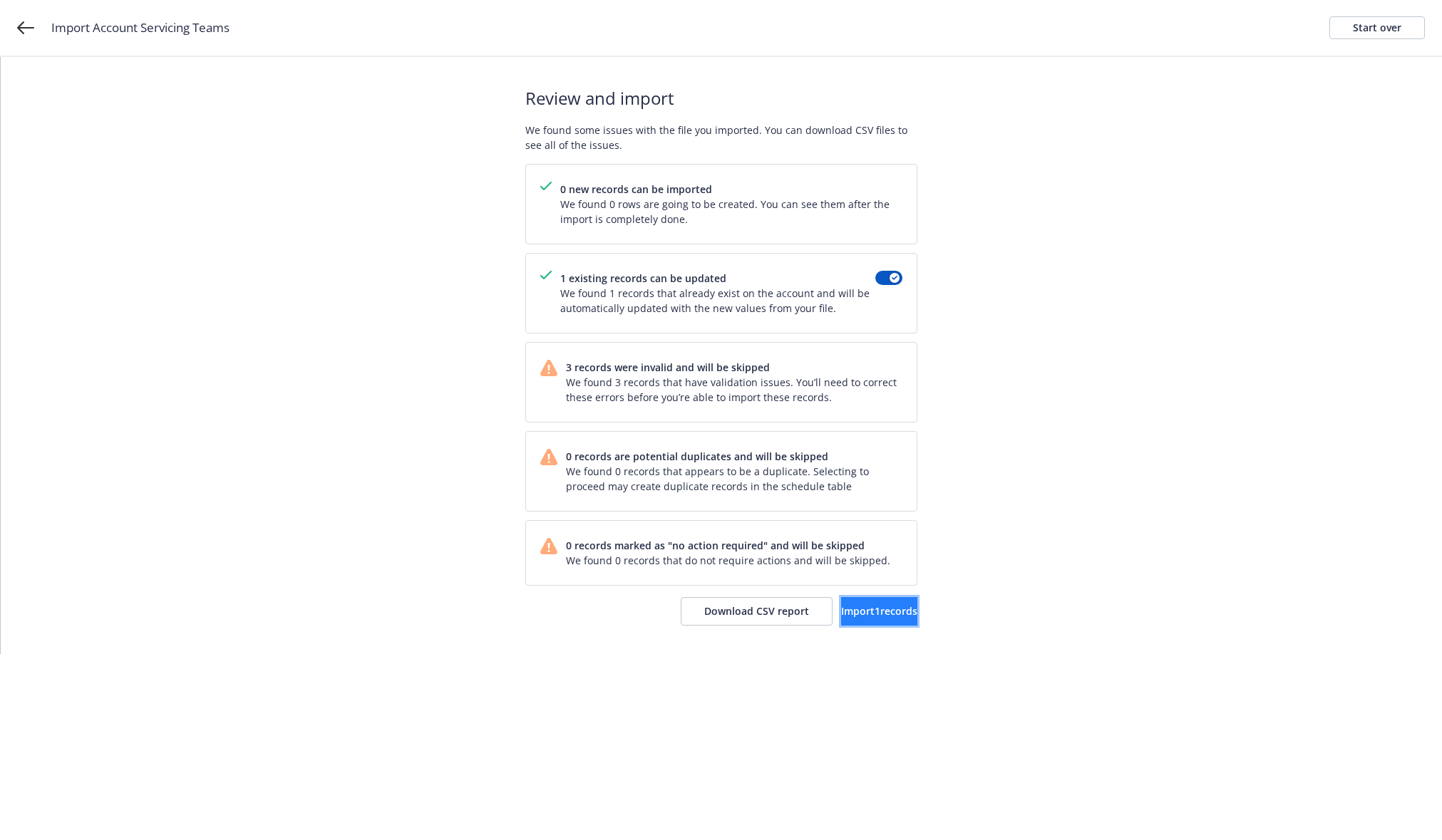
click at [848, 597] on button "Import 1 records" at bounding box center [879, 612] width 76 height 29
click at [416, 638] on div "Import complete Your records were successfully imported into your accounts. You…" at bounding box center [721, 355] width 1441 height 597
click at [437, 654] on html "Import Account Servicing Teams Start over Import complete Your records were suc…" at bounding box center [721, 327] width 1442 height 654
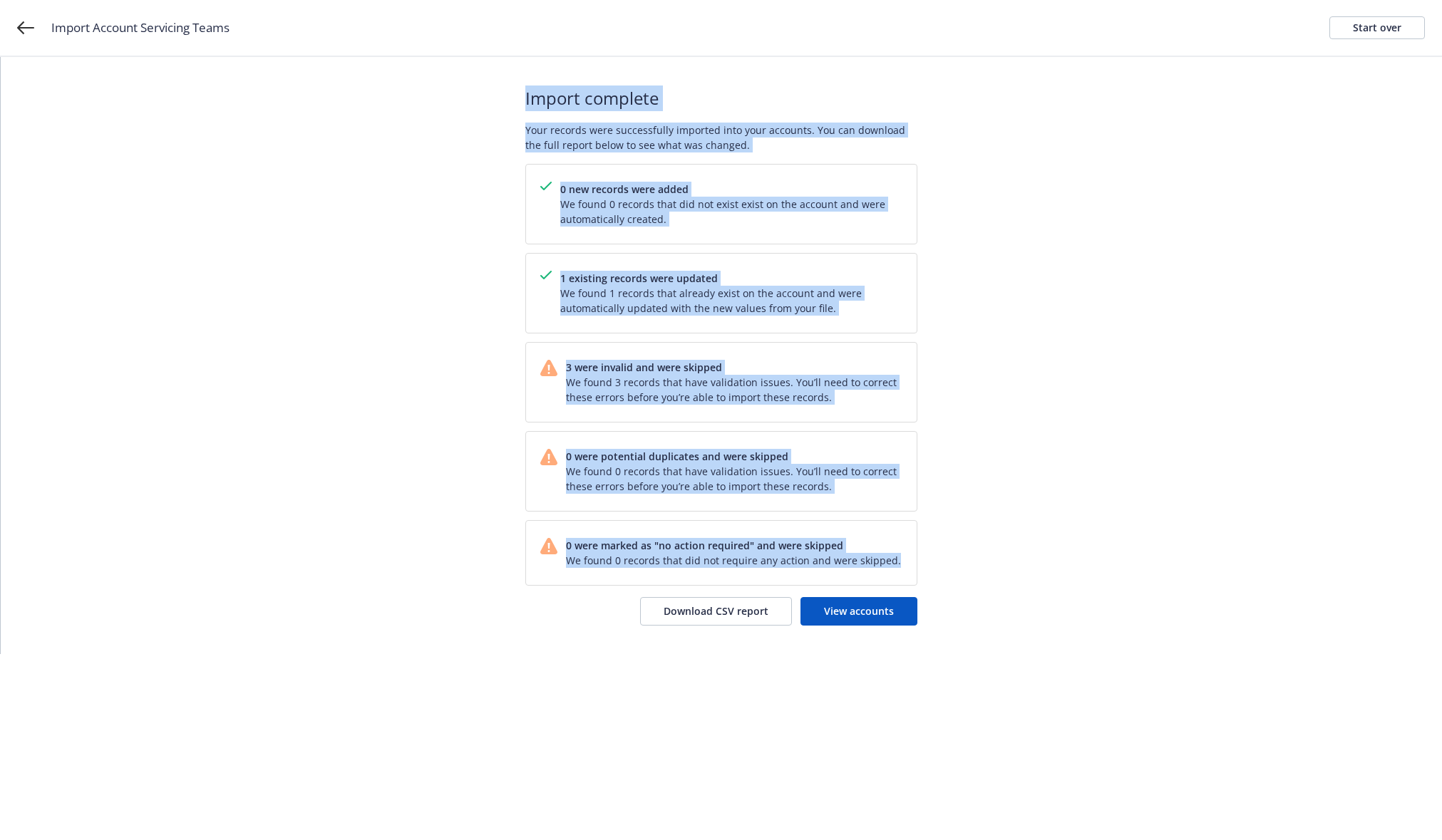
drag, startPoint x: 893, startPoint y: 555, endPoint x: 524, endPoint y: 84, distance: 598.3
click at [524, 84] on div "Import complete Your records were successfully imported into your accounts. You…" at bounding box center [721, 355] width 1441 height 597
click at [429, 144] on div "Import complete Your records were successfully imported into your accounts. You…" at bounding box center [721, 355] width 1441 height 597
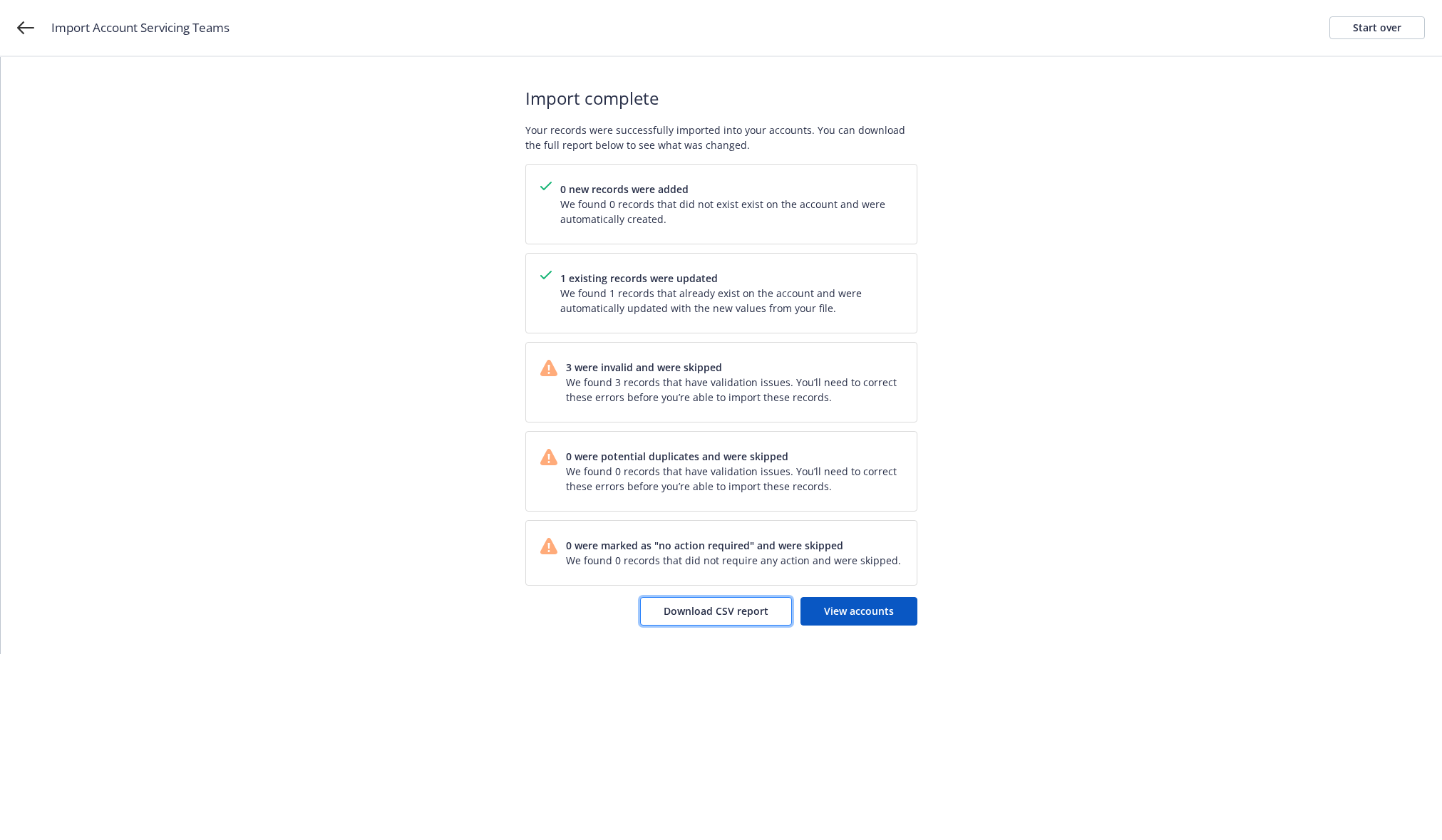
click at [757, 616] on span "Download CSV report" at bounding box center [716, 611] width 105 height 14
